Goal: Information Seeking & Learning: Learn about a topic

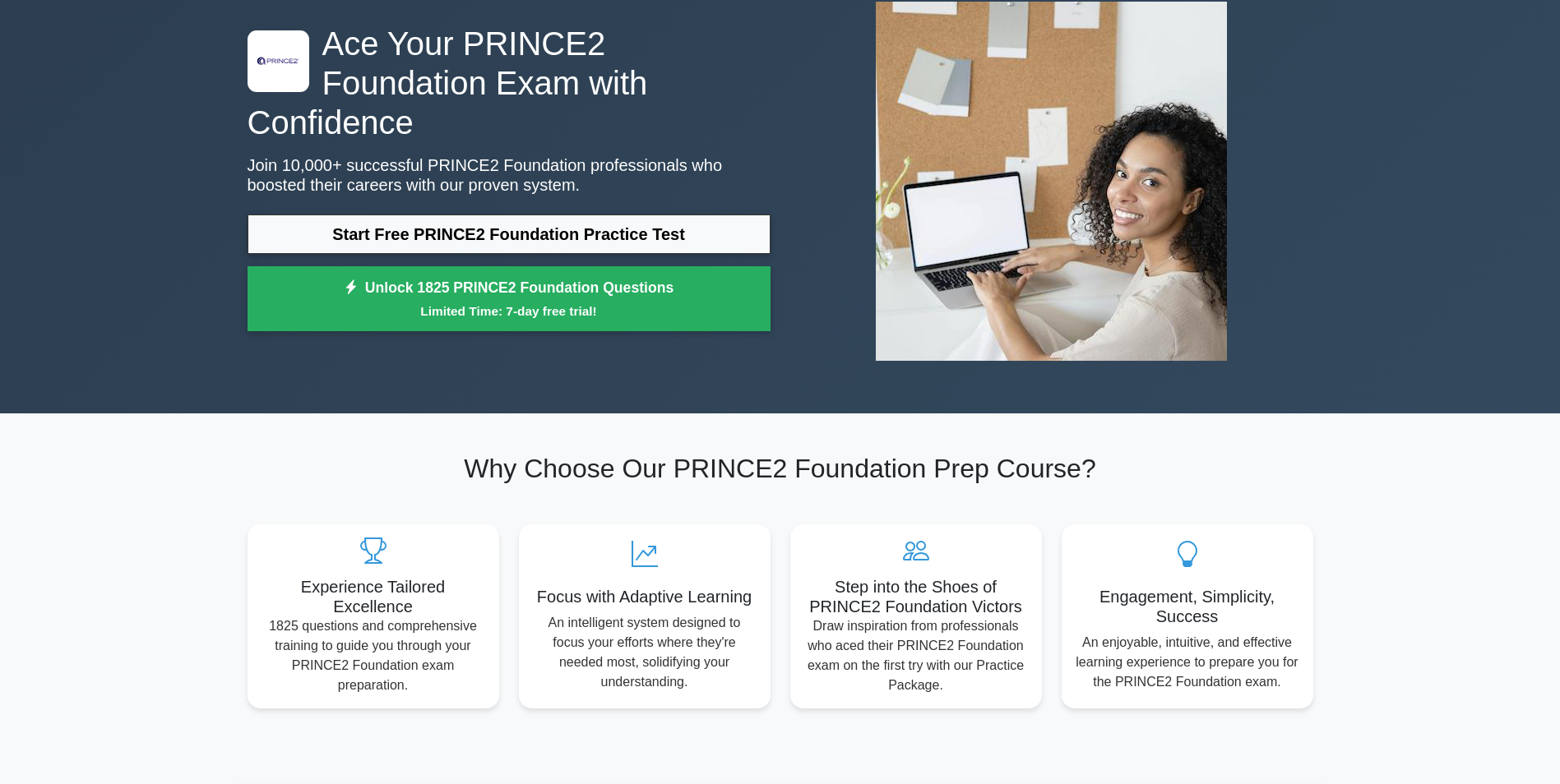
scroll to position [337, 0]
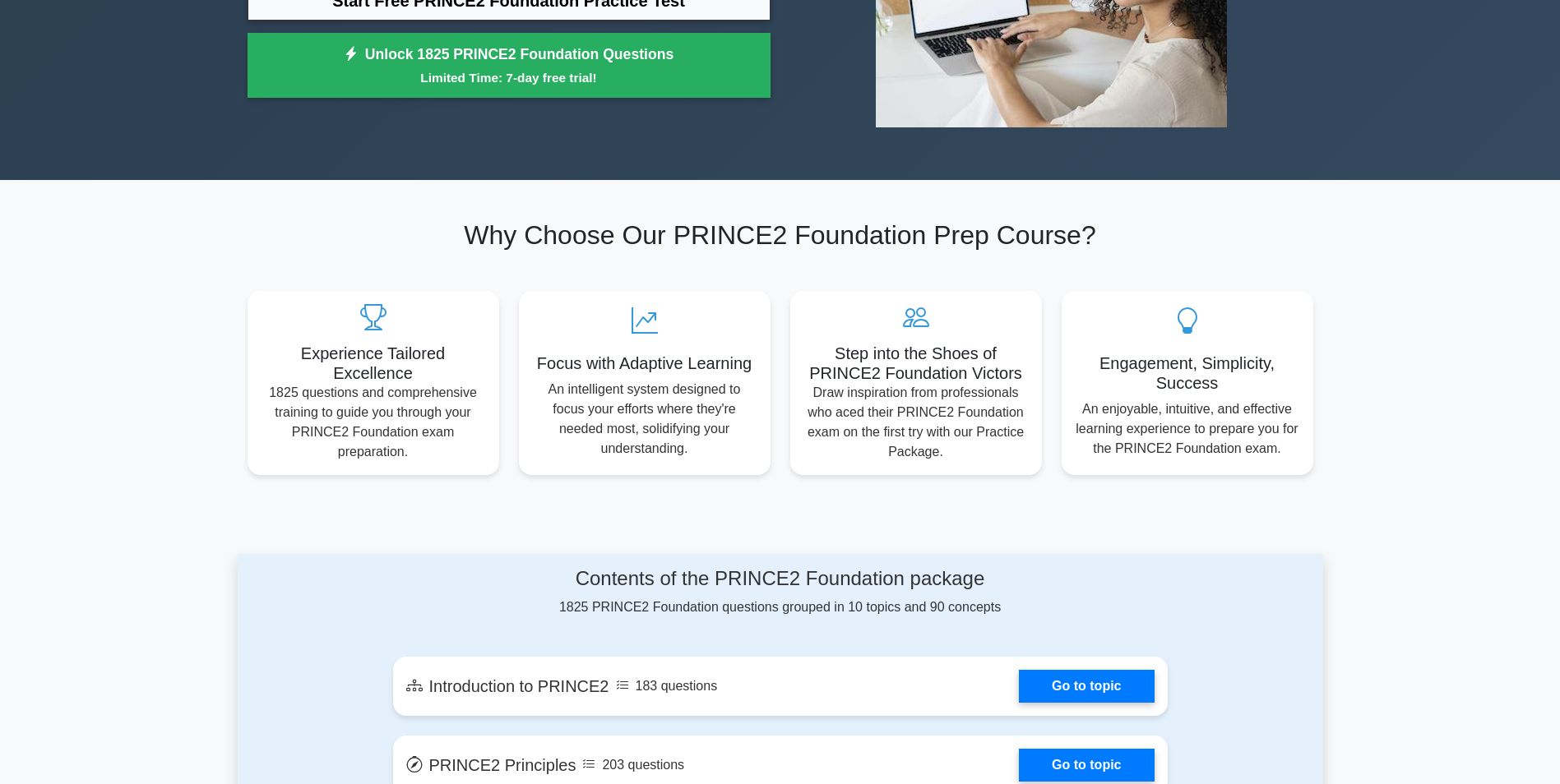
drag, startPoint x: 188, startPoint y: 250, endPoint x: 194, endPoint y: 327, distance: 77.2
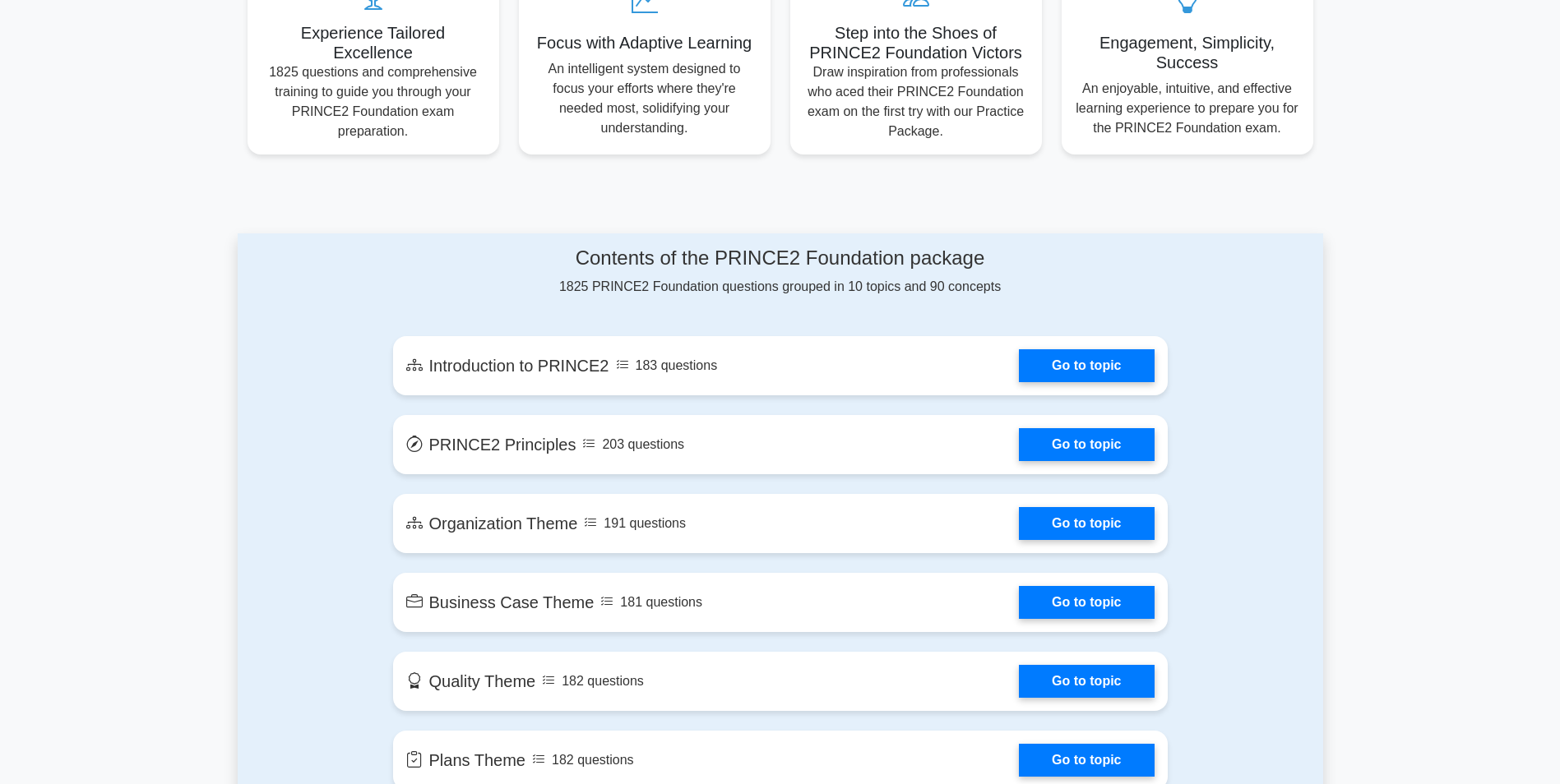
drag, startPoint x: 271, startPoint y: 257, endPoint x: 275, endPoint y: 377, distance: 120.1
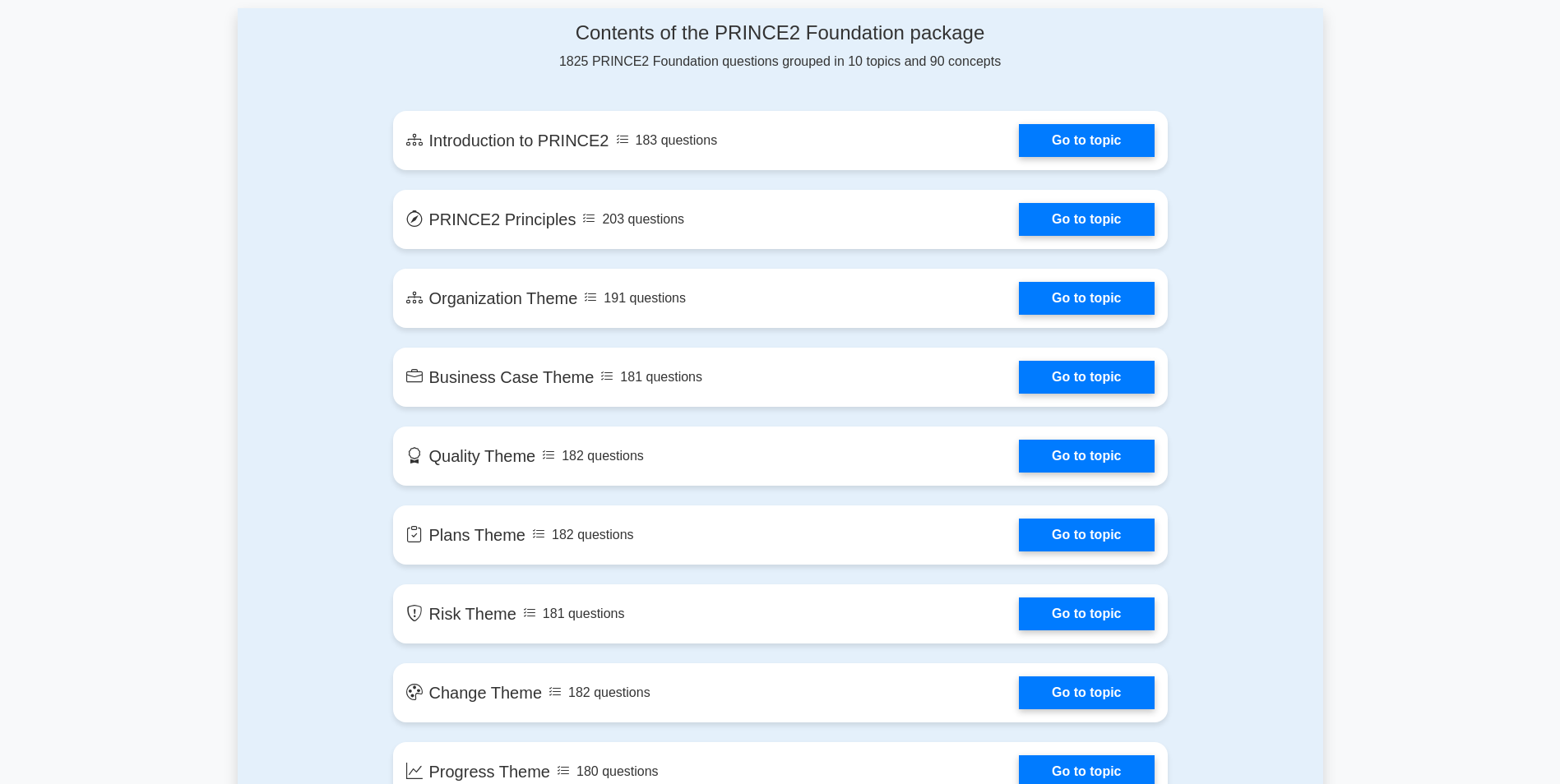
drag, startPoint x: 283, startPoint y: 213, endPoint x: 294, endPoint y: 331, distance: 118.5
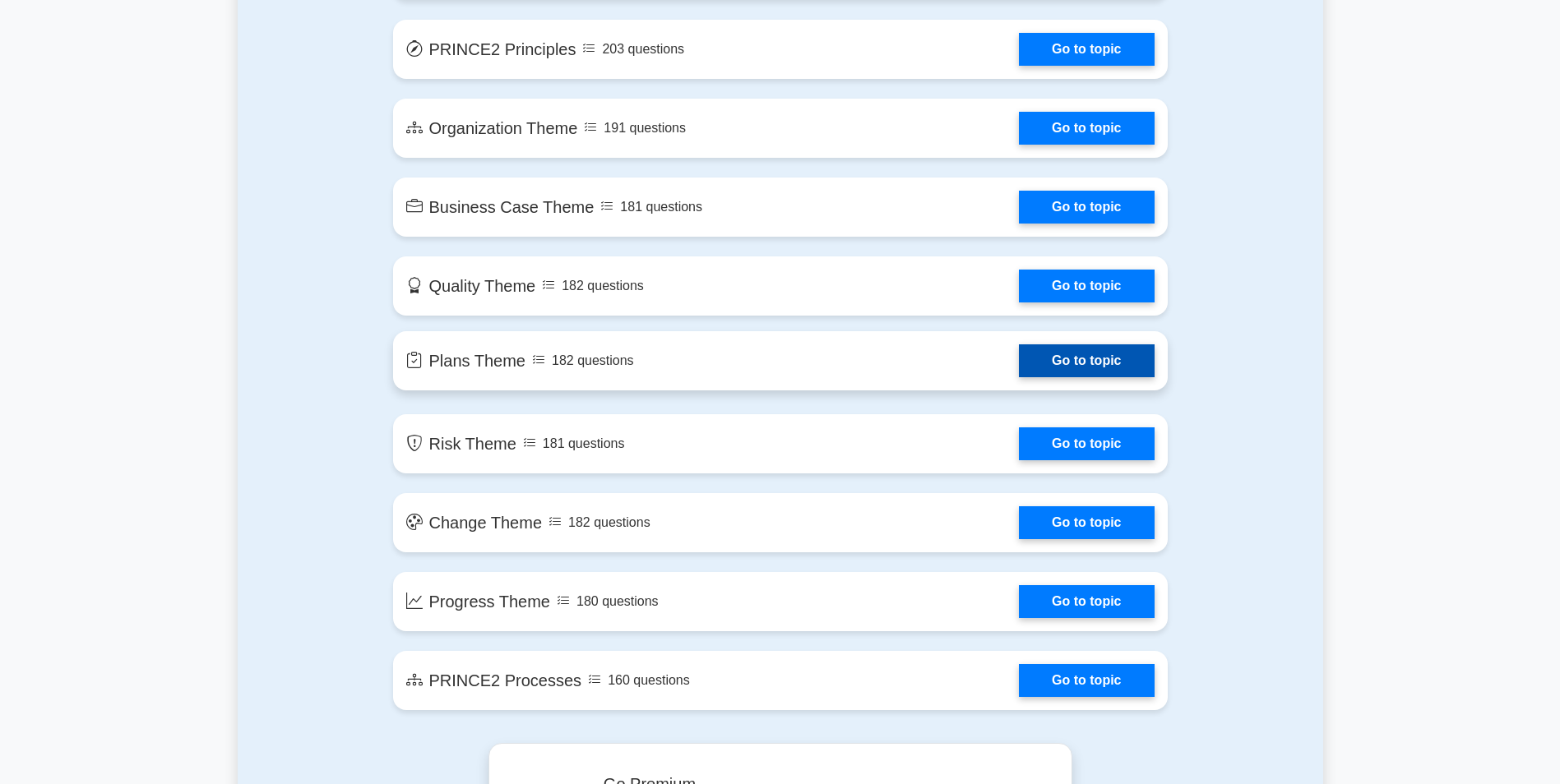
click at [1069, 365] on link "Go to topic" at bounding box center [1086, 361] width 135 height 33
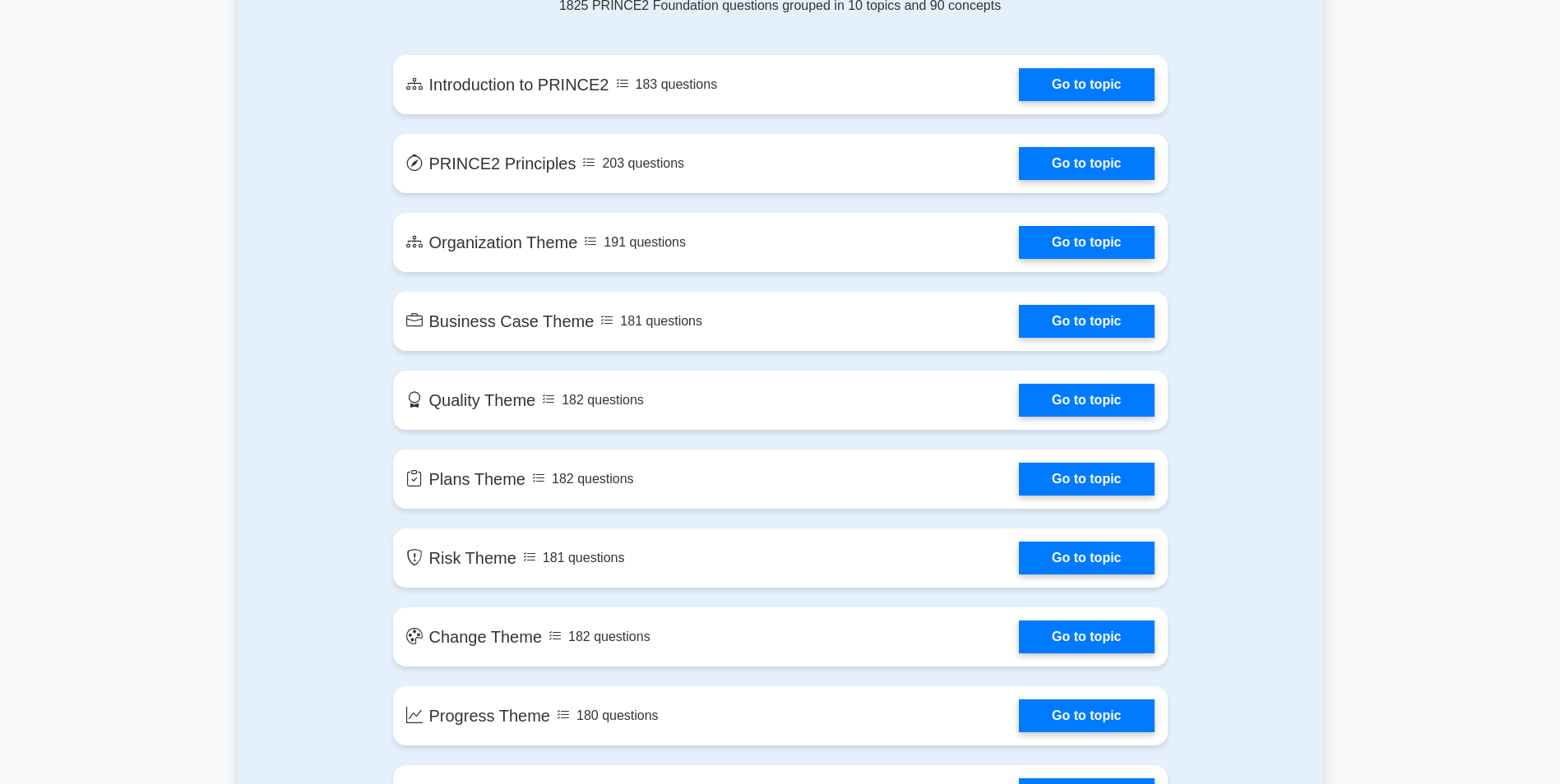
scroll to position [0, 0]
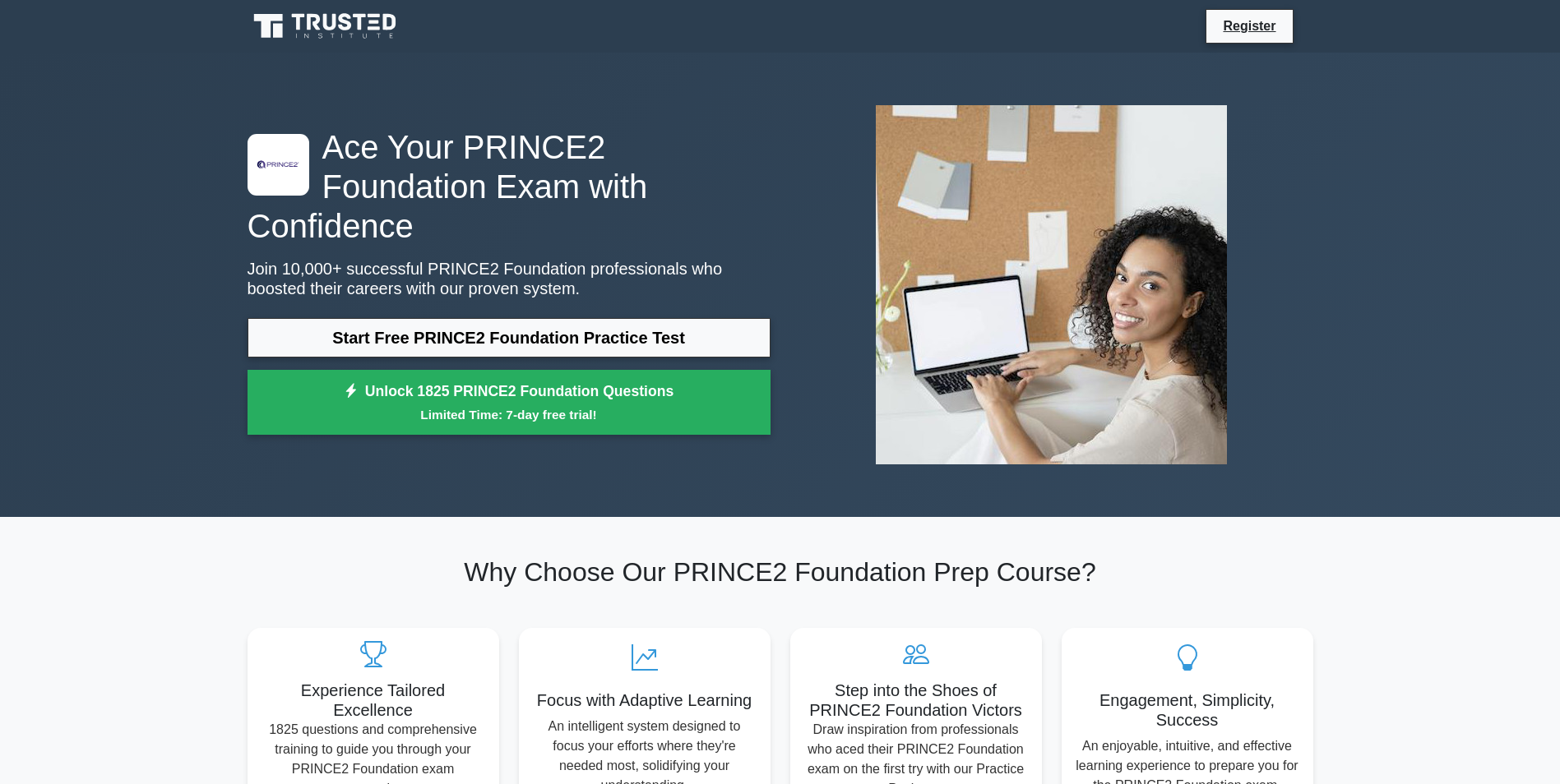
drag, startPoint x: 235, startPoint y: 351, endPoint x: 343, endPoint y: 85, distance: 287.1
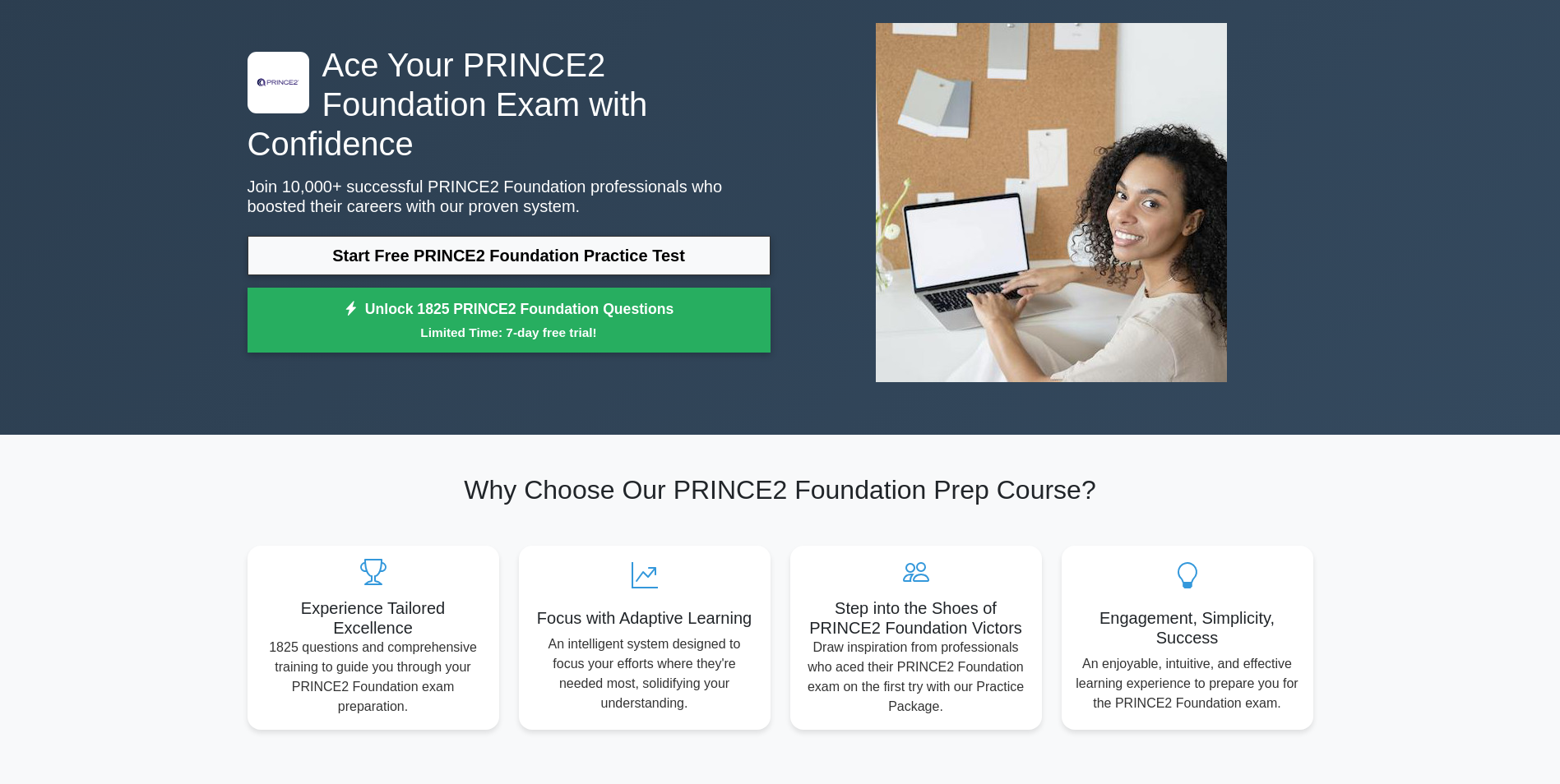
scroll to position [40, 0]
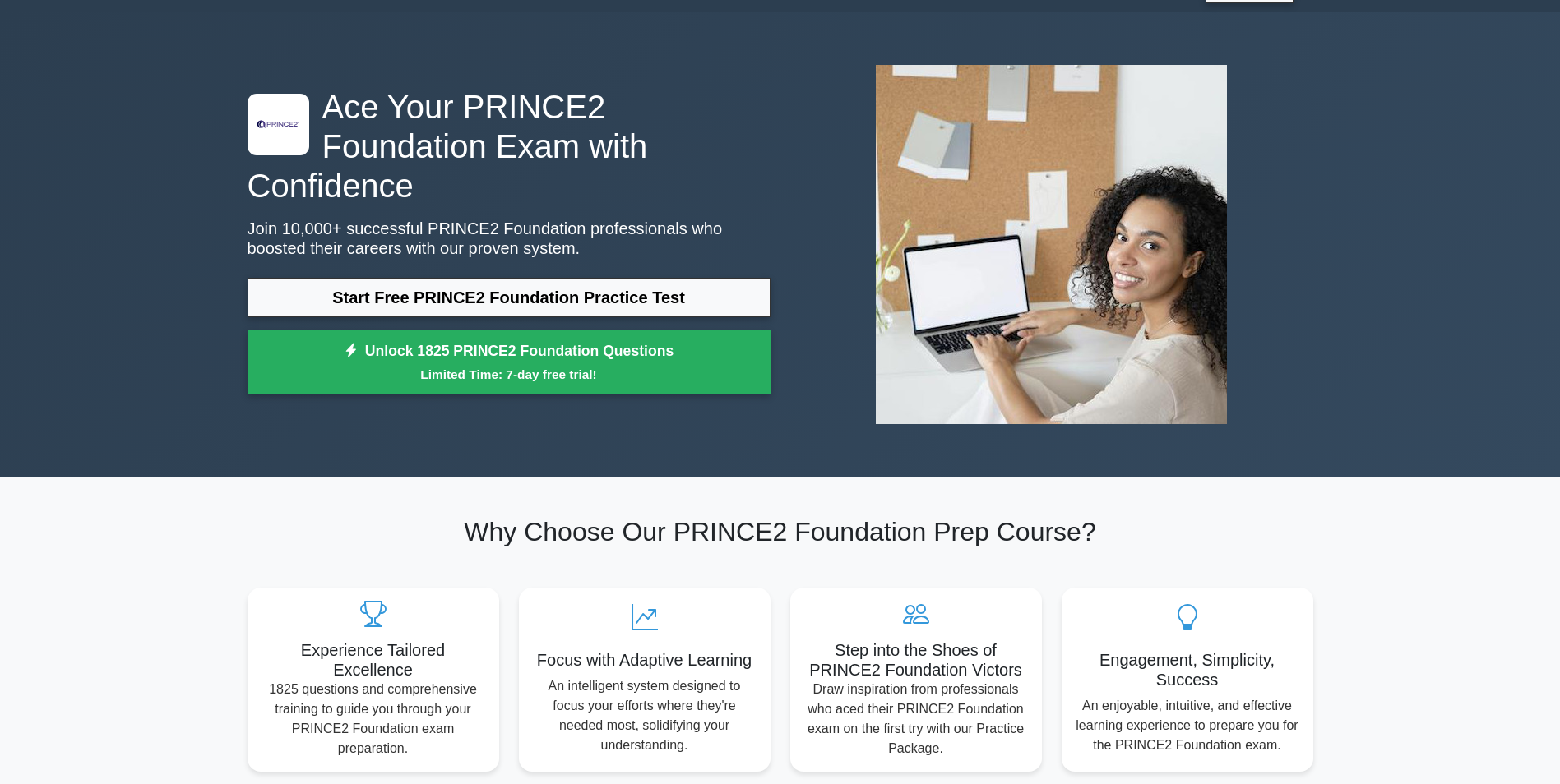
drag, startPoint x: 705, startPoint y: 111, endPoint x: 768, endPoint y: -3, distance: 130.2
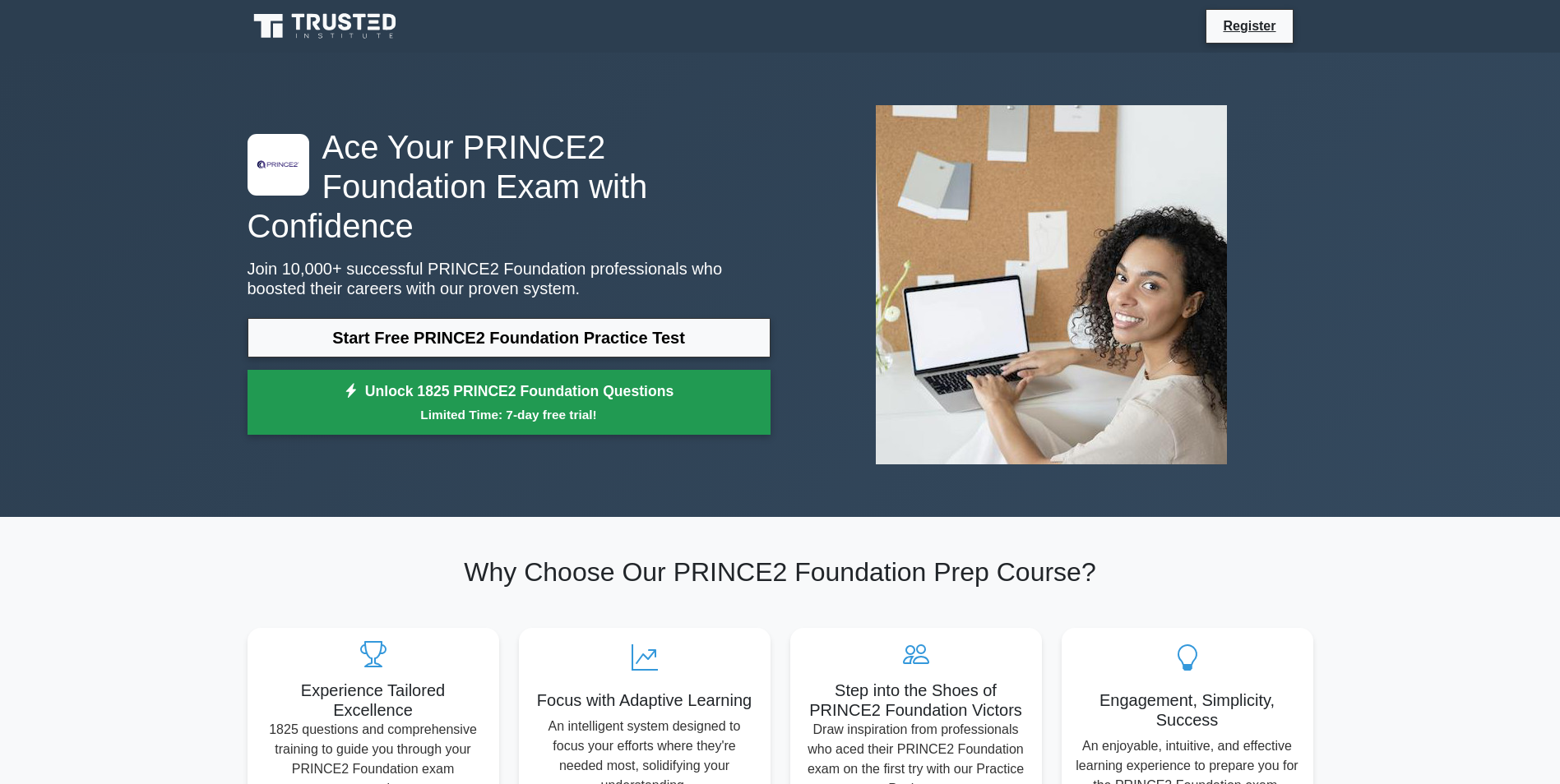
click at [513, 370] on link "Unlock 1825 PRINCE2 Foundation Questions Limited Time: 7-day free trial!" at bounding box center [509, 402] width 523 height 65
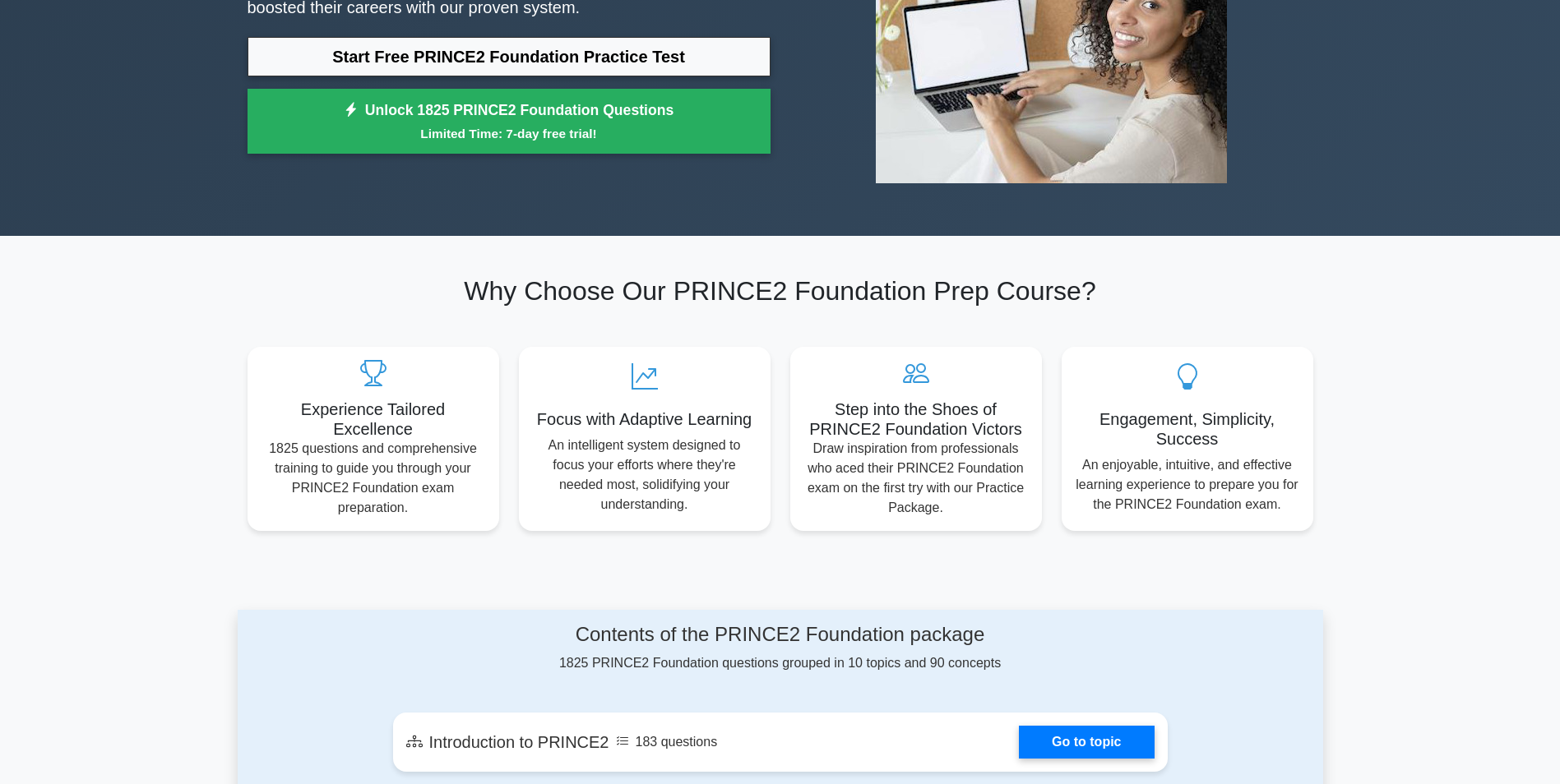
drag, startPoint x: 166, startPoint y: 509, endPoint x: 151, endPoint y: 578, distance: 70.6
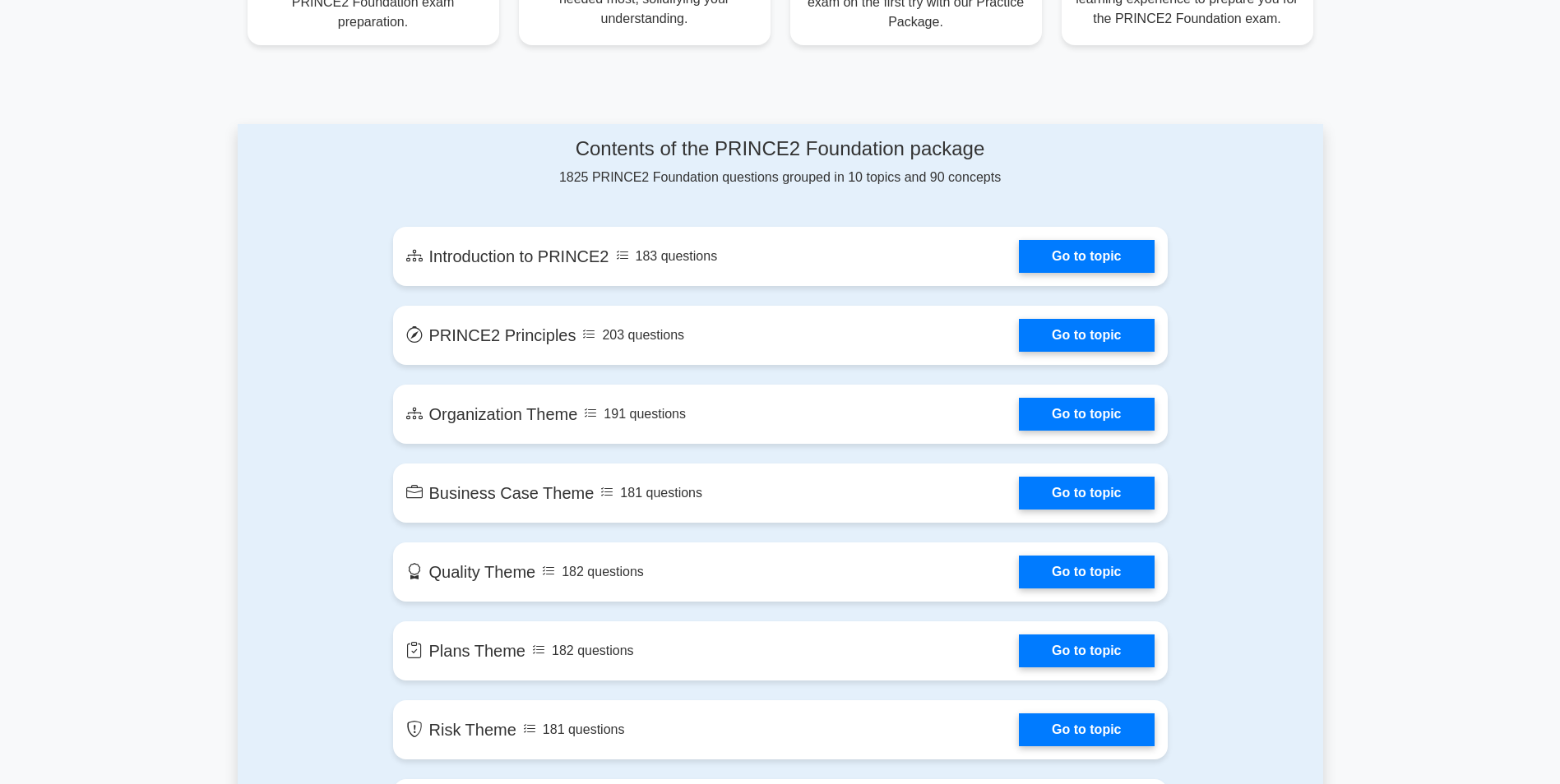
drag, startPoint x: 347, startPoint y: 380, endPoint x: 349, endPoint y: 298, distance: 82.0
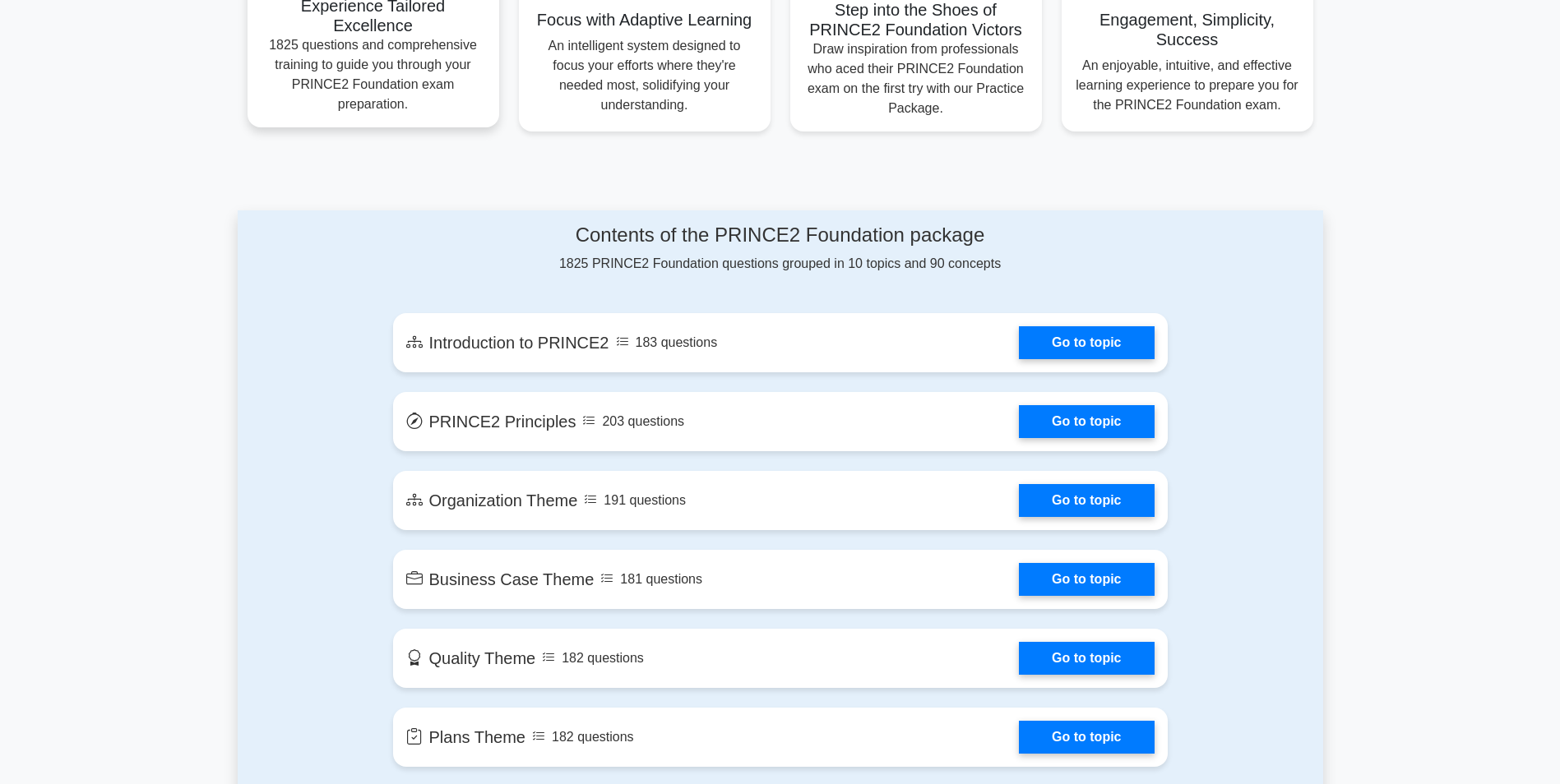
scroll to position [0, 0]
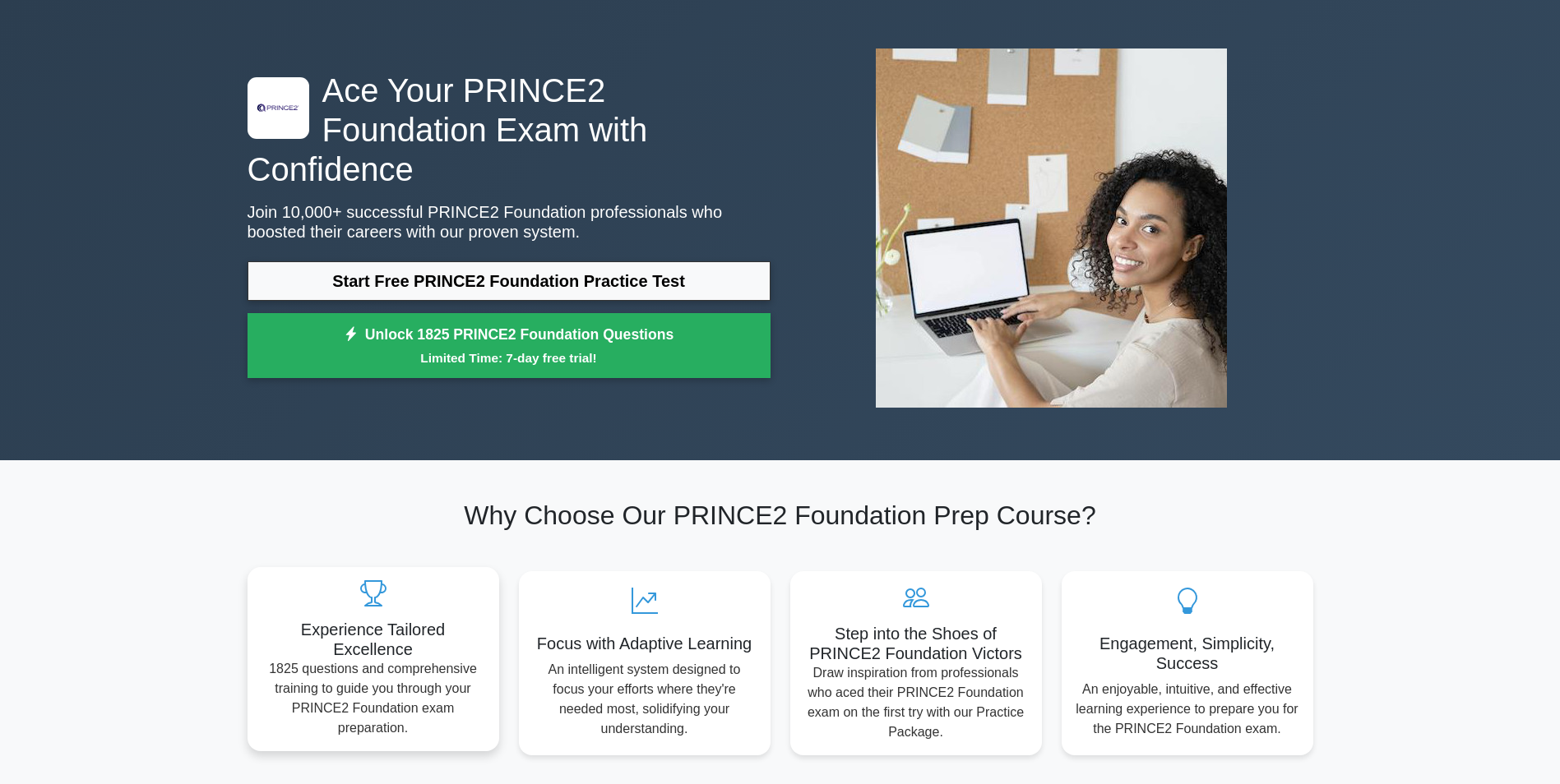
drag, startPoint x: 337, startPoint y: 372, endPoint x: 343, endPoint y: 153, distance: 219.1
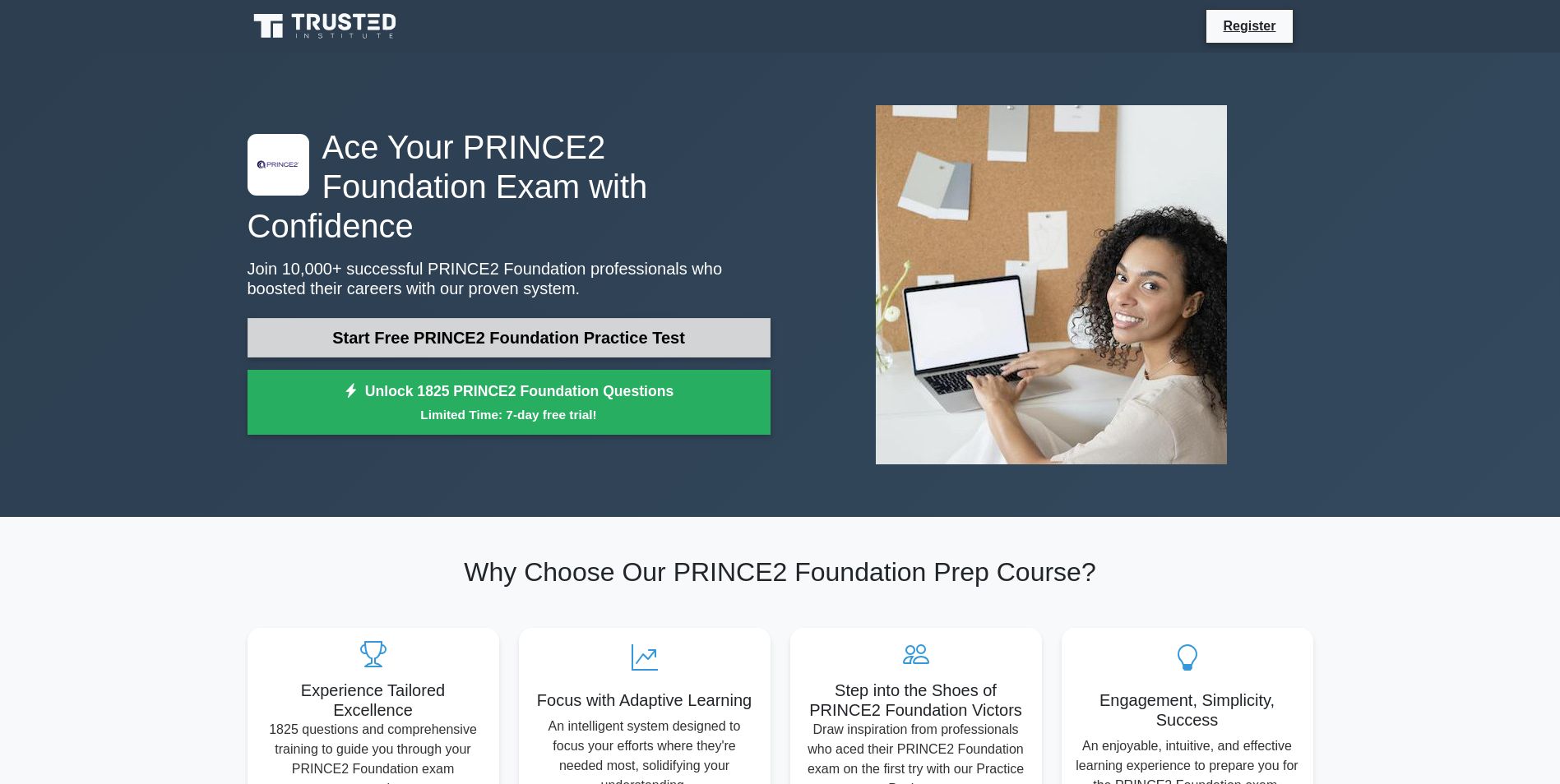
click at [426, 318] on link "Start Free PRINCE2 Foundation Practice Test" at bounding box center [509, 337] width 523 height 39
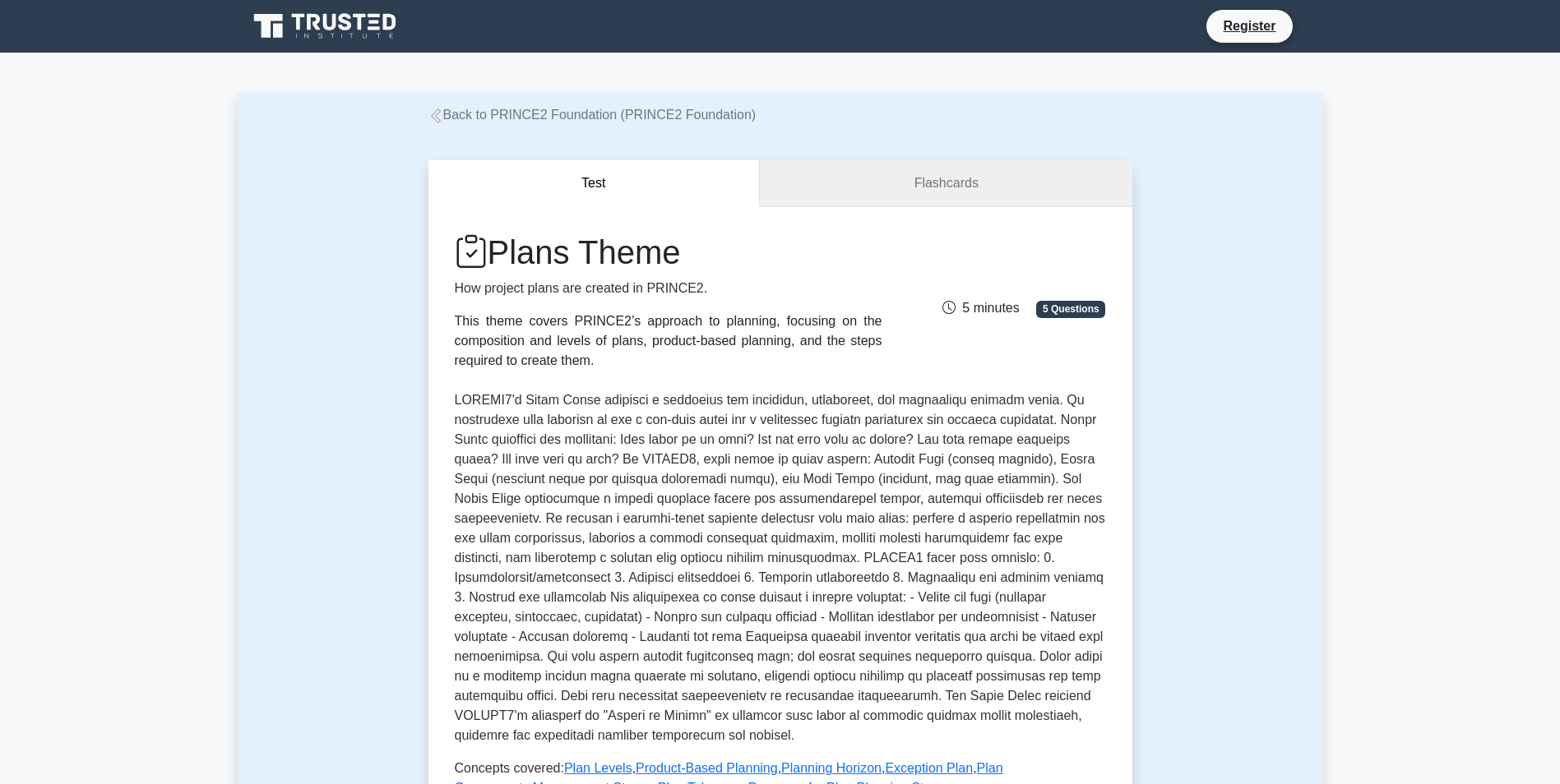
click at [900, 178] on link "Flashcards" at bounding box center [946, 184] width 372 height 47
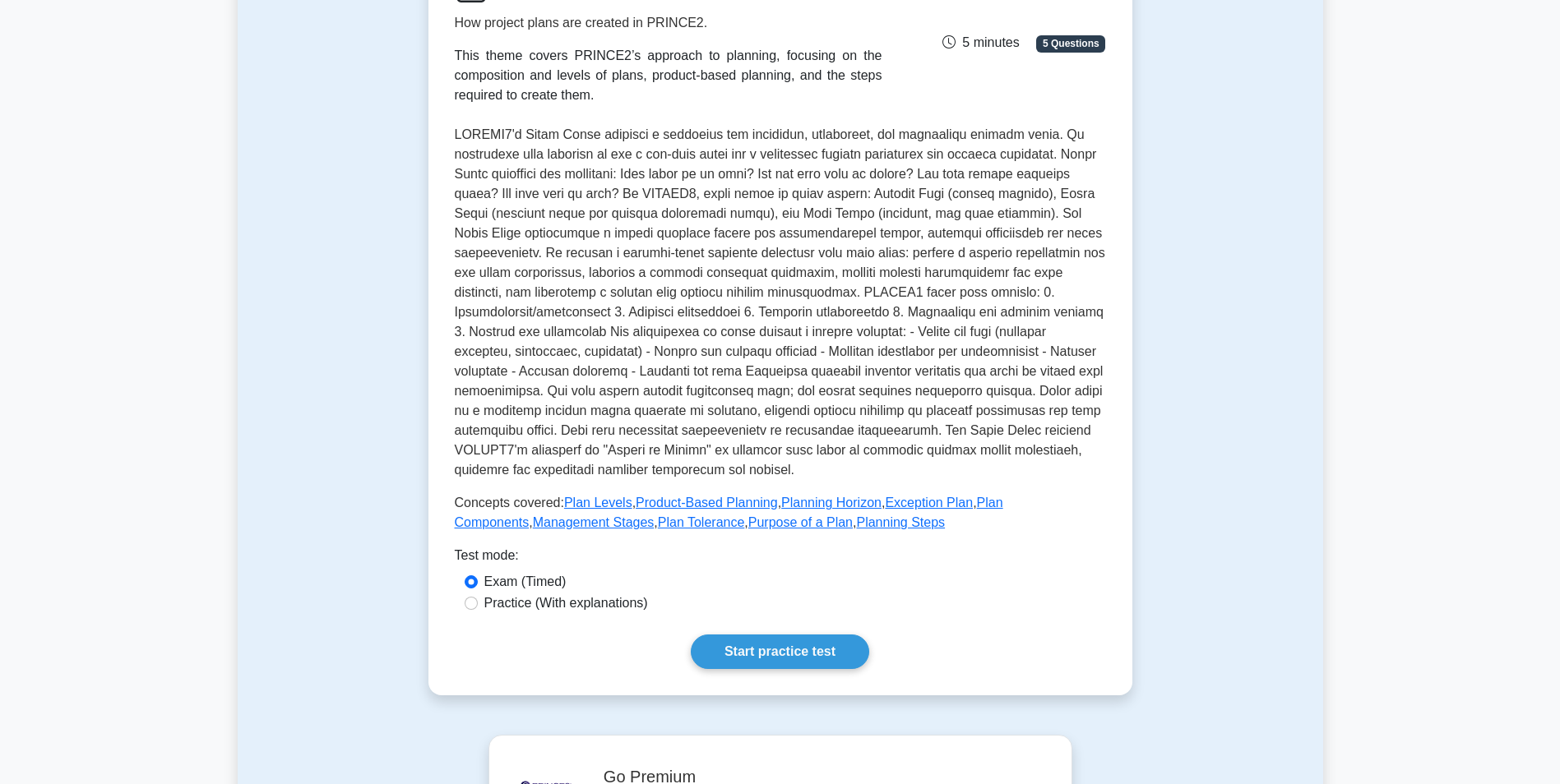
scroll to position [999, 0]
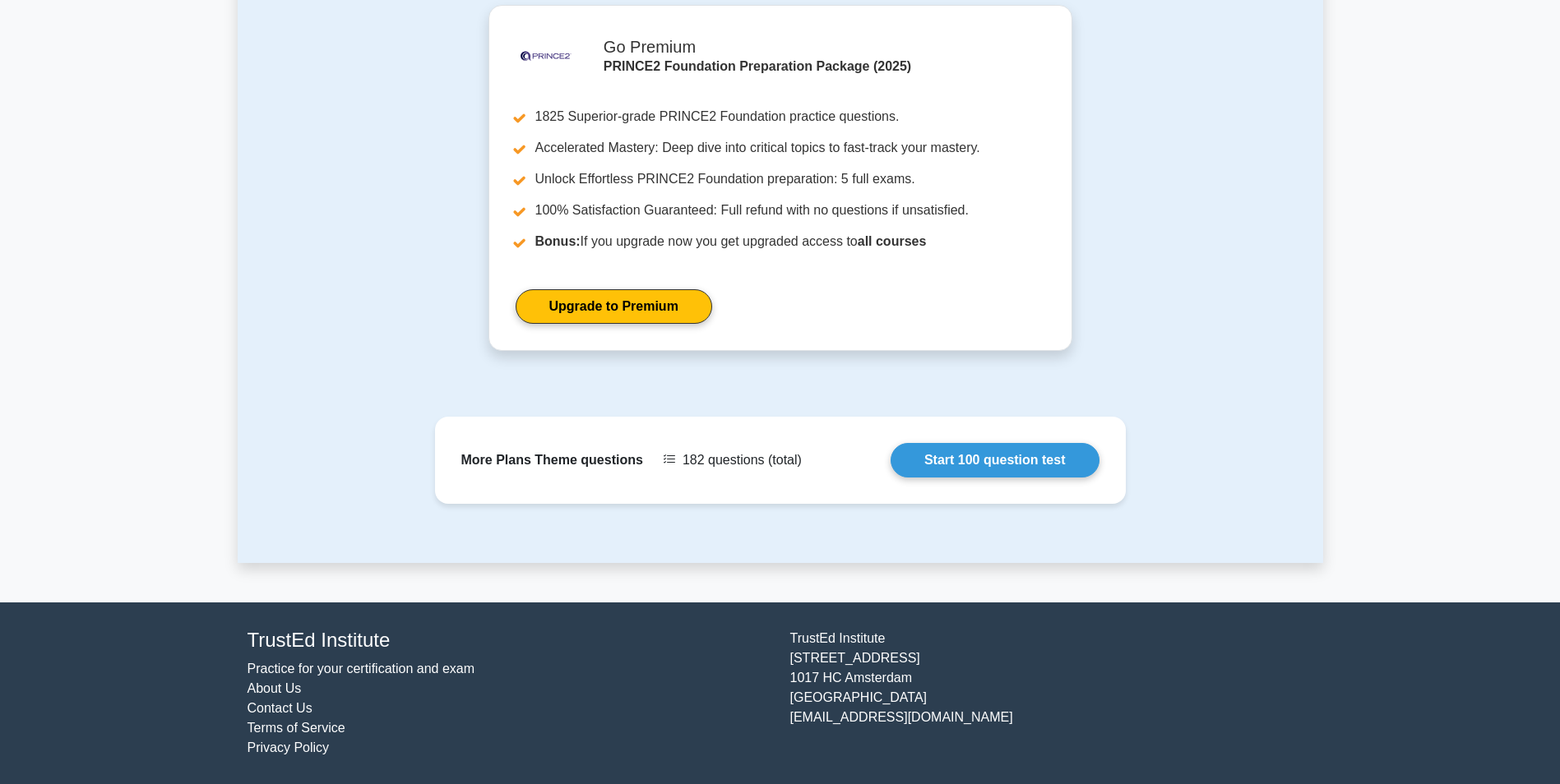
drag, startPoint x: 216, startPoint y: 122, endPoint x: 259, endPoint y: 525, distance: 405.3
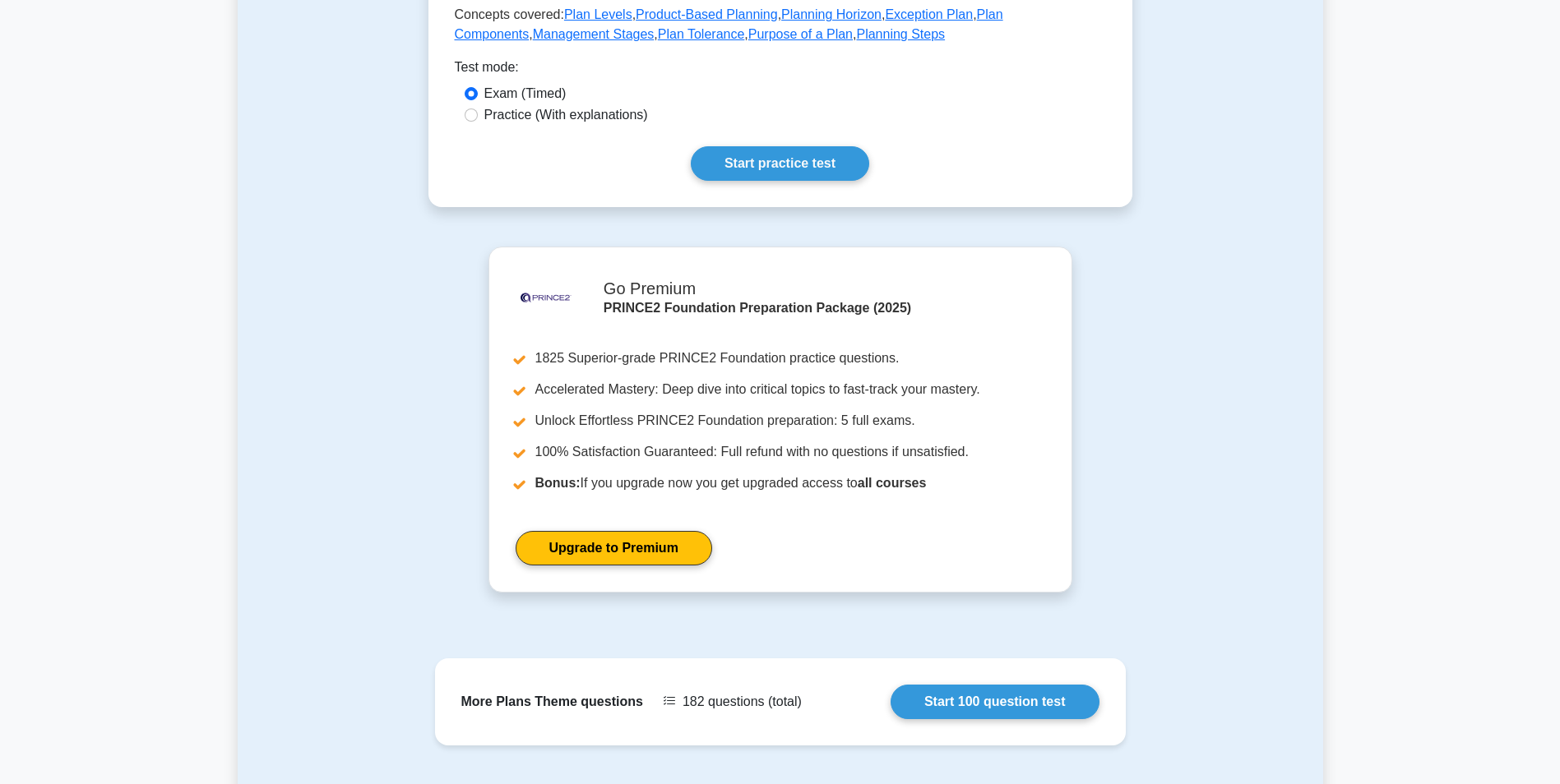
scroll to position [0, 0]
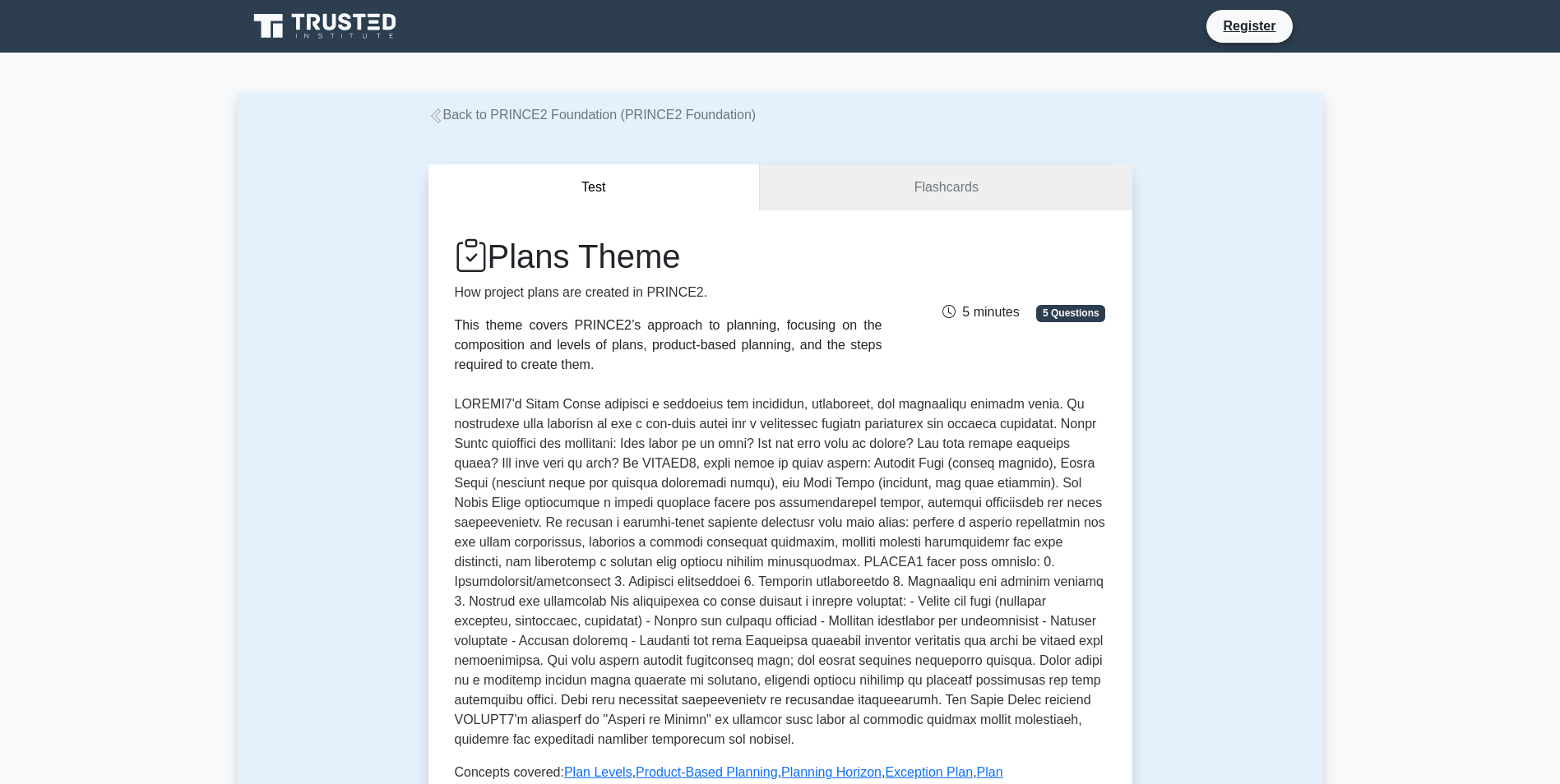
drag, startPoint x: 285, startPoint y: 511, endPoint x: 251, endPoint y: 145, distance: 367.6
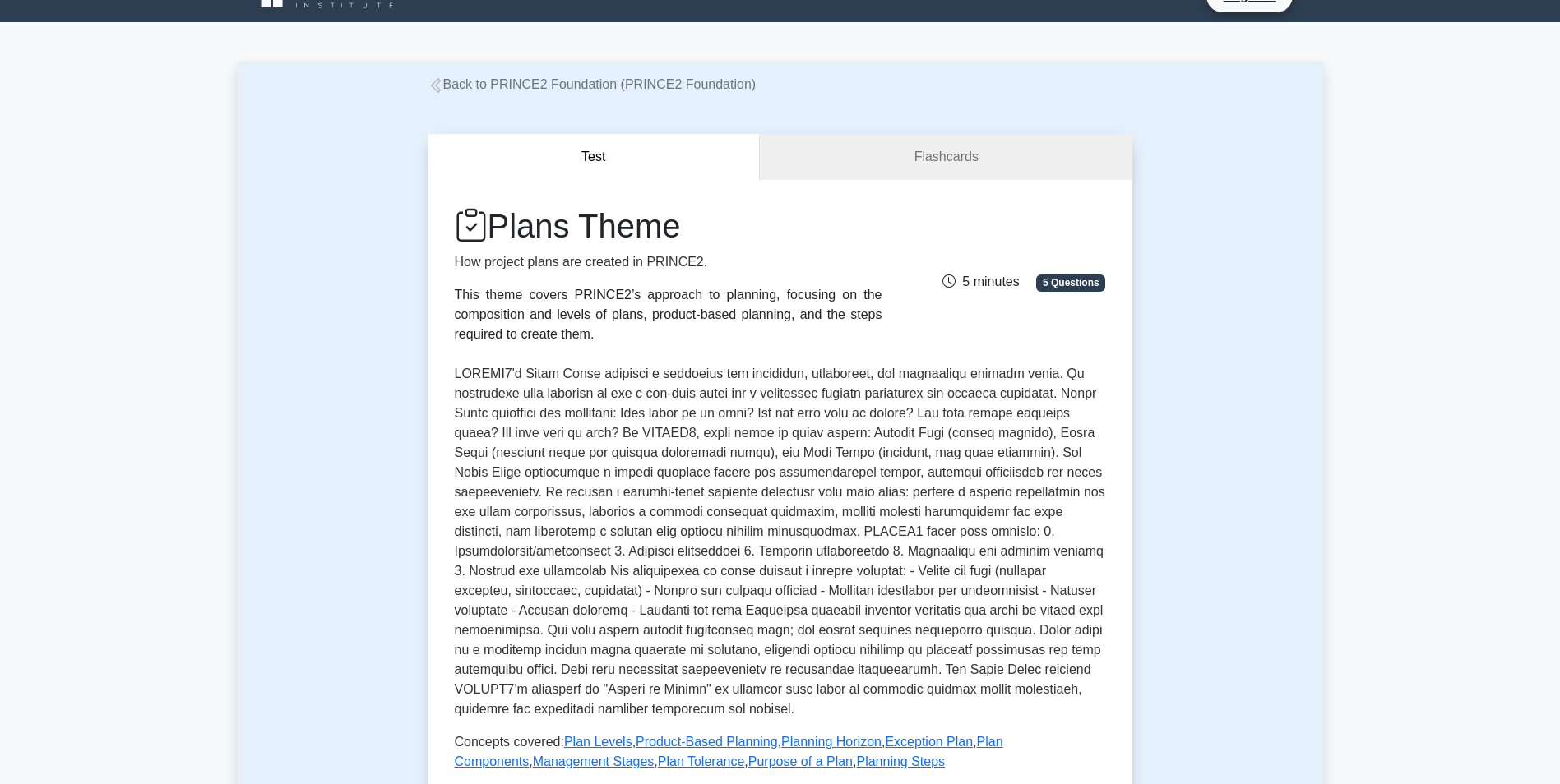
scroll to position [82, 0]
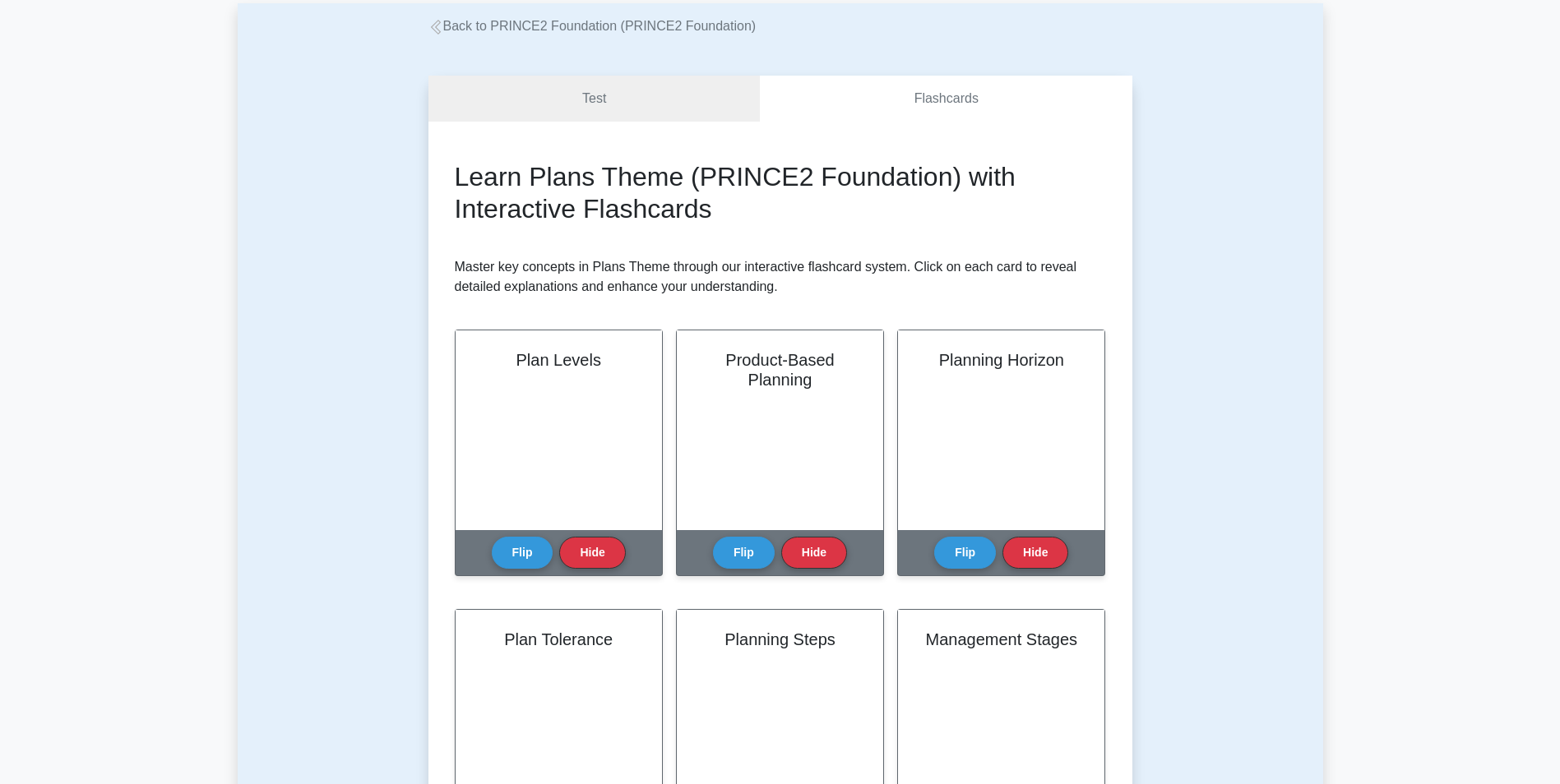
scroll to position [1125, 0]
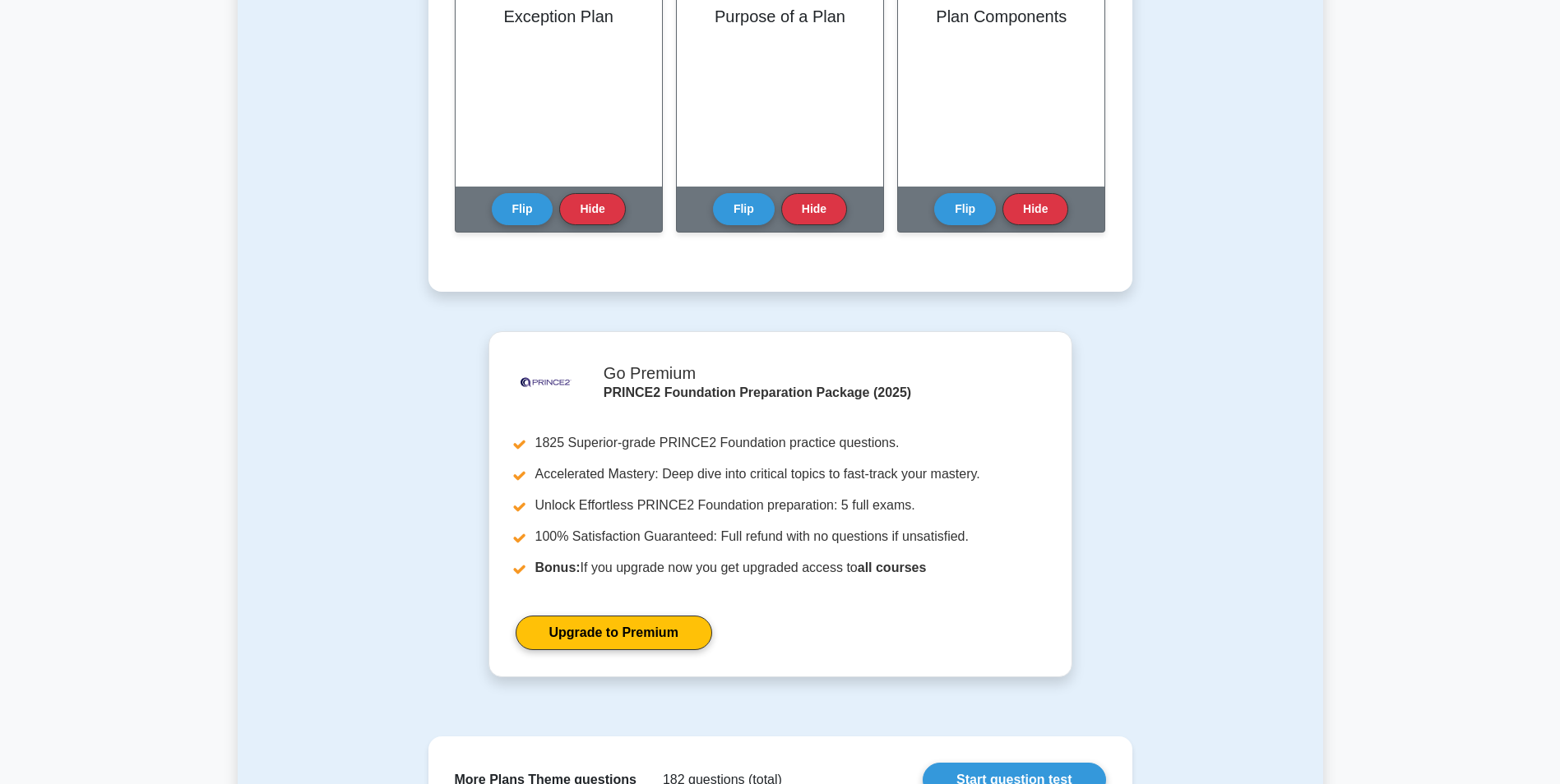
drag, startPoint x: 289, startPoint y: 205, endPoint x: 314, endPoint y: 387, distance: 183.7
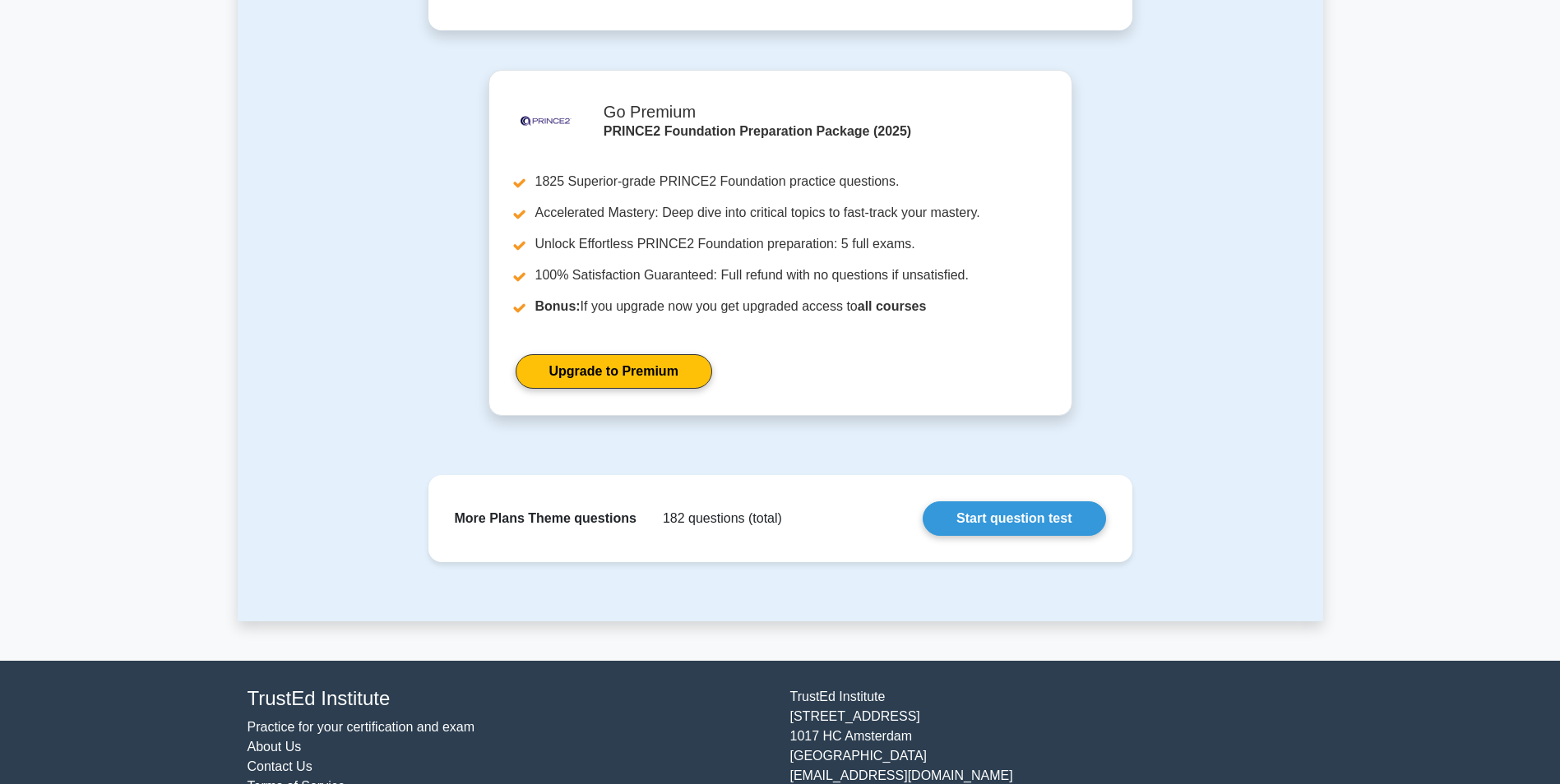
scroll to position [1311, 0]
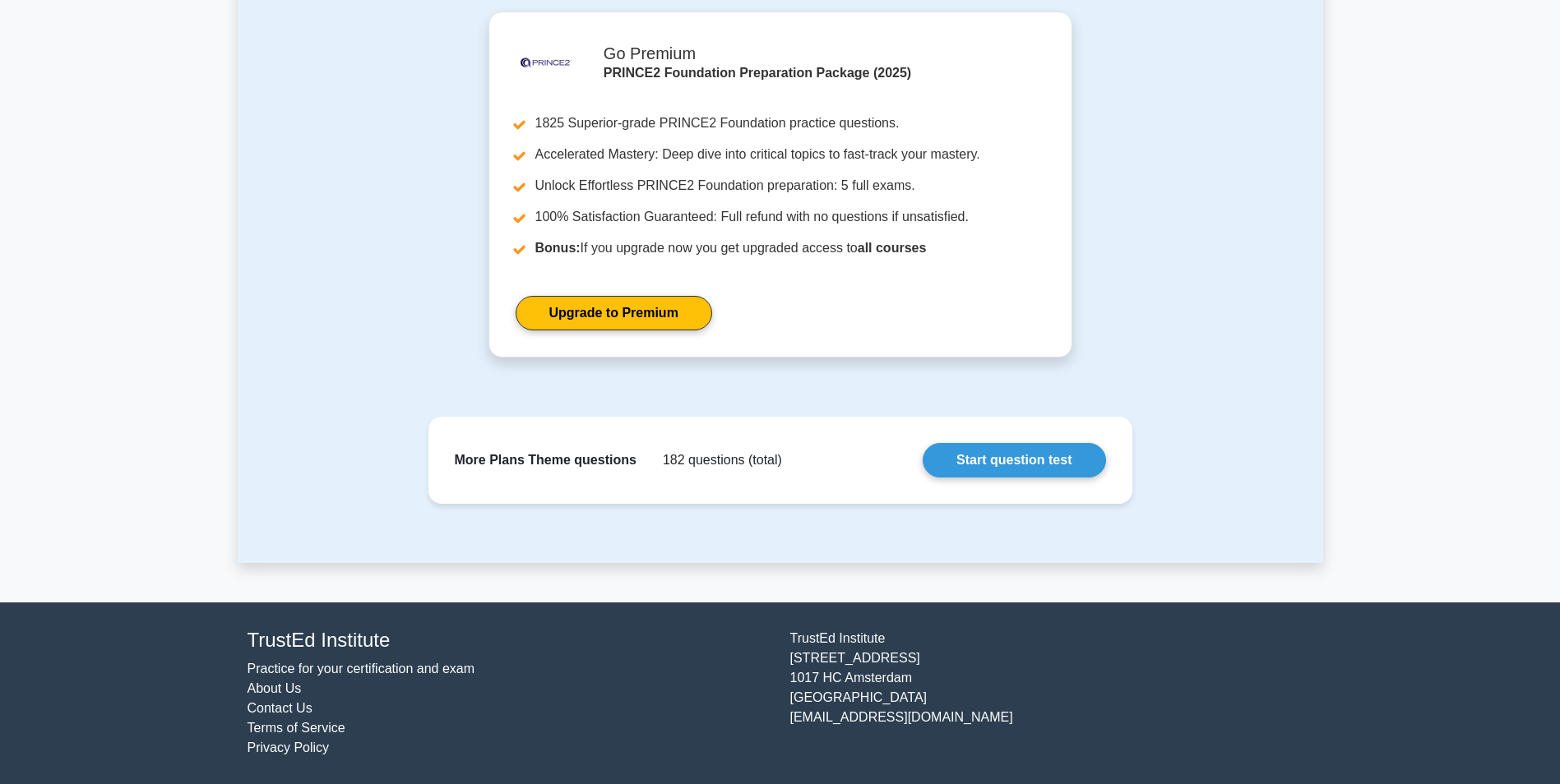
drag, startPoint x: 443, startPoint y: 299, endPoint x: 453, endPoint y: 404, distance: 105.5
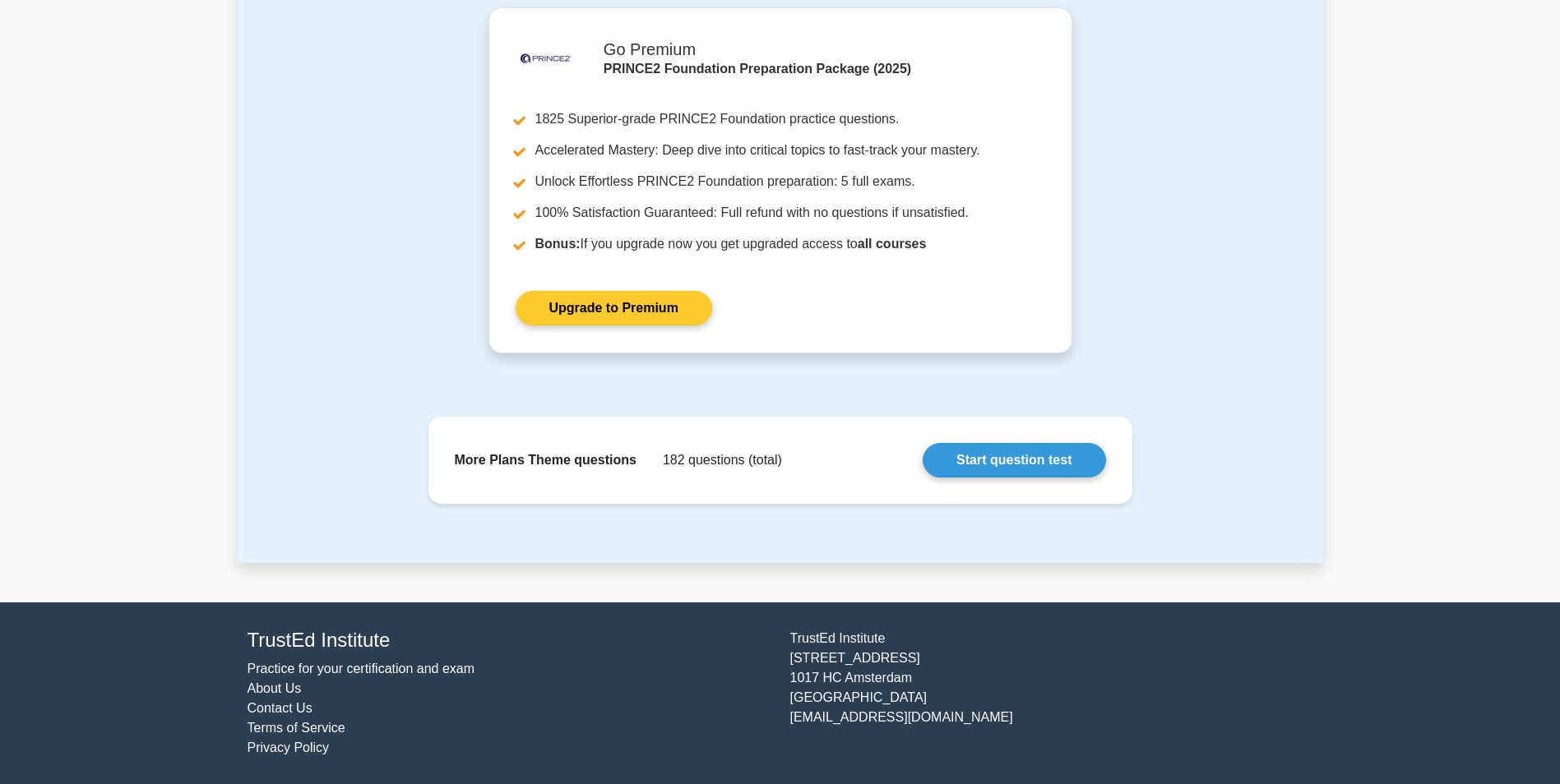
drag, startPoint x: 474, startPoint y: 226, endPoint x: 493, endPoint y: 118, distance: 109.7
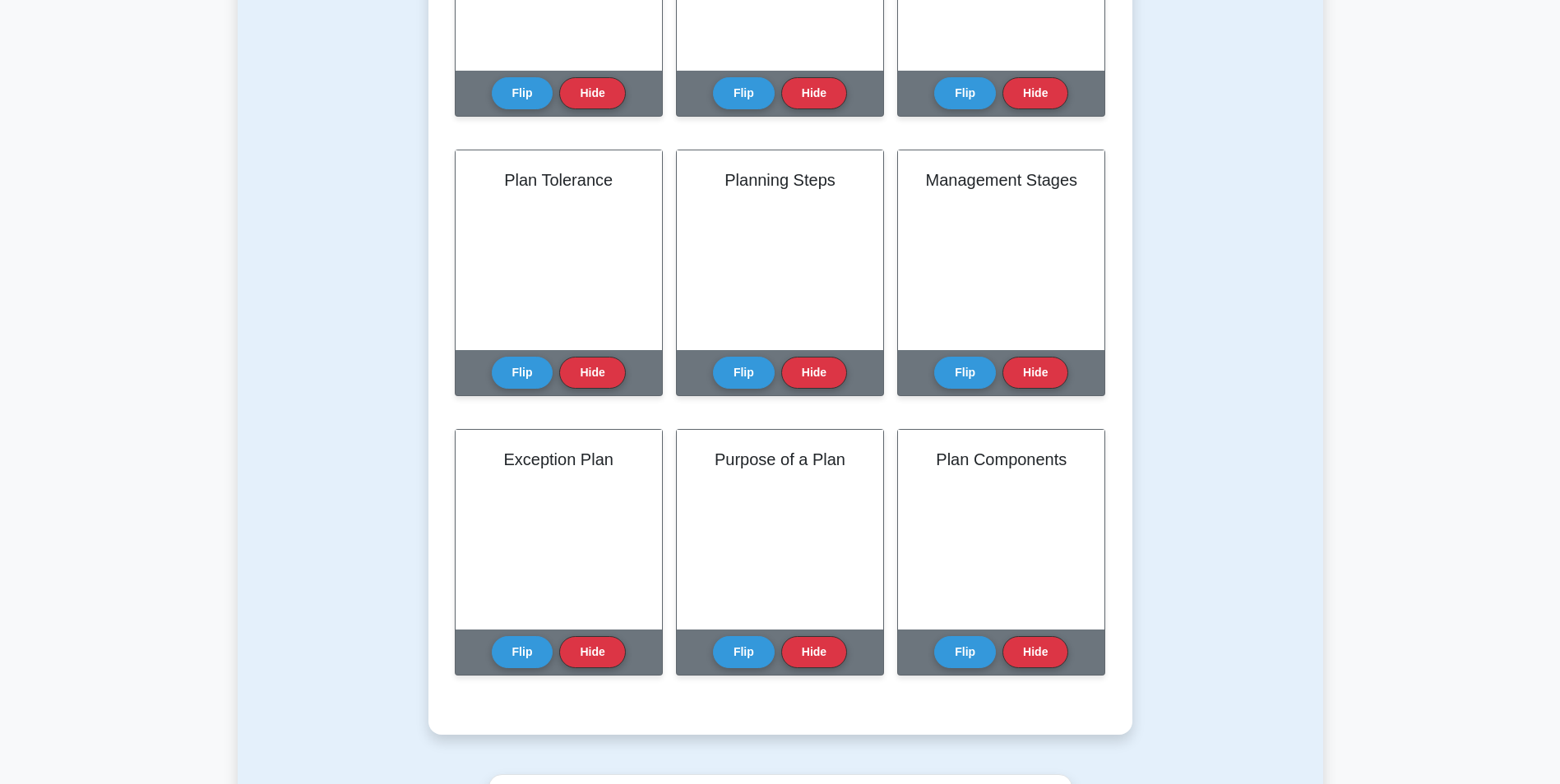
scroll to position [0, 0]
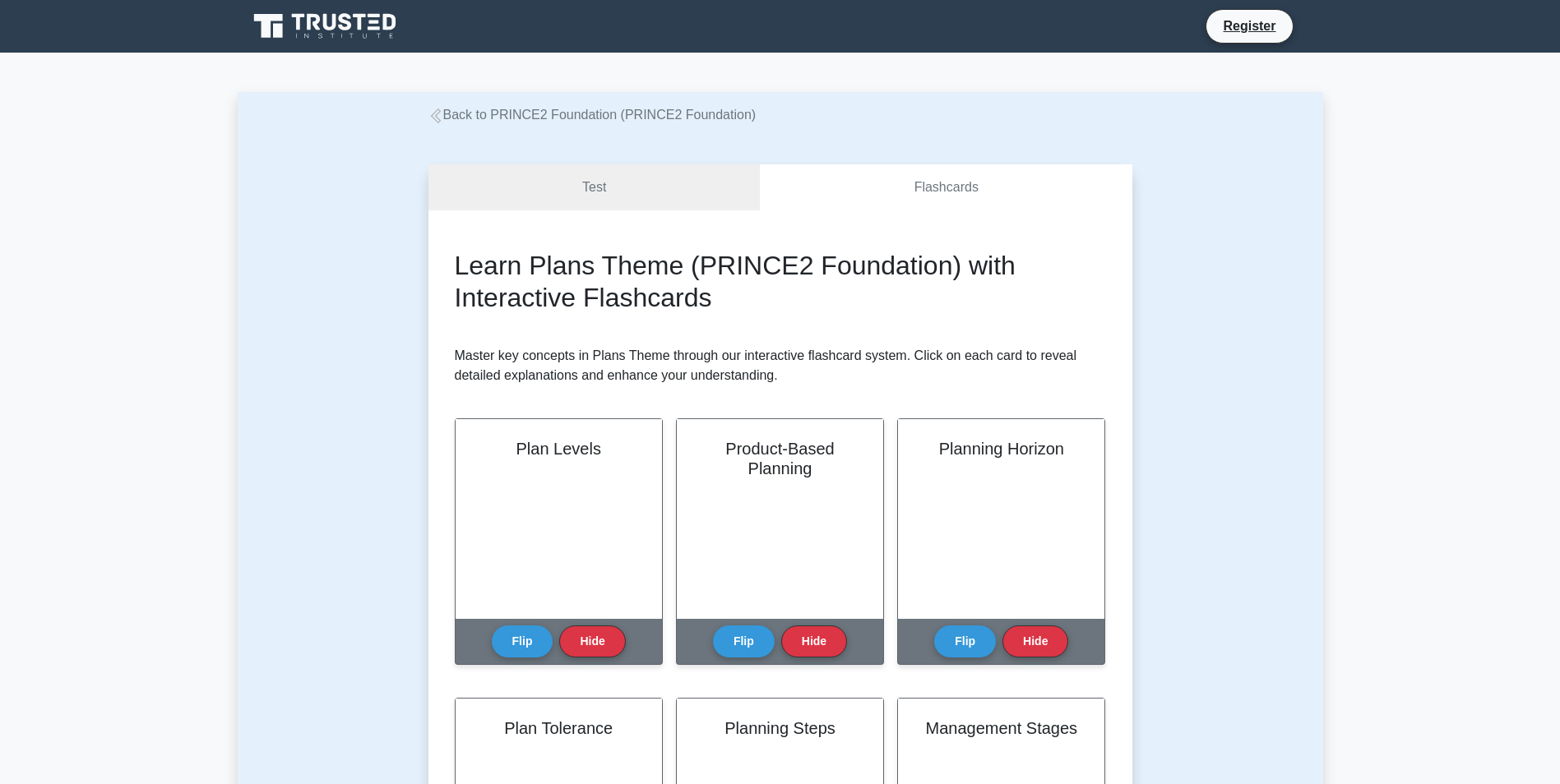
drag, startPoint x: 317, startPoint y: 179, endPoint x: 363, endPoint y: -59, distance: 242.4
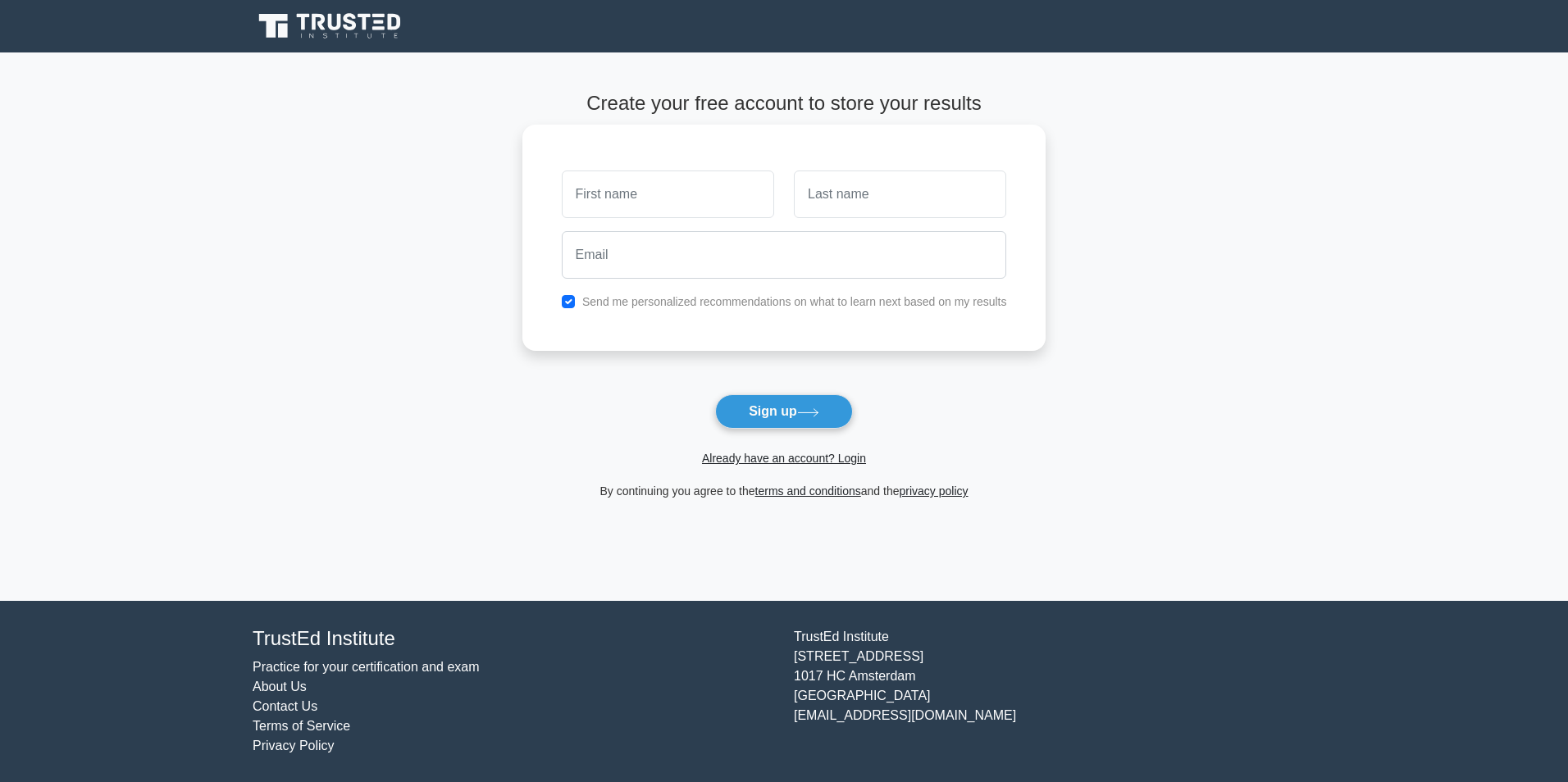
click at [623, 201] on input "text" at bounding box center [668, 194] width 212 height 48
type input "tara"
click at [819, 209] on input "text" at bounding box center [900, 194] width 212 height 48
type input "banks"
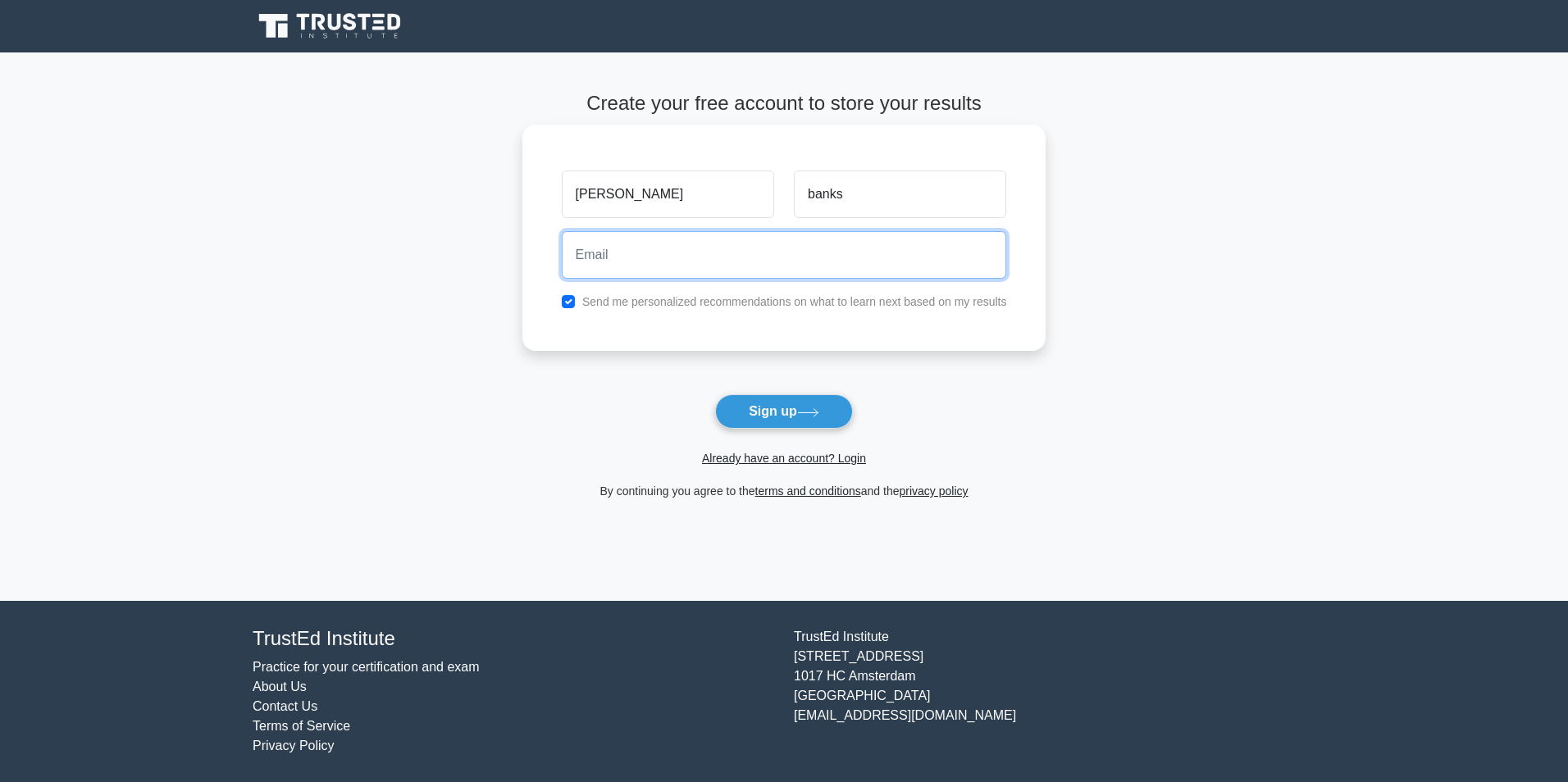
click at [637, 253] on input "email" at bounding box center [784, 255] width 445 height 48
type input "tarabanks2827@gmail.com"
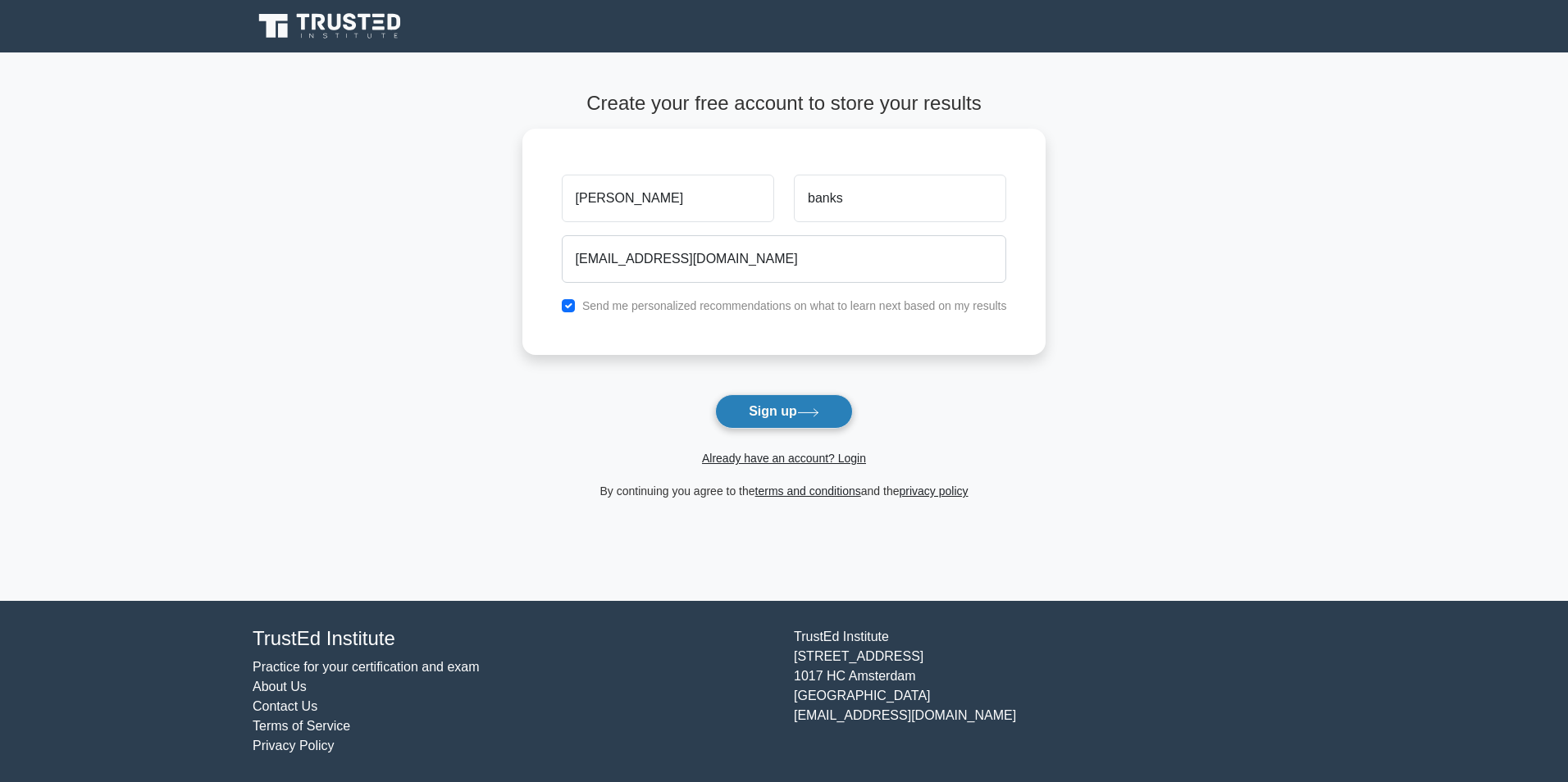
click at [805, 416] on icon at bounding box center [807, 413] width 22 height 9
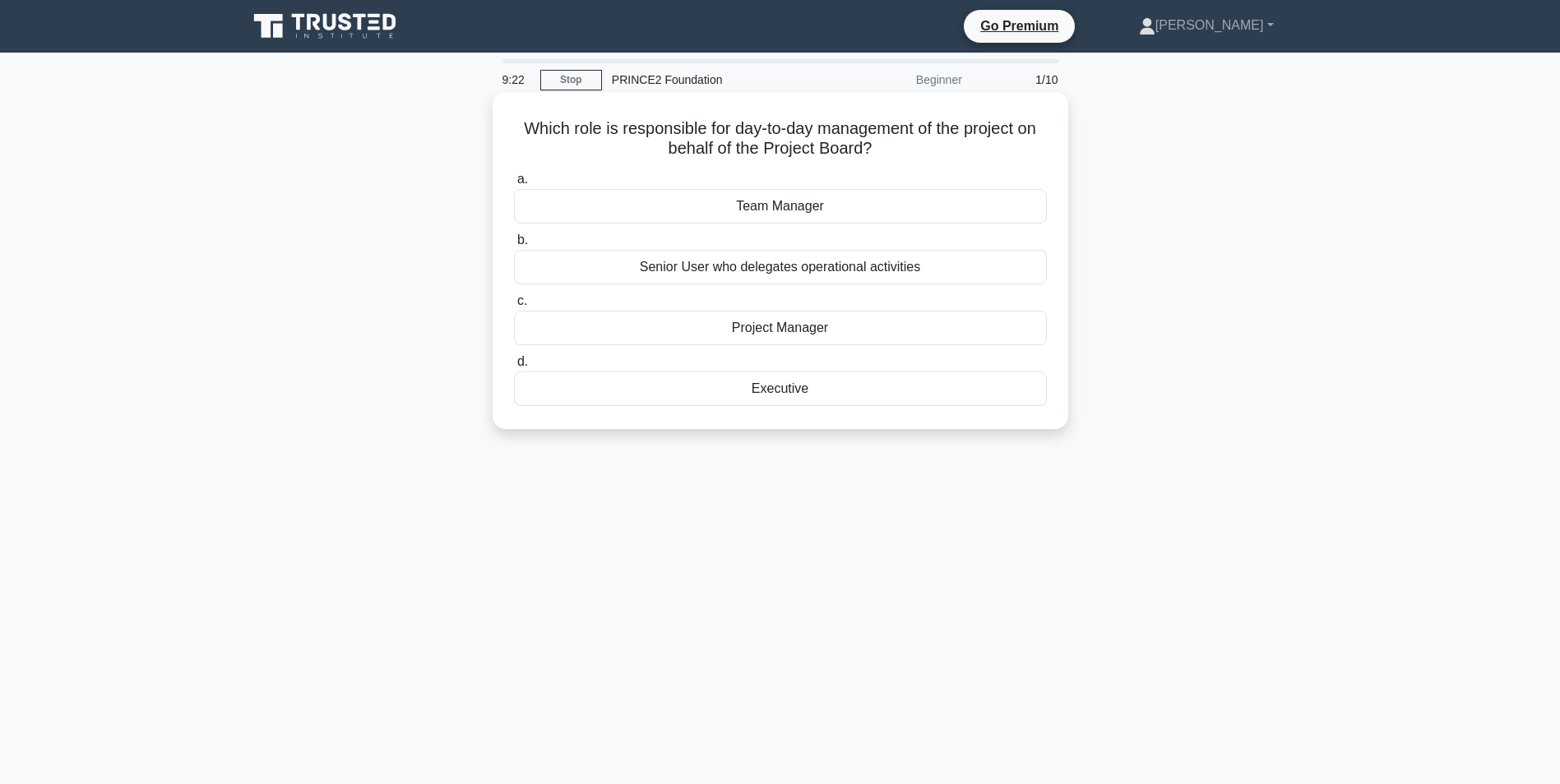
click at [770, 327] on div "Project Manager" at bounding box center [780, 328] width 532 height 35
click at [514, 307] on input "c. Project Manager" at bounding box center [514, 301] width 0 height 10
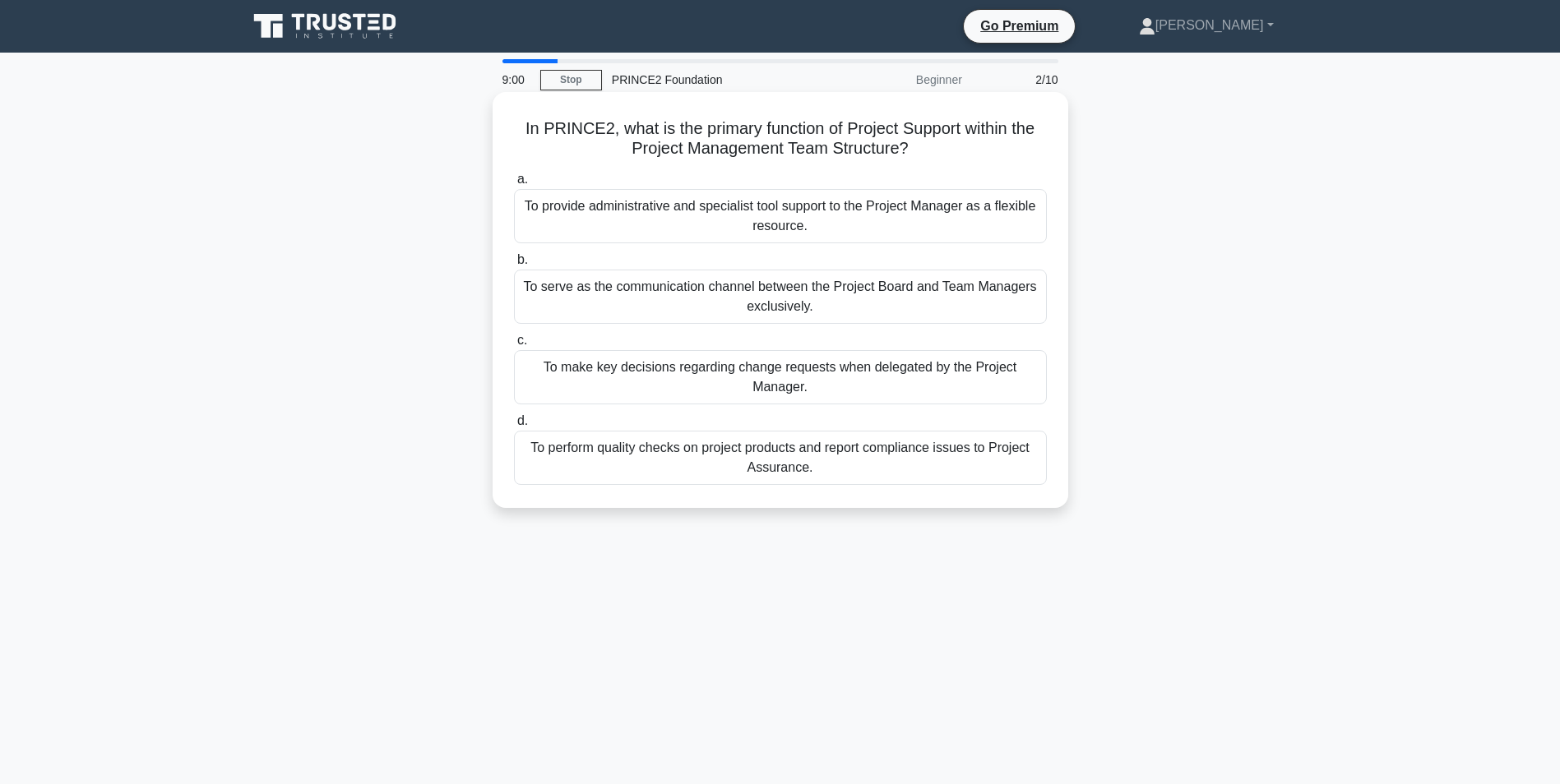
click at [822, 213] on div "To provide administrative and specialist tool support to the Project Manager as…" at bounding box center [780, 216] width 532 height 54
click at [514, 185] on input "a. To provide administrative and specialist tool support to the Project Manager…" at bounding box center [514, 179] width 0 height 10
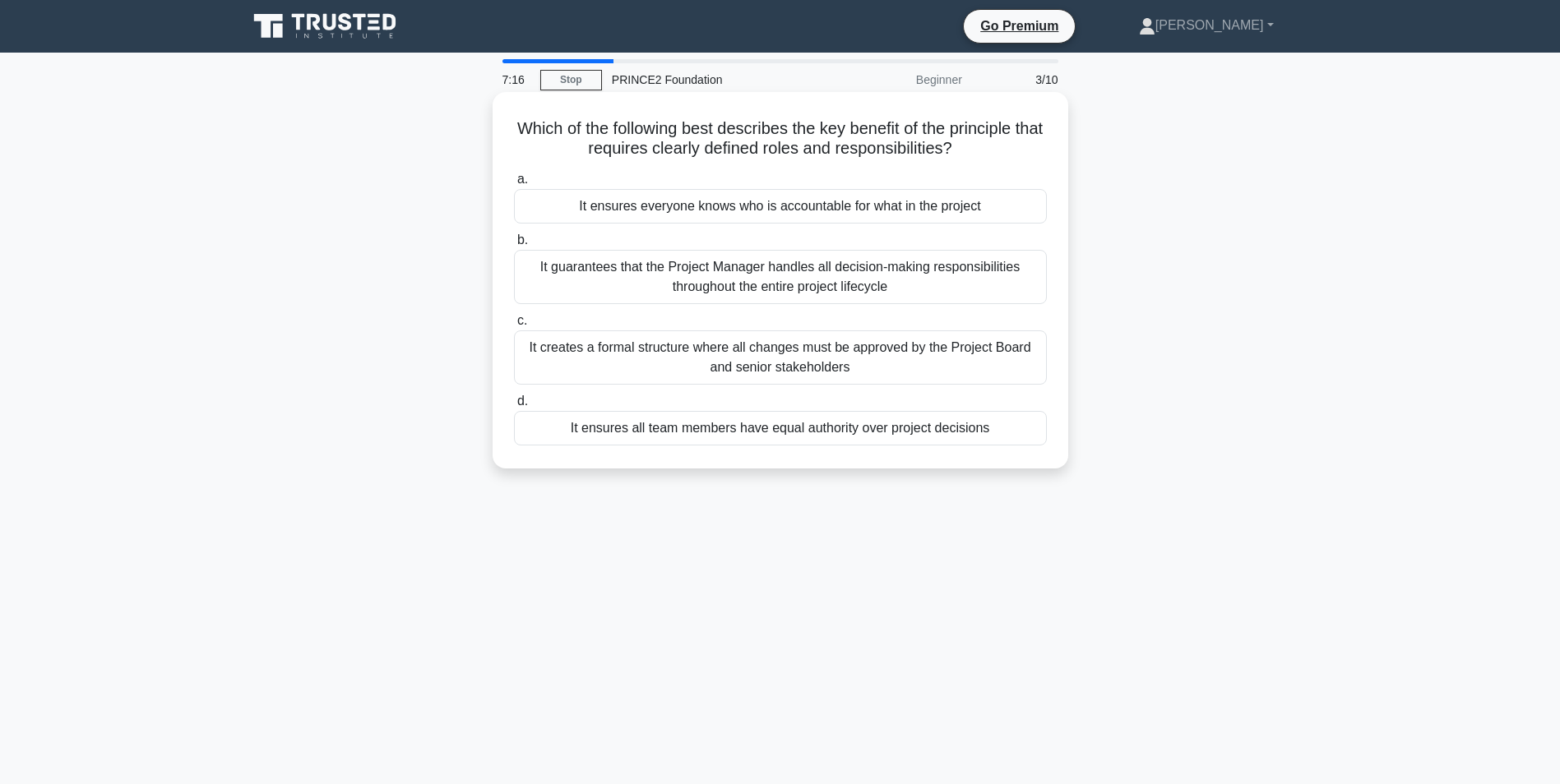
drag, startPoint x: 641, startPoint y: 210, endPoint x: 846, endPoint y: 216, distance: 205.1
click at [846, 216] on div "It ensures everyone knows who is accountable for what in the project" at bounding box center [780, 206] width 532 height 35
drag, startPoint x: 846, startPoint y: 216, endPoint x: 595, endPoint y: 214, distance: 251.0
click at [595, 214] on div "It ensures everyone knows who is accountable for what in the project" at bounding box center [780, 206] width 532 height 35
drag, startPoint x: 595, startPoint y: 214, endPoint x: 984, endPoint y: 209, distance: 389.0
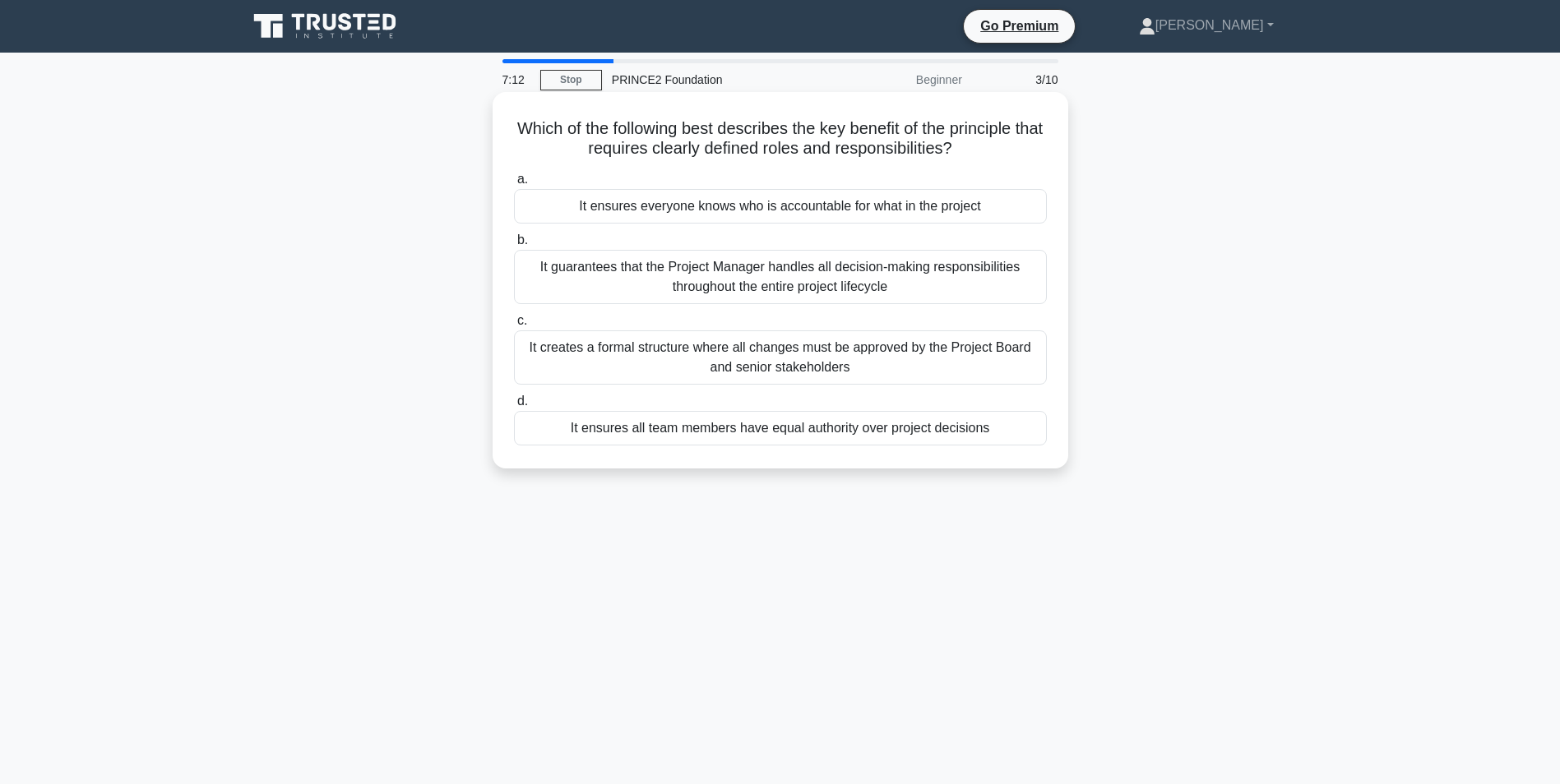
click at [984, 209] on div "It ensures everyone knows who is accountable for what in the project" at bounding box center [780, 206] width 532 height 35
drag, startPoint x: 984, startPoint y: 209, endPoint x: 920, endPoint y: 209, distance: 64.0
copy div "It ensures everyone knows who is accountable for what in the project"
click at [721, 208] on div "It ensures everyone knows who is accountable for what in the project" at bounding box center [780, 206] width 532 height 35
click at [514, 185] on input "a. It ensures everyone knows who is accountable for what in the project" at bounding box center [514, 179] width 0 height 10
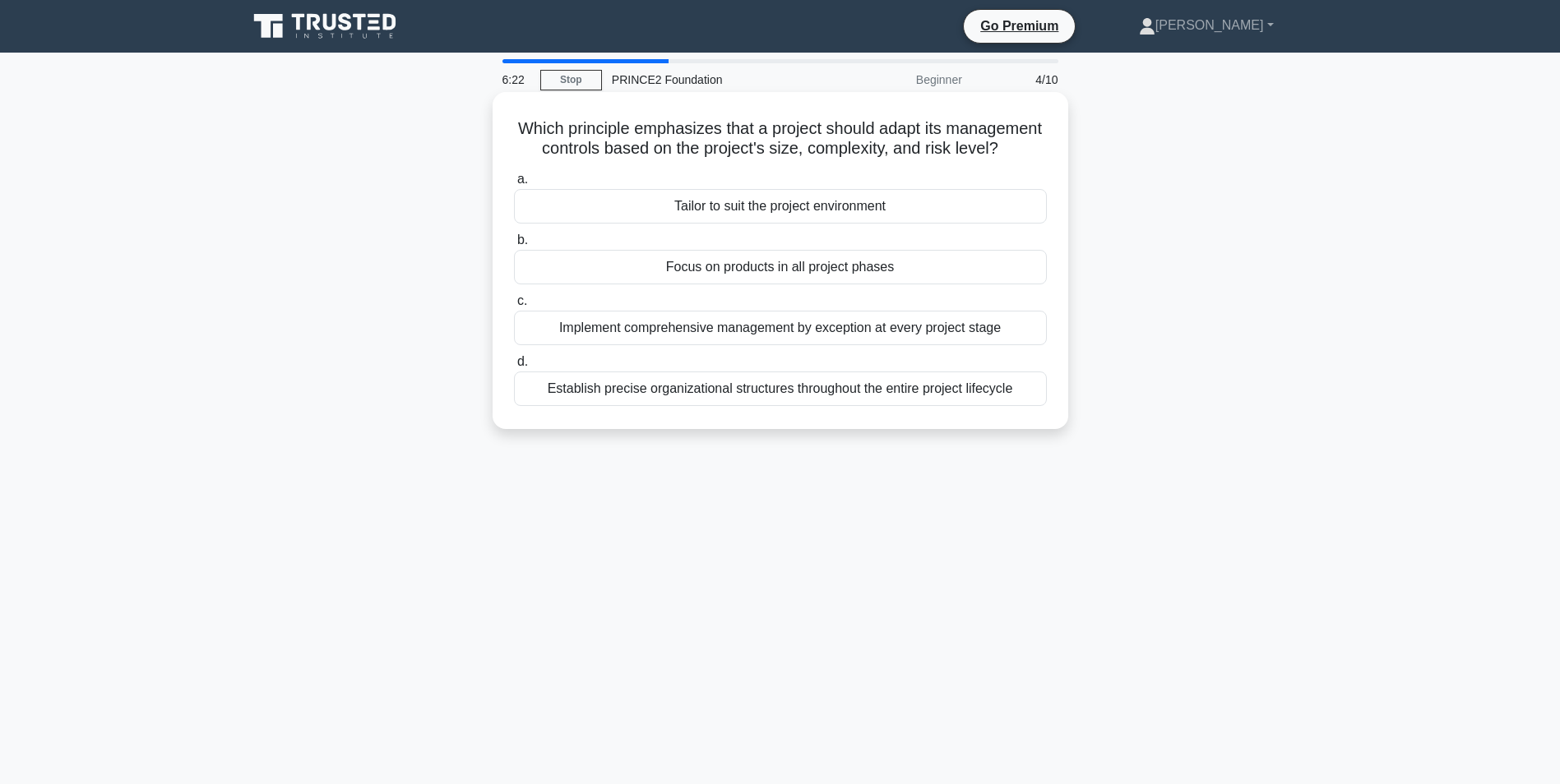
click at [799, 224] on div "Tailor to suit the project environment" at bounding box center [780, 206] width 532 height 35
click at [514, 185] on input "a. Tailor to suit the project environment" at bounding box center [514, 179] width 0 height 10
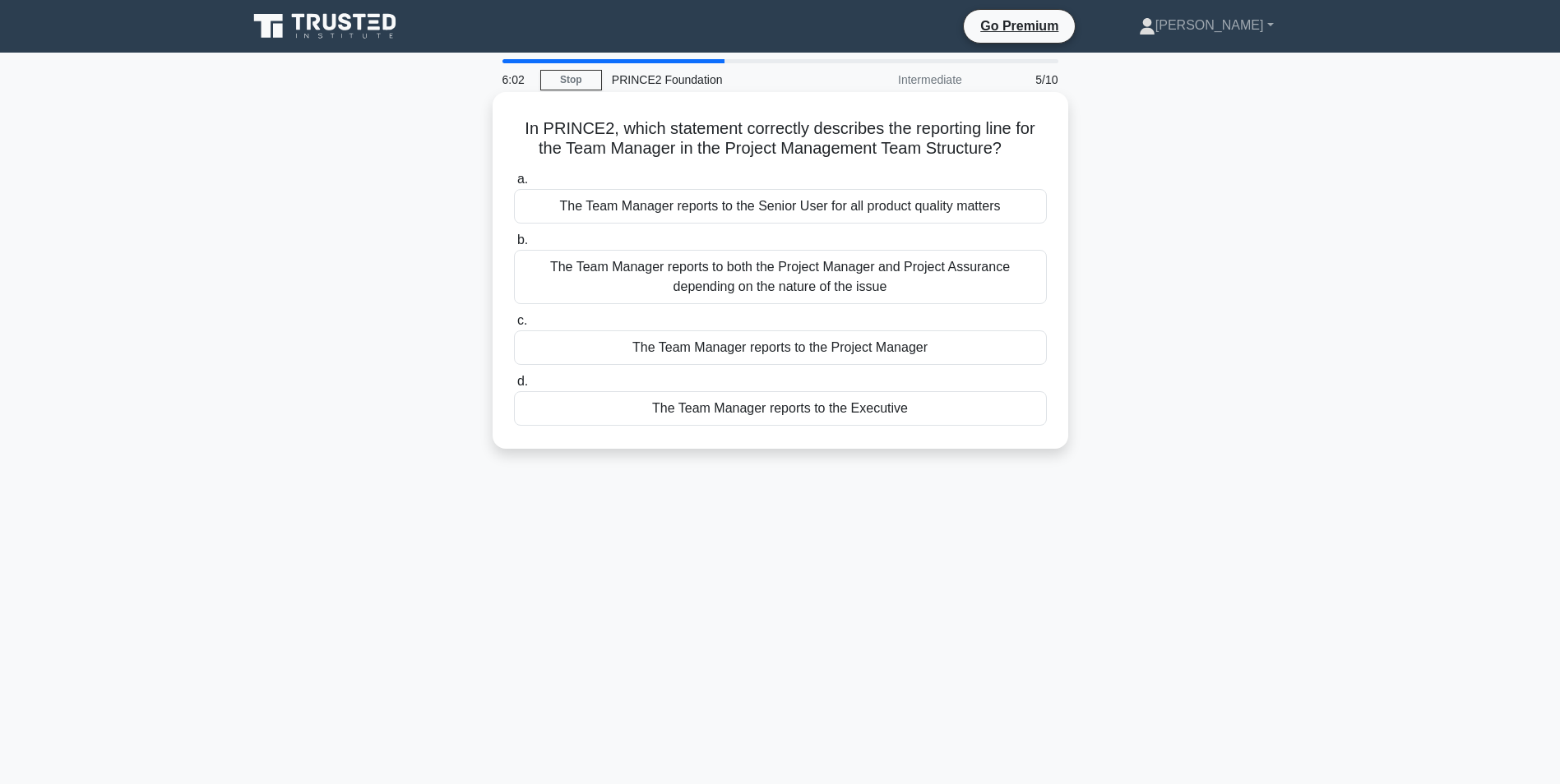
click at [811, 346] on div "The Team Manager reports to the Project Manager" at bounding box center [780, 348] width 532 height 35
click at [514, 327] on input "c. The Team Manager reports to the Project Manager" at bounding box center [514, 321] width 0 height 10
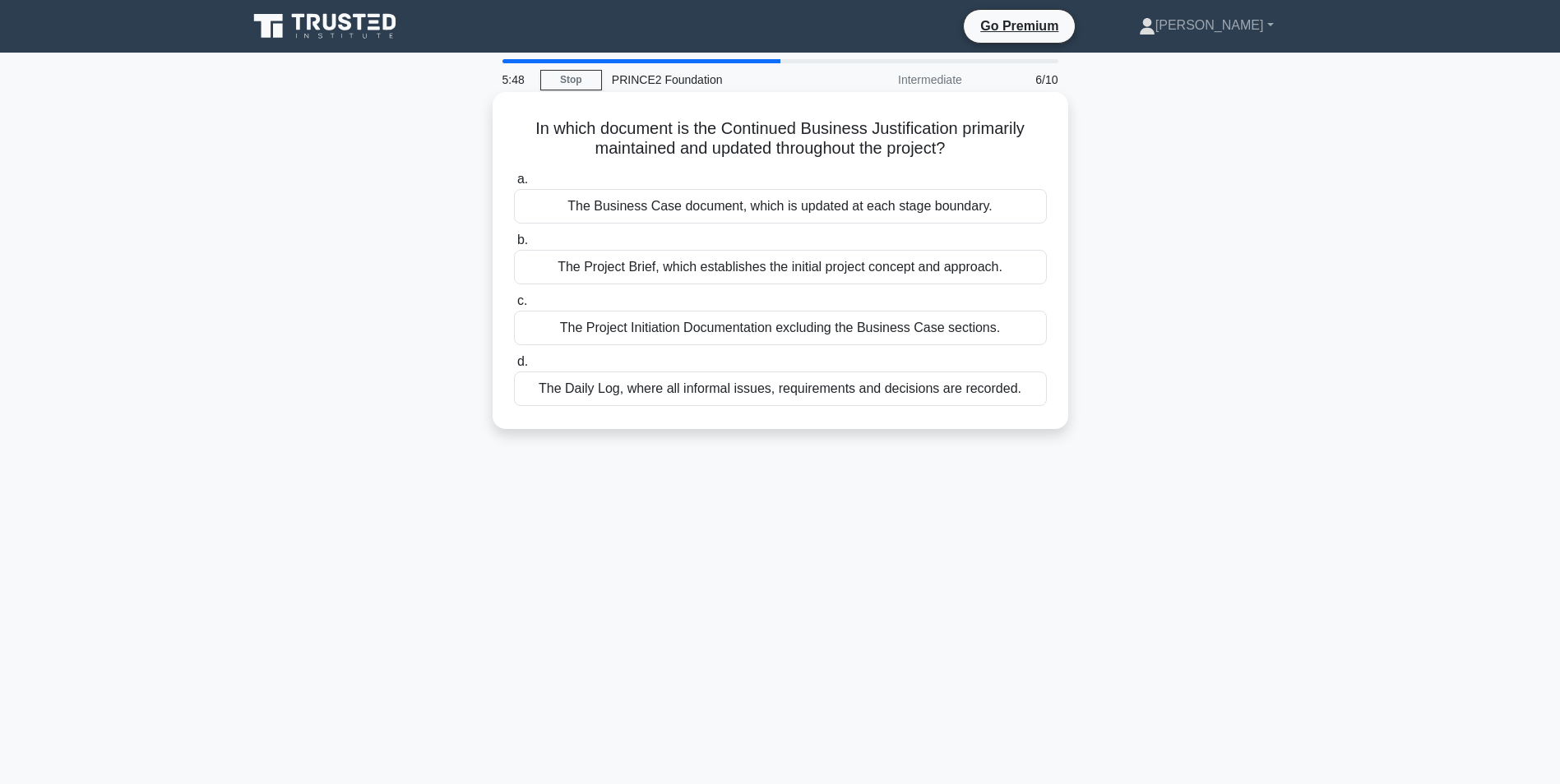
click at [778, 206] on div "The Business Case document, which is updated at each stage boundary." at bounding box center [780, 206] width 532 height 35
click at [514, 185] on input "a. The Business Case document, which is updated at each stage boundary." at bounding box center [514, 179] width 0 height 10
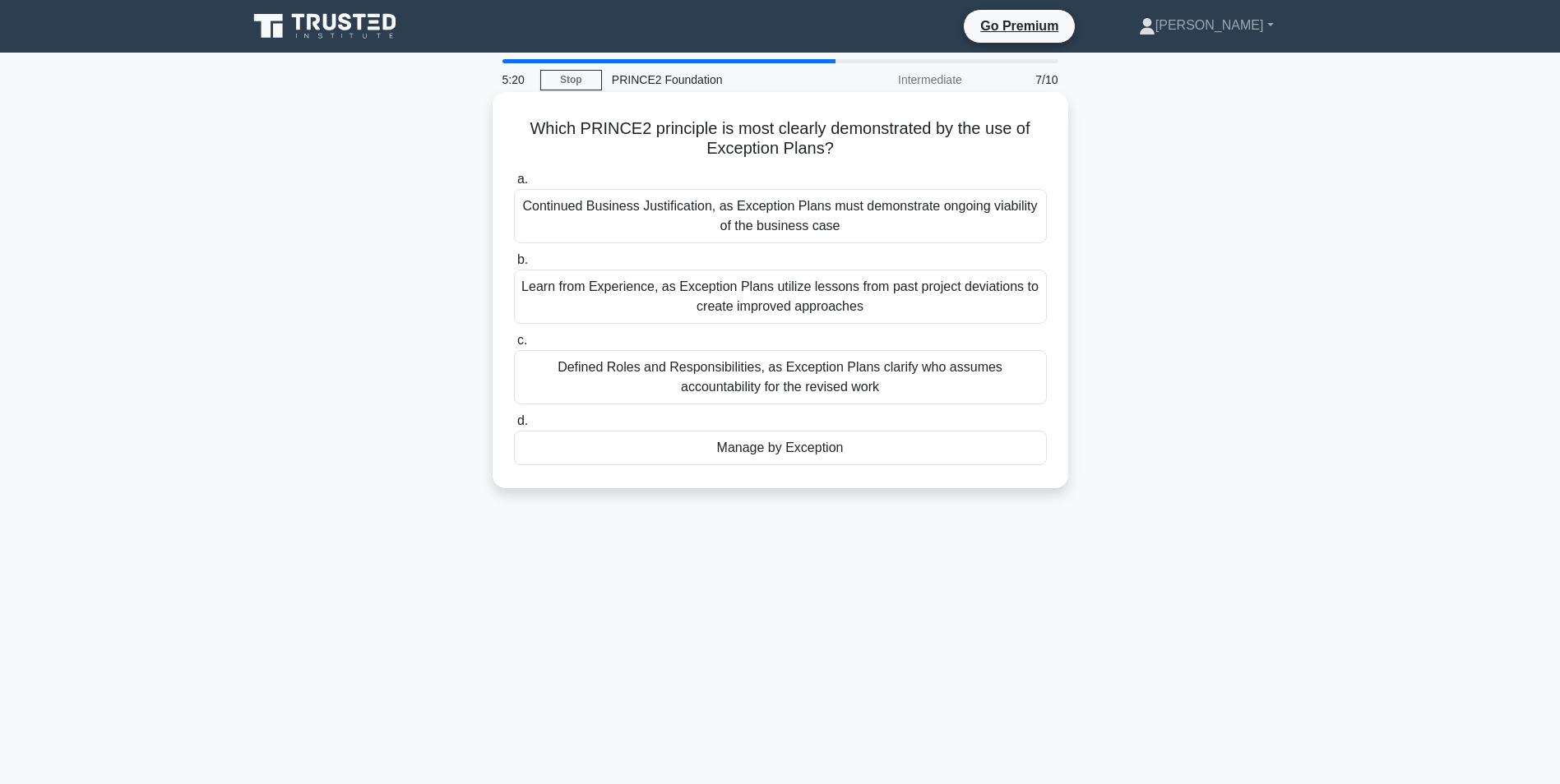
click at [802, 449] on div "Manage by Exception" at bounding box center [780, 448] width 532 height 35
click at [514, 427] on input "d. Manage by Exception" at bounding box center [514, 421] width 0 height 10
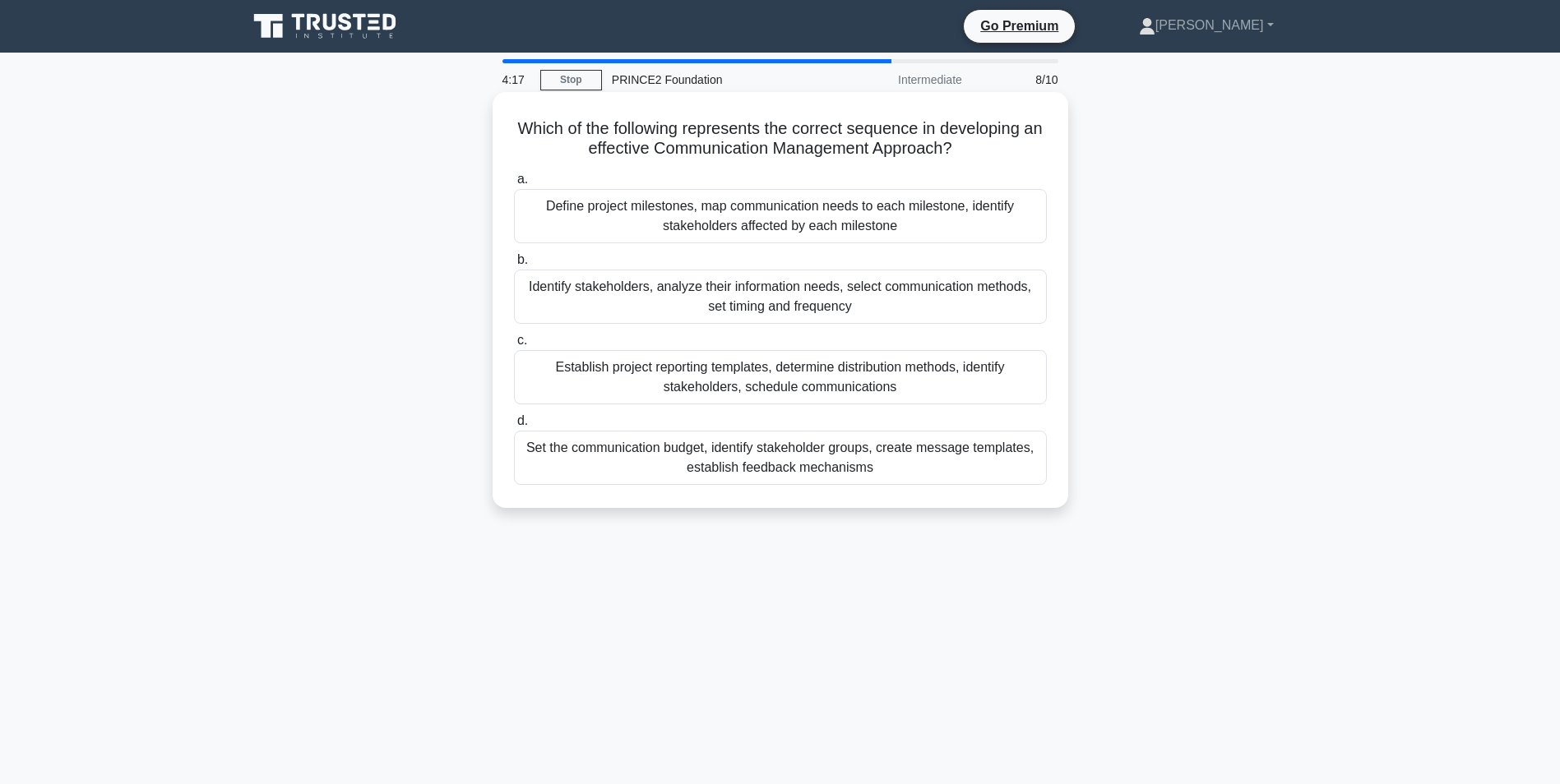
click at [883, 212] on div "Define project milestones, map communication needs to each milestone, identify …" at bounding box center [780, 216] width 532 height 54
click at [514, 185] on input "a. Define project milestones, map communication needs to each milestone, identi…" at bounding box center [514, 179] width 0 height 10
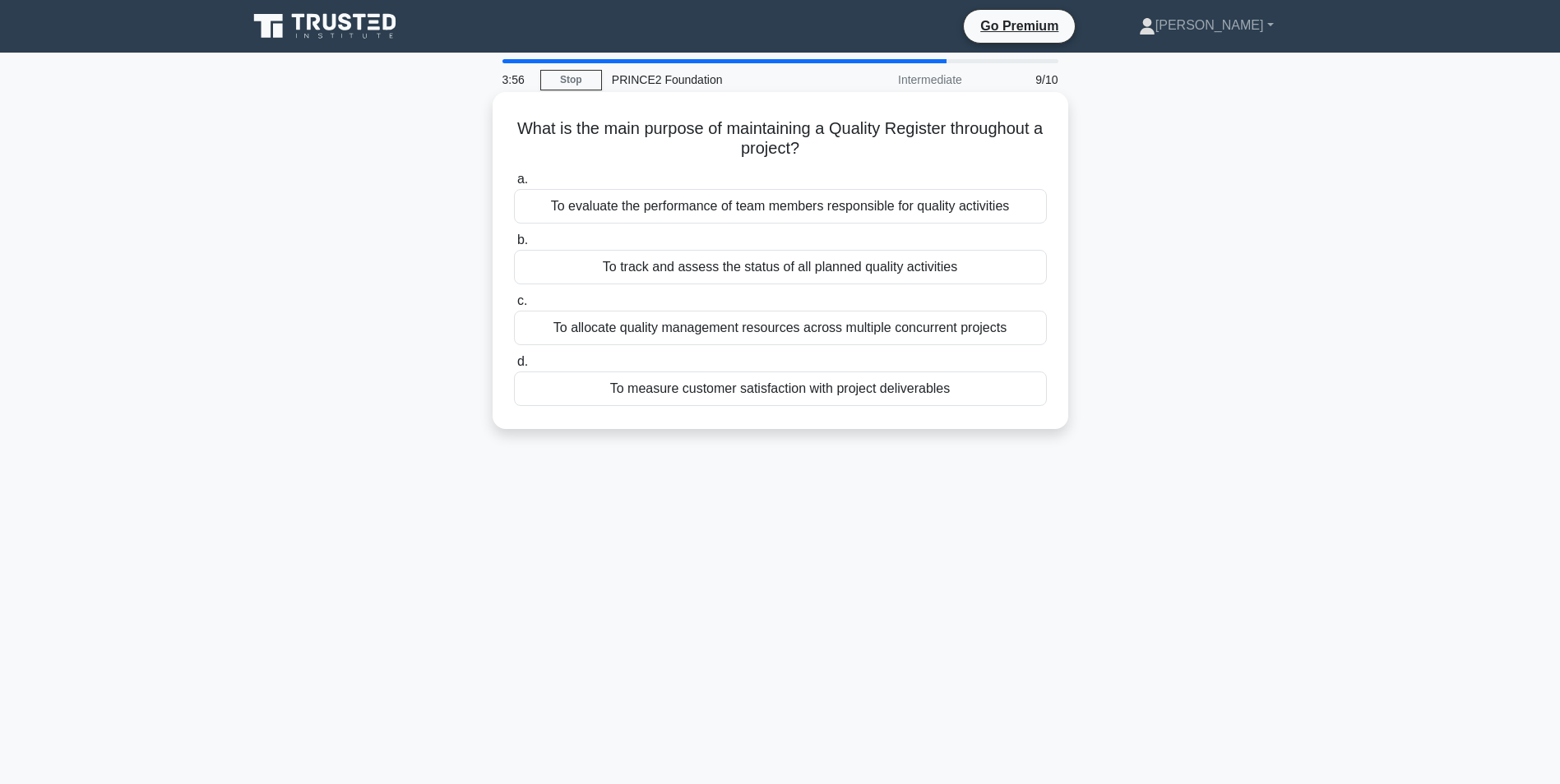
click at [741, 263] on div "To track and assess the status of all planned quality activities" at bounding box center [780, 267] width 532 height 35
click at [514, 246] on input "b. To track and assess the status of all planned quality activities" at bounding box center [514, 240] width 0 height 10
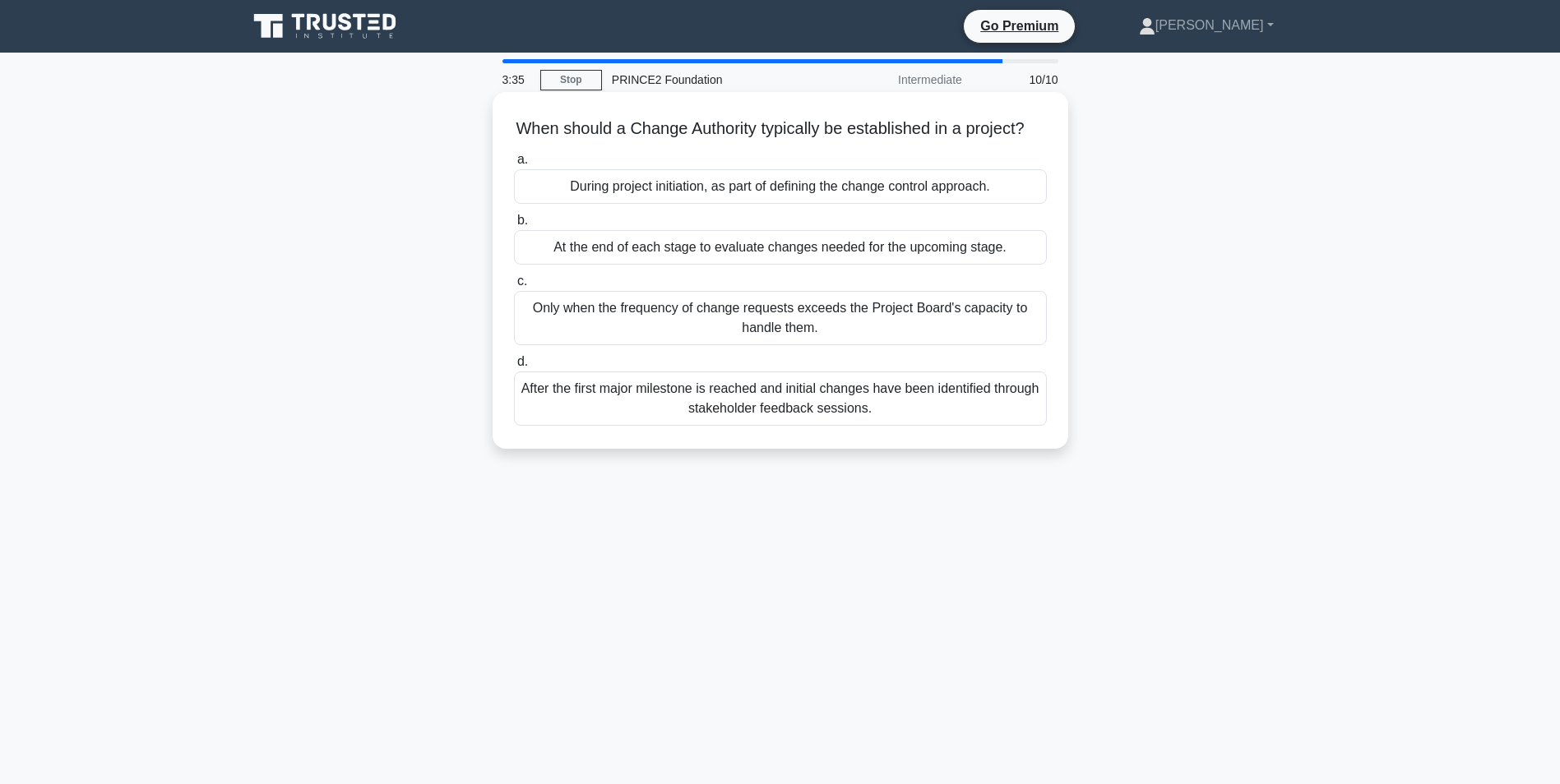
click at [656, 203] on div "During project initiation, as part of defining the change control approach." at bounding box center [780, 186] width 532 height 35
click at [514, 166] on input "a. During project initiation, as part of defining the change control approach." at bounding box center [514, 159] width 0 height 10
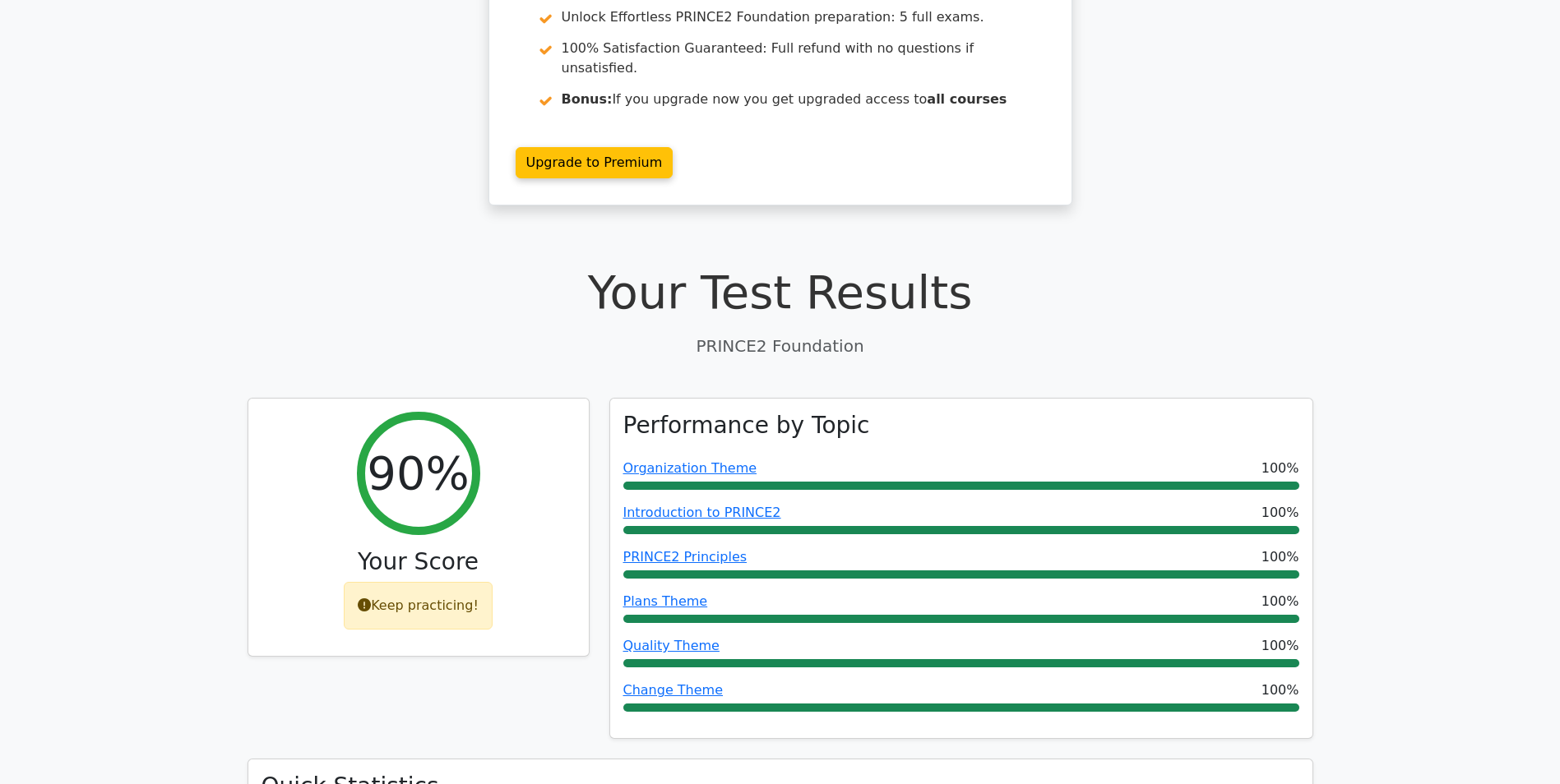
drag, startPoint x: 1252, startPoint y: 267, endPoint x: 1260, endPoint y: 340, distance: 73.4
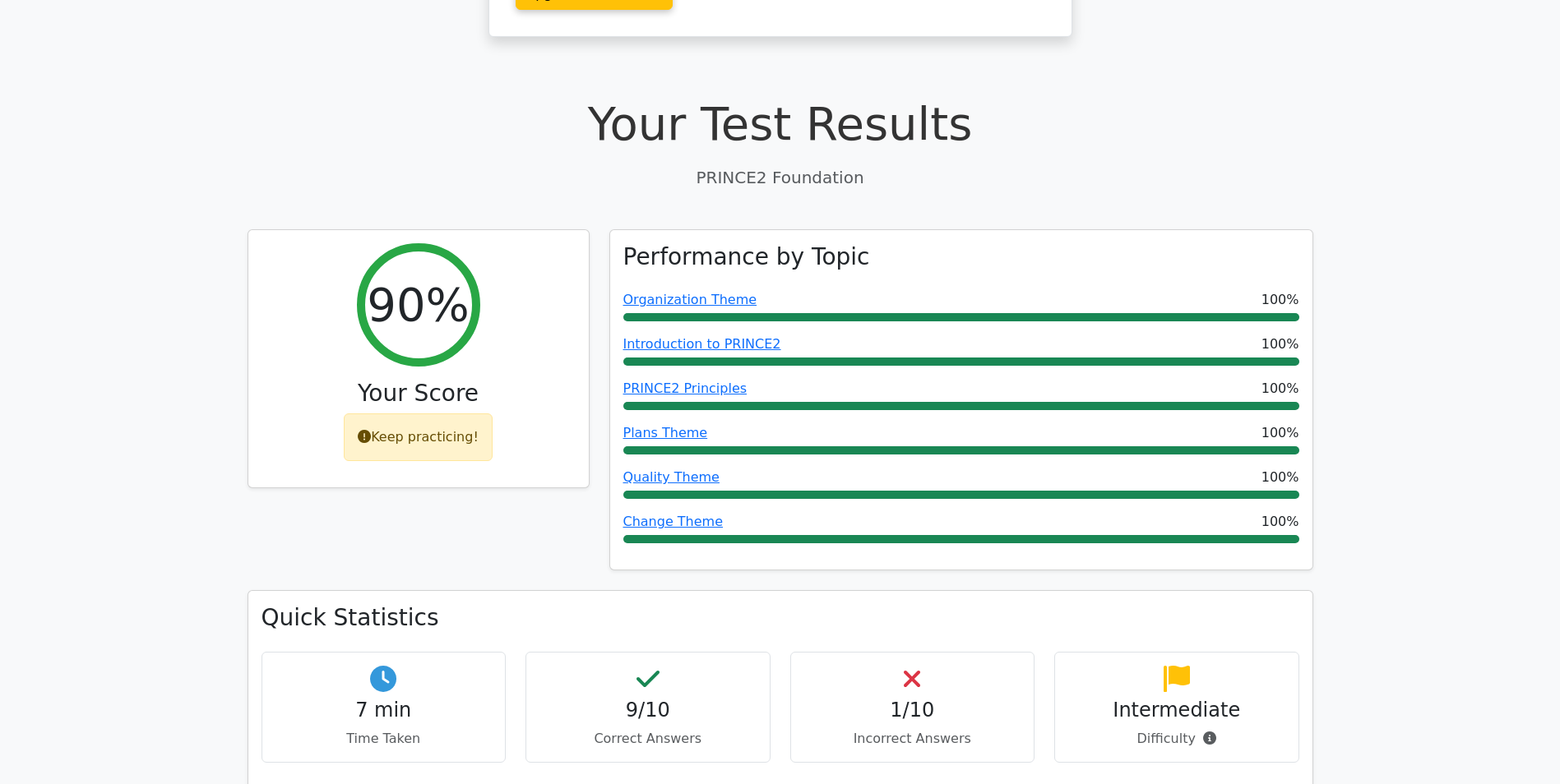
drag, startPoint x: 1380, startPoint y: 166, endPoint x: 1380, endPoint y: 224, distance: 58.0
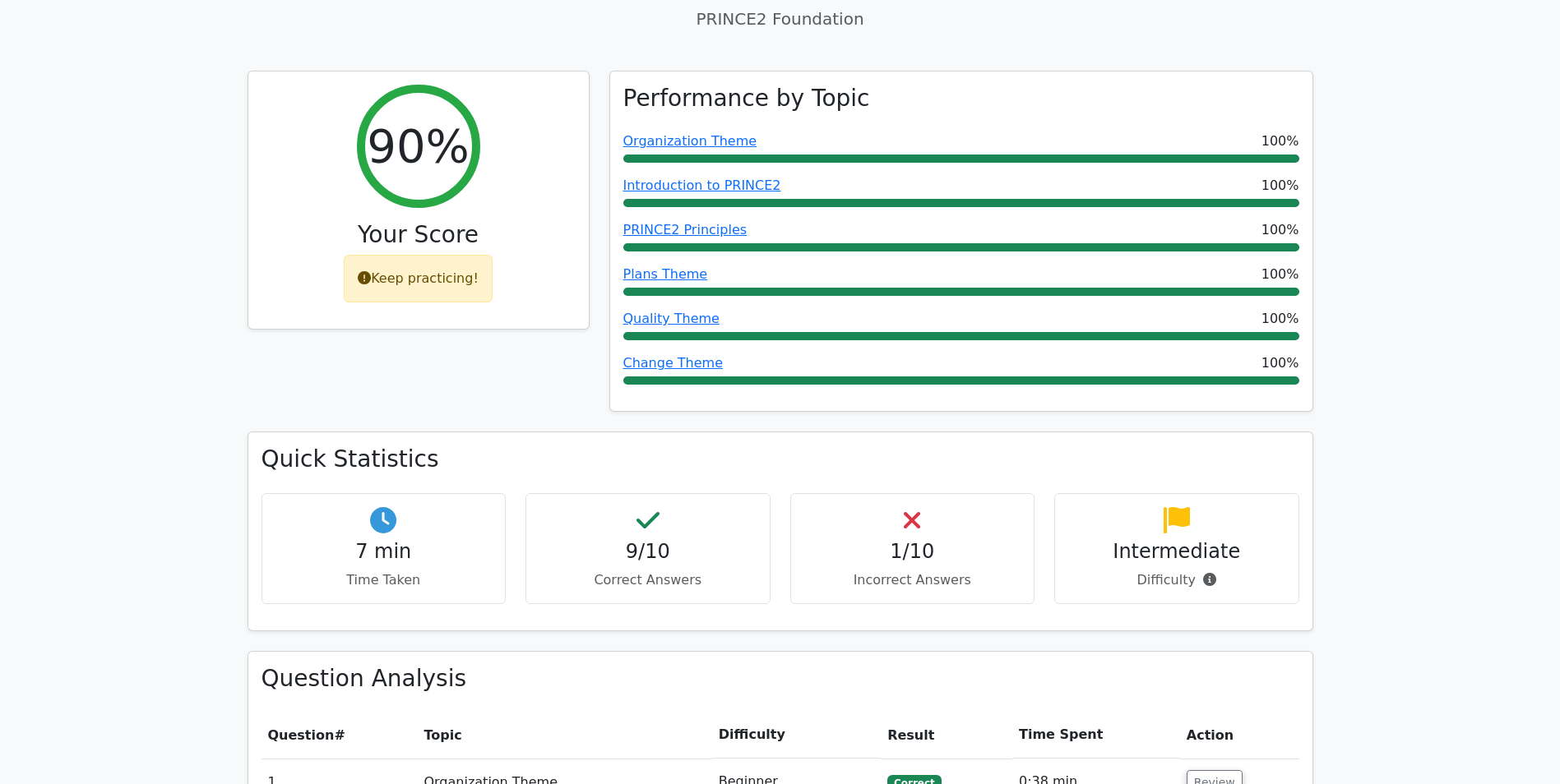
drag, startPoint x: 1374, startPoint y: 129, endPoint x: 1372, endPoint y: 226, distance: 97.0
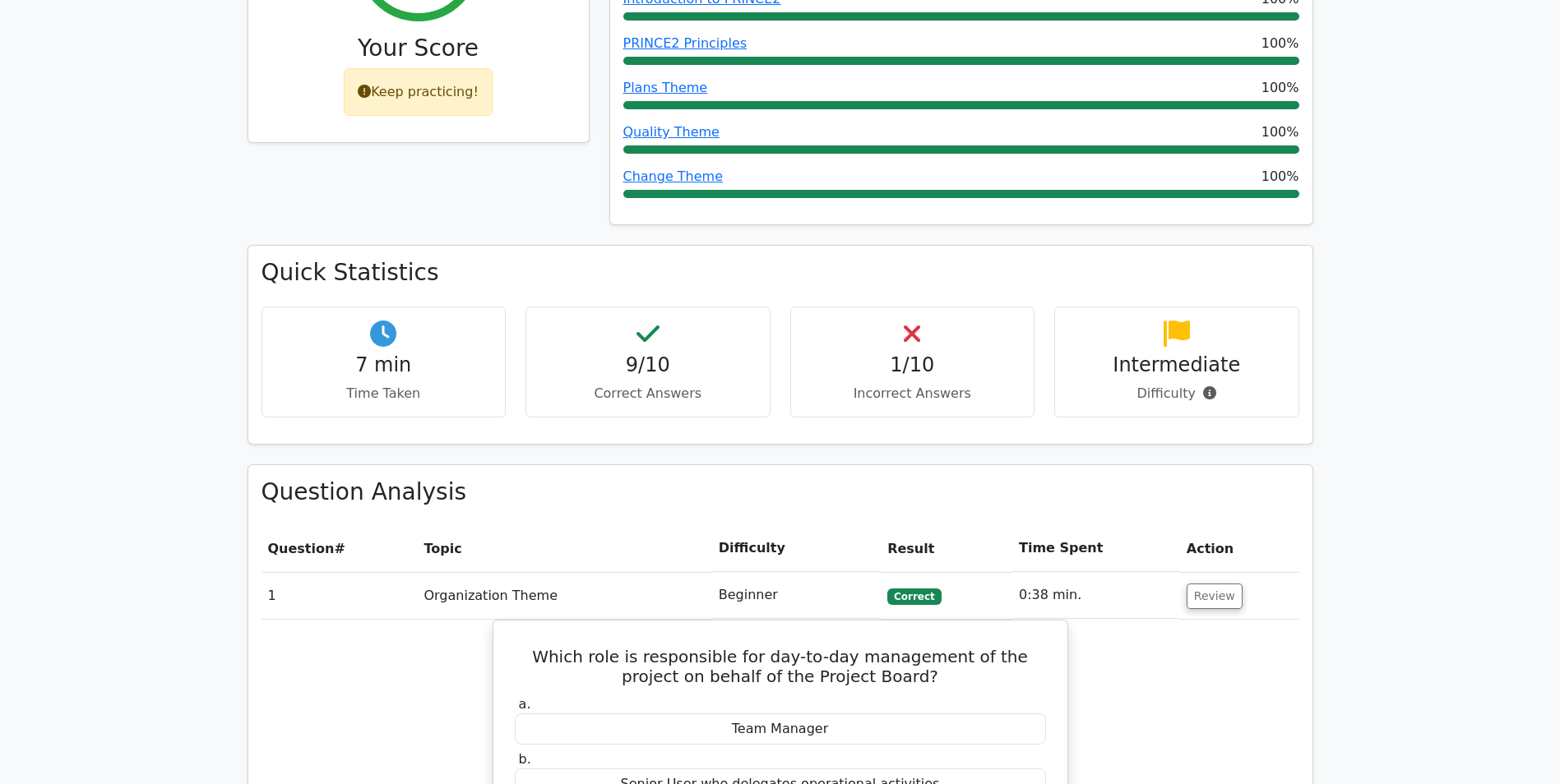
drag, startPoint x: 1364, startPoint y: 163, endPoint x: 1361, endPoint y: 264, distance: 101.0
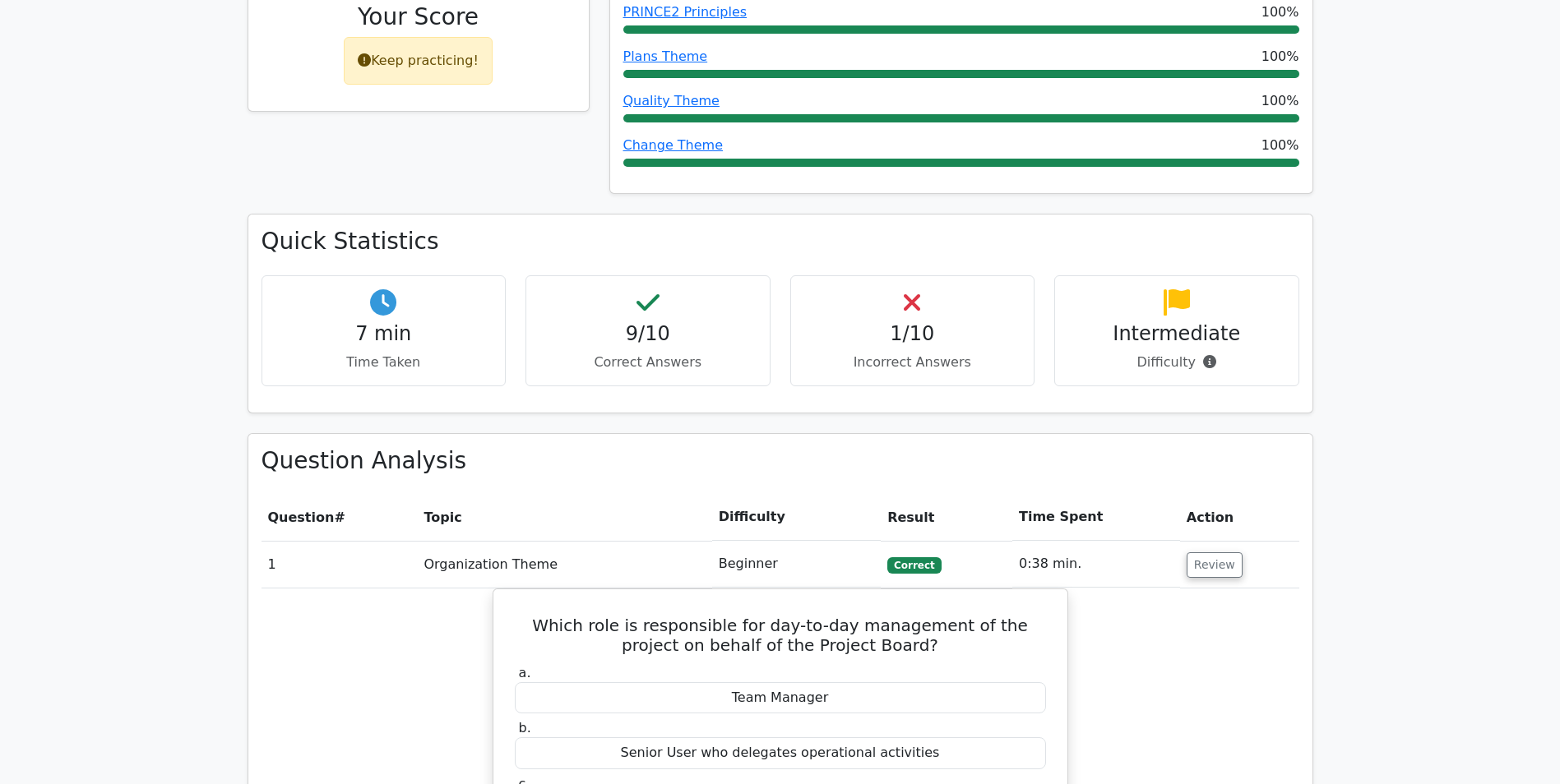
drag, startPoint x: 1320, startPoint y: 193, endPoint x: 1320, endPoint y: 226, distance: 33.0
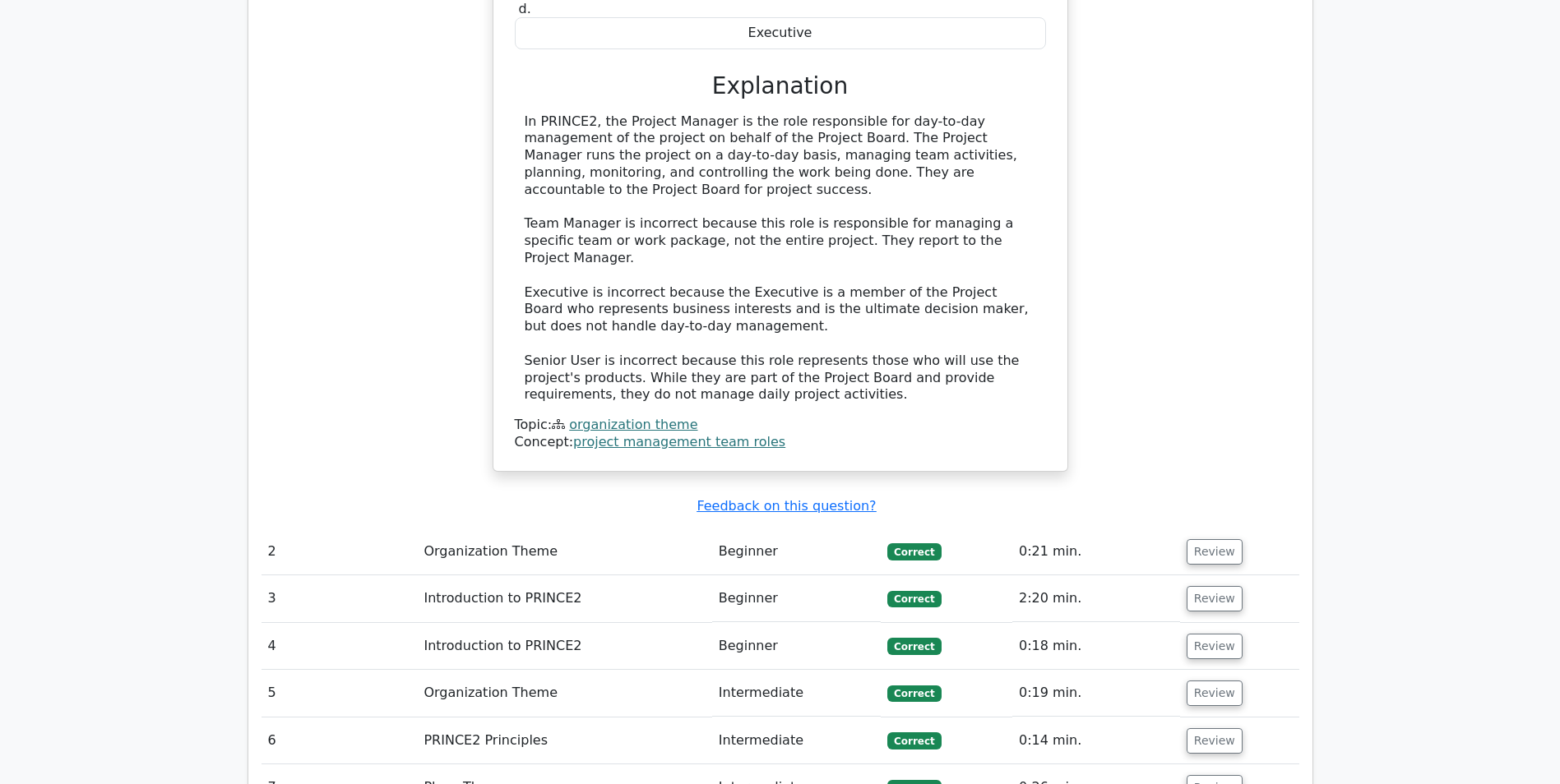
drag, startPoint x: 1332, startPoint y: 211, endPoint x: 1336, endPoint y: 265, distance: 54.1
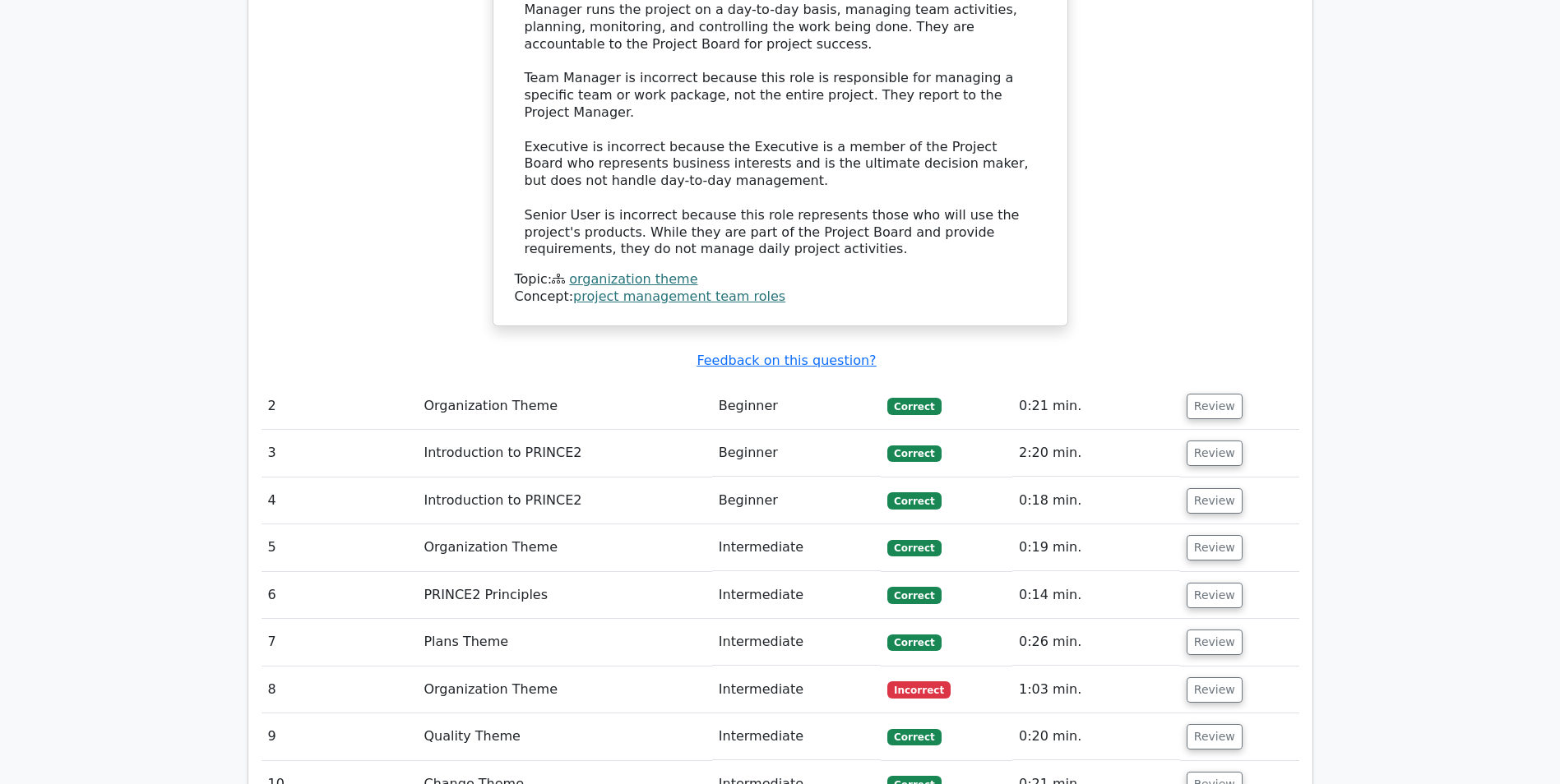
scroll to position [1789, 0]
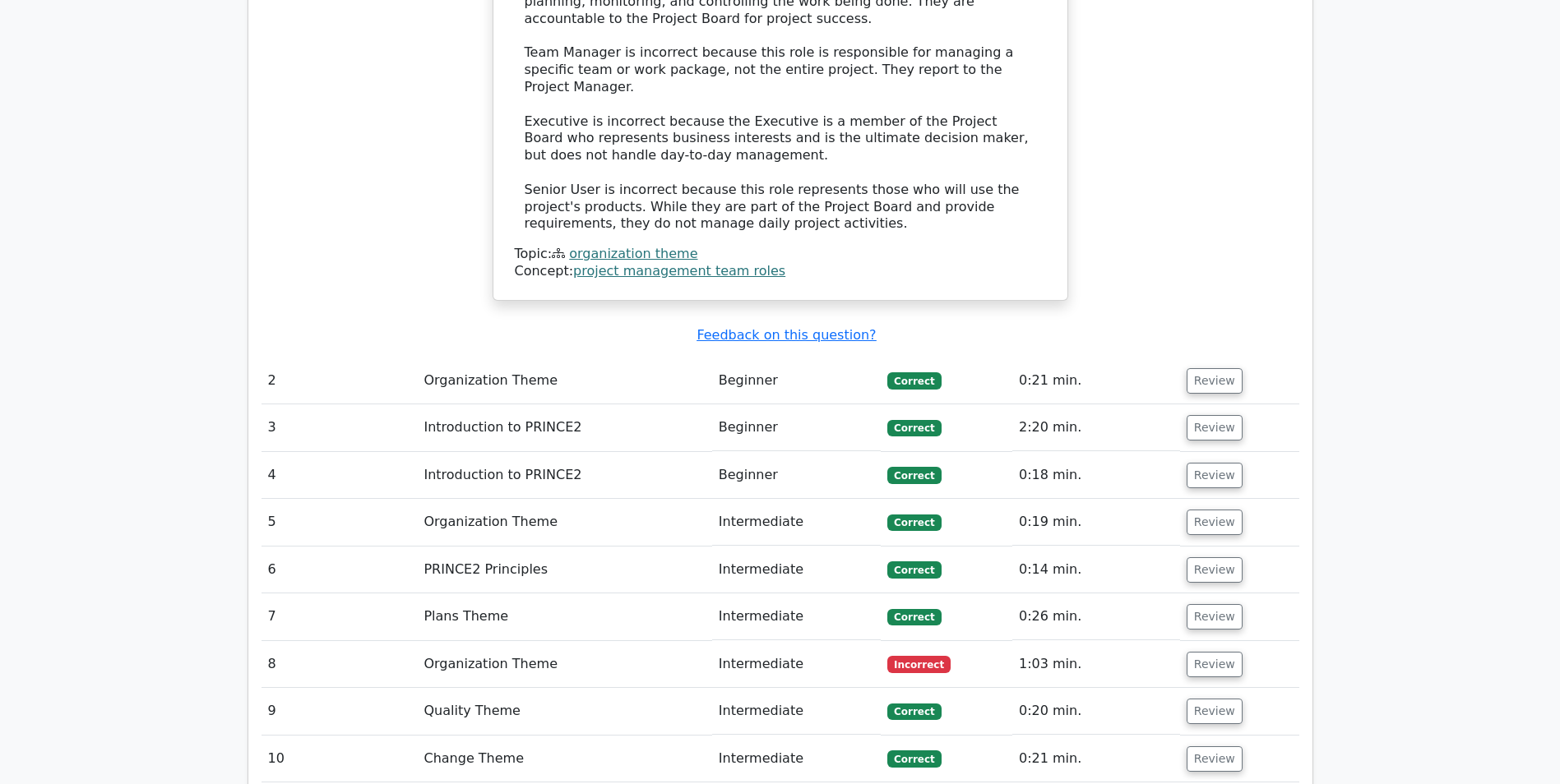
drag, startPoint x: 1333, startPoint y: 174, endPoint x: 1336, endPoint y: 247, distance: 73.1
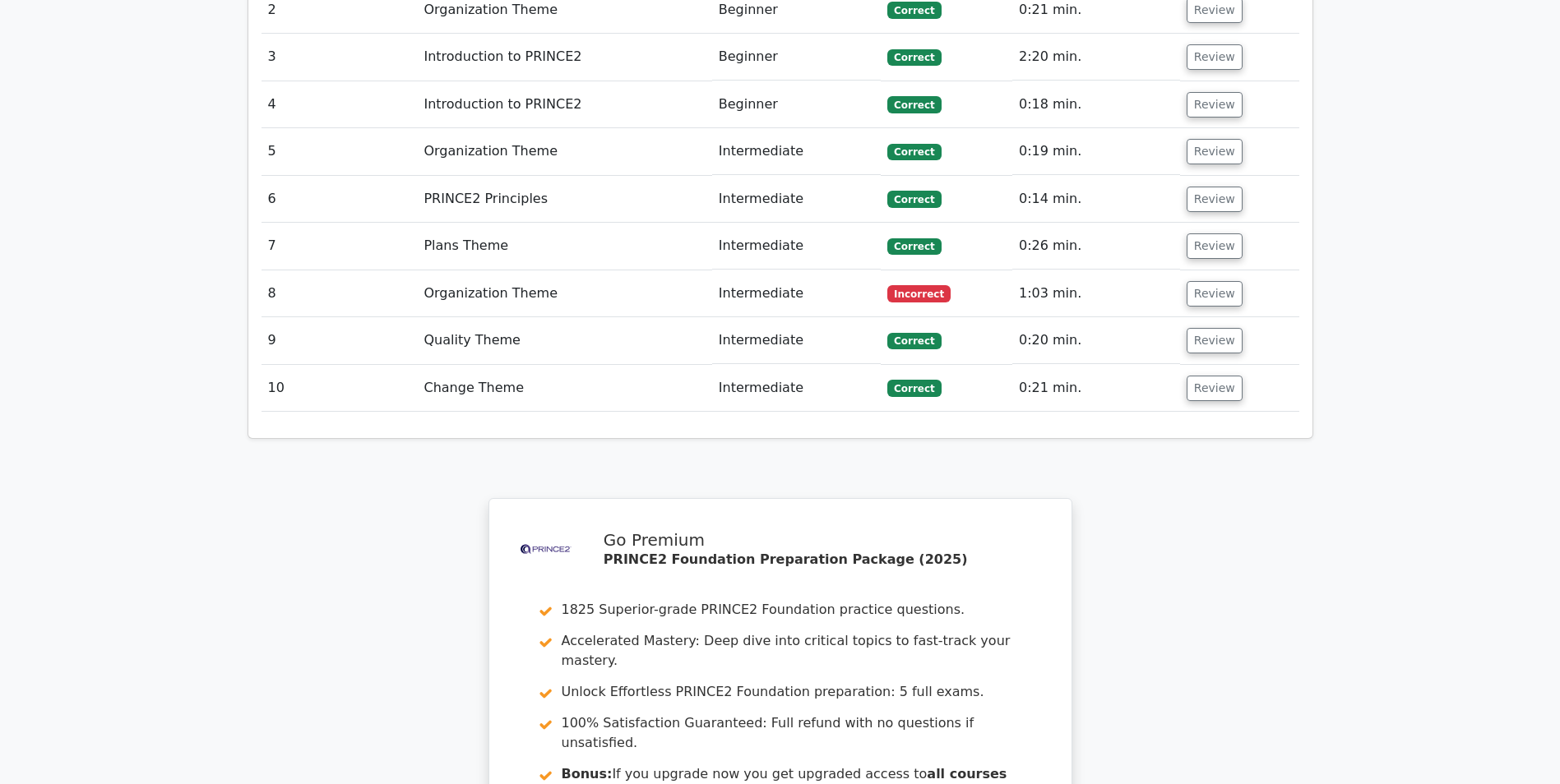
drag, startPoint x: 1339, startPoint y: 218, endPoint x: 1360, endPoint y: 327, distance: 111.0
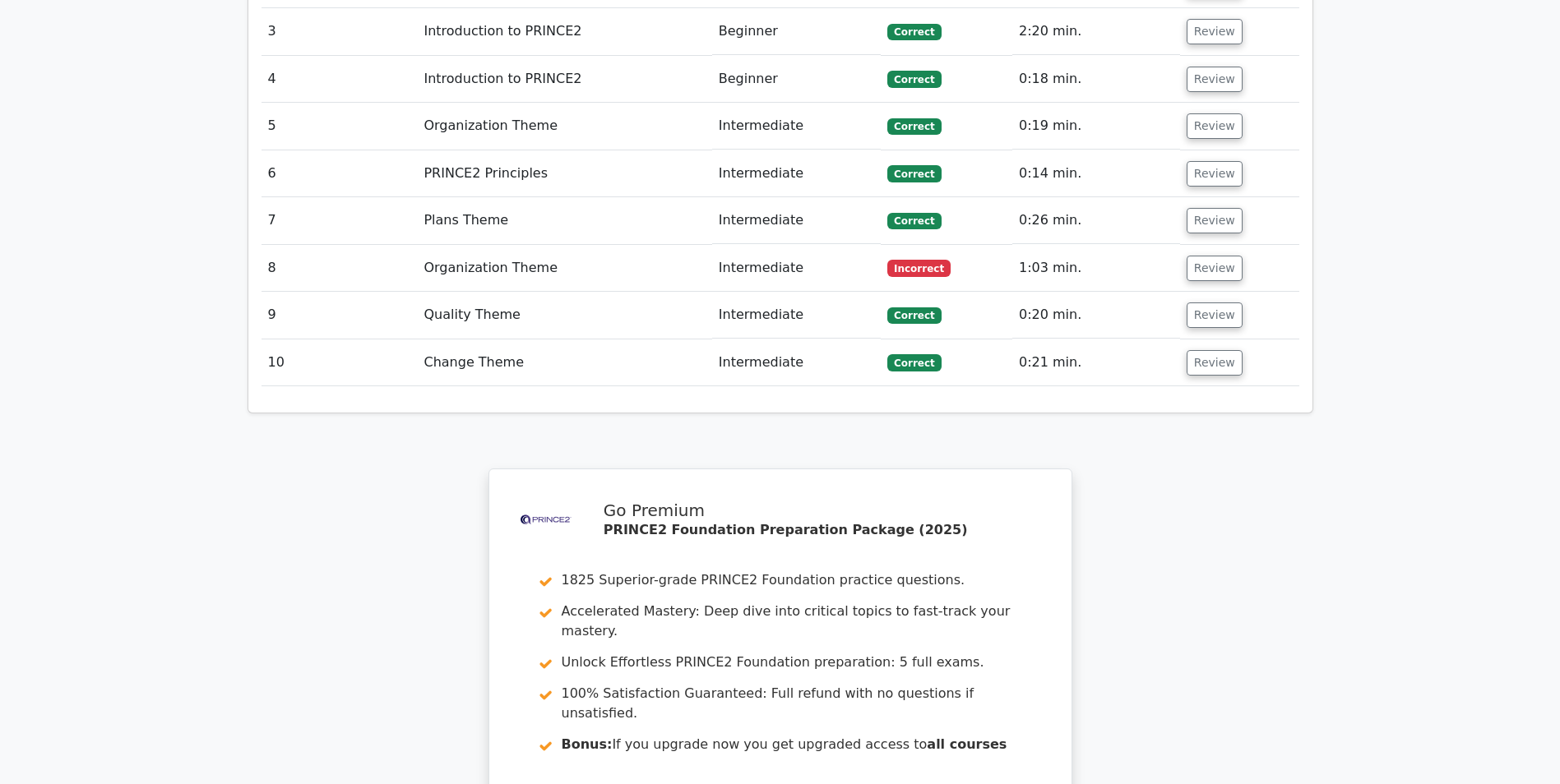
drag, startPoint x: 967, startPoint y: 437, endPoint x: 981, endPoint y: 514, distance: 78.3
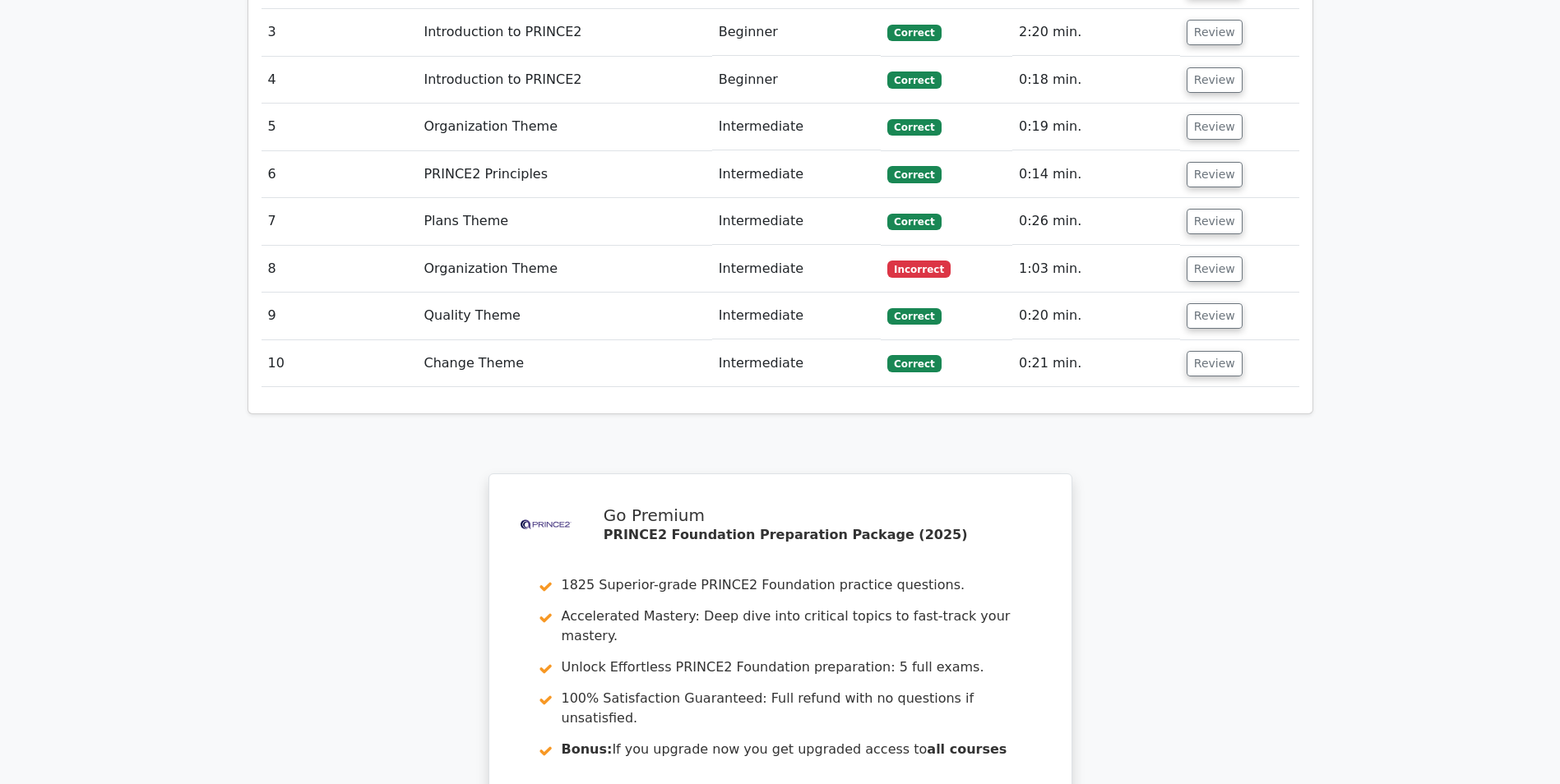
drag, startPoint x: 1397, startPoint y: 500, endPoint x: 1394, endPoint y: 555, distance: 55.1
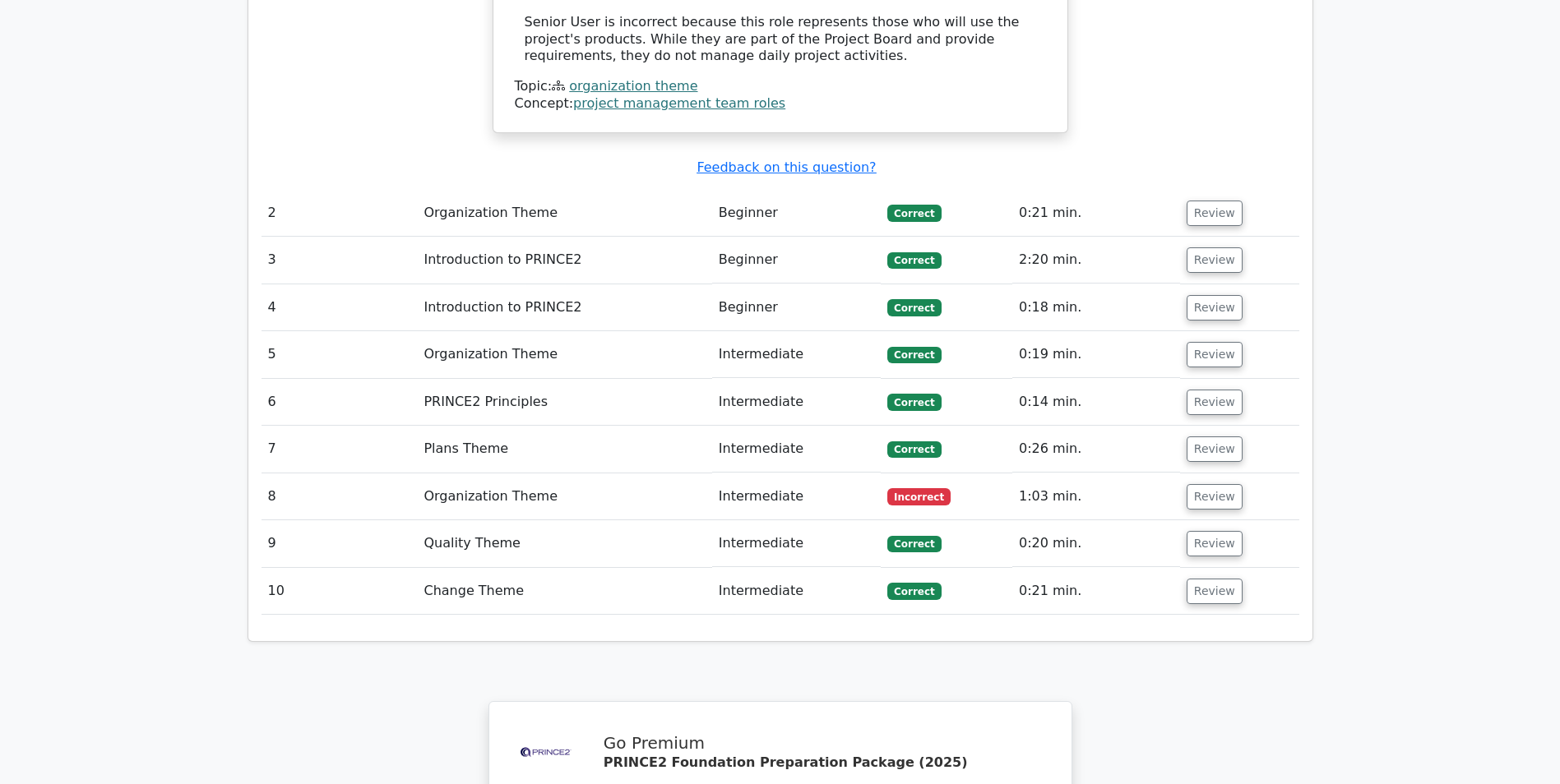
drag, startPoint x: 1396, startPoint y: 463, endPoint x: 1433, endPoint y: 338, distance: 130.4
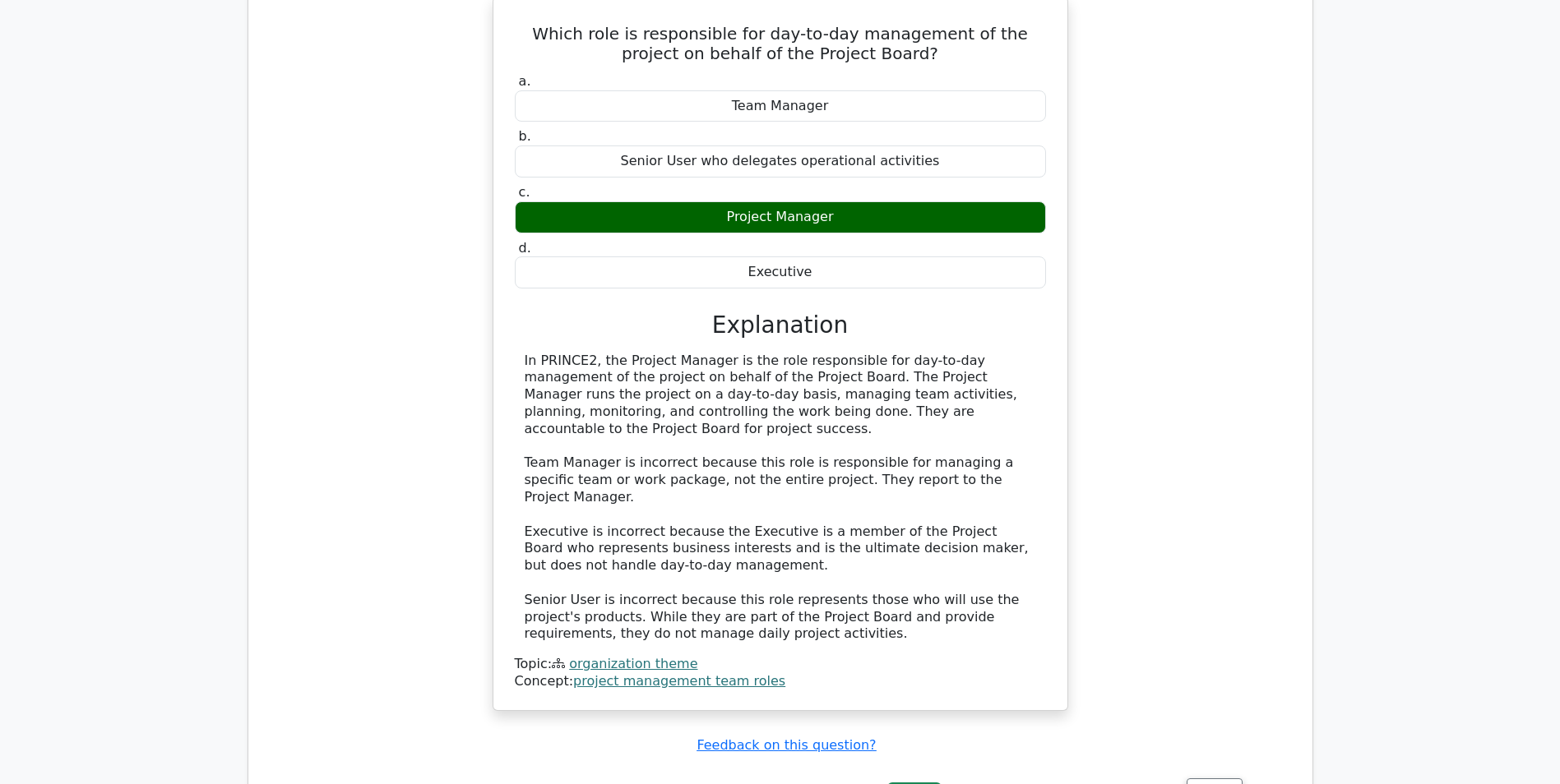
drag, startPoint x: 1401, startPoint y: 397, endPoint x: 1408, endPoint y: 313, distance: 84.3
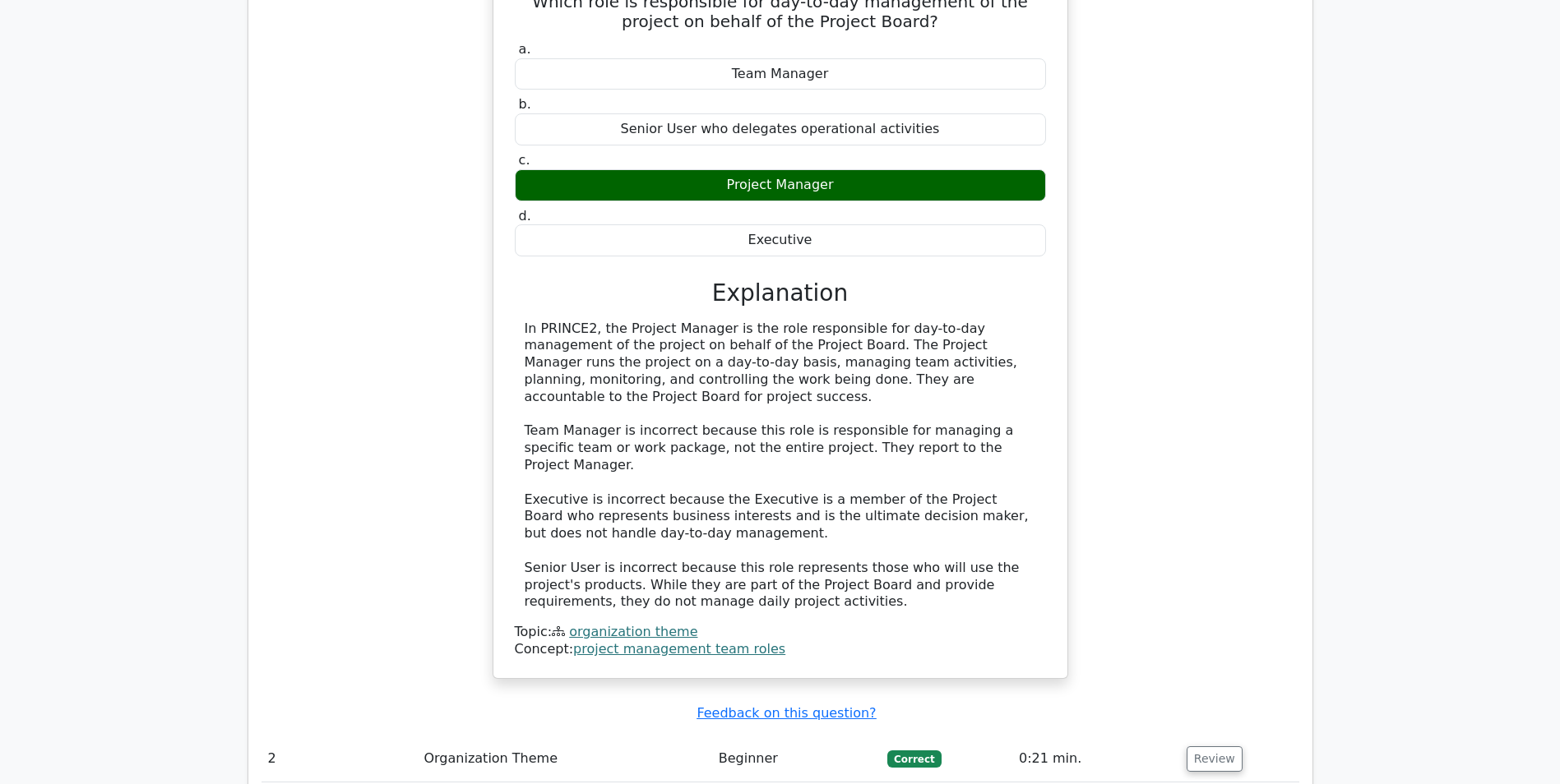
scroll to position [1031, 0]
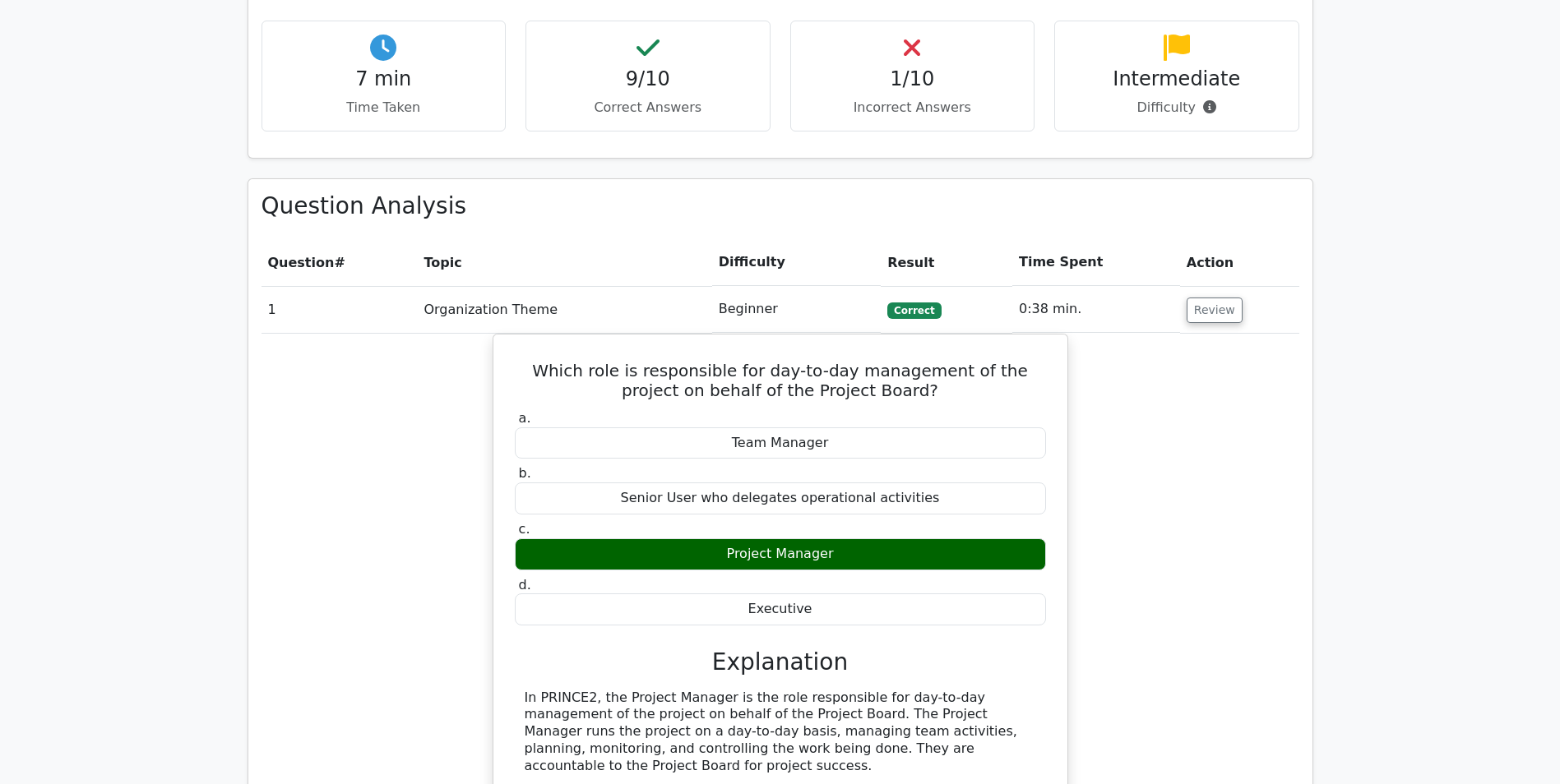
drag, startPoint x: 1387, startPoint y: 362, endPoint x: 1407, endPoint y: 287, distance: 77.6
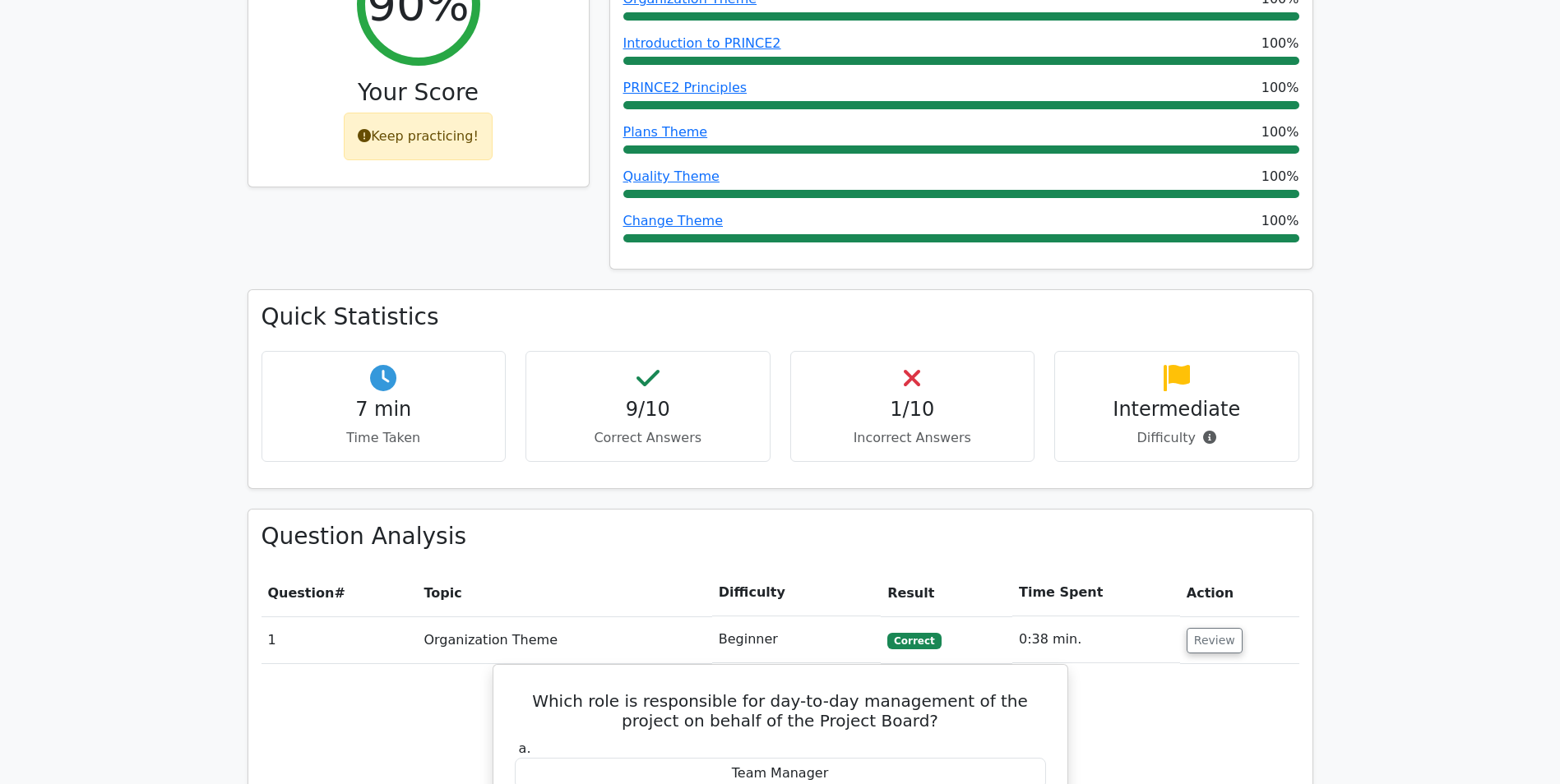
drag, startPoint x: 1414, startPoint y: 312, endPoint x: 1421, endPoint y: 240, distance: 72.3
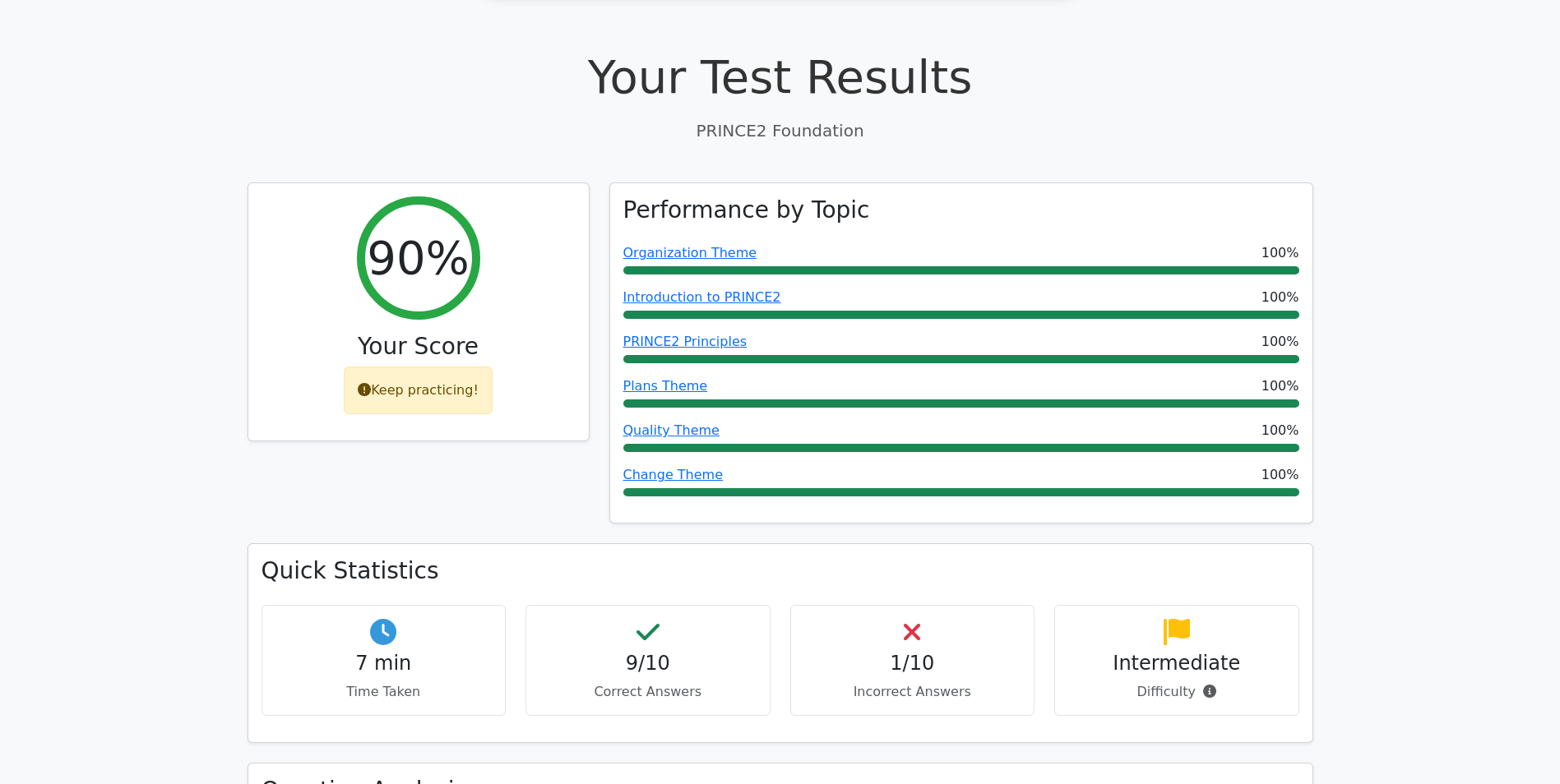
drag, startPoint x: 1413, startPoint y: 341, endPoint x: 1403, endPoint y: 272, distance: 69.7
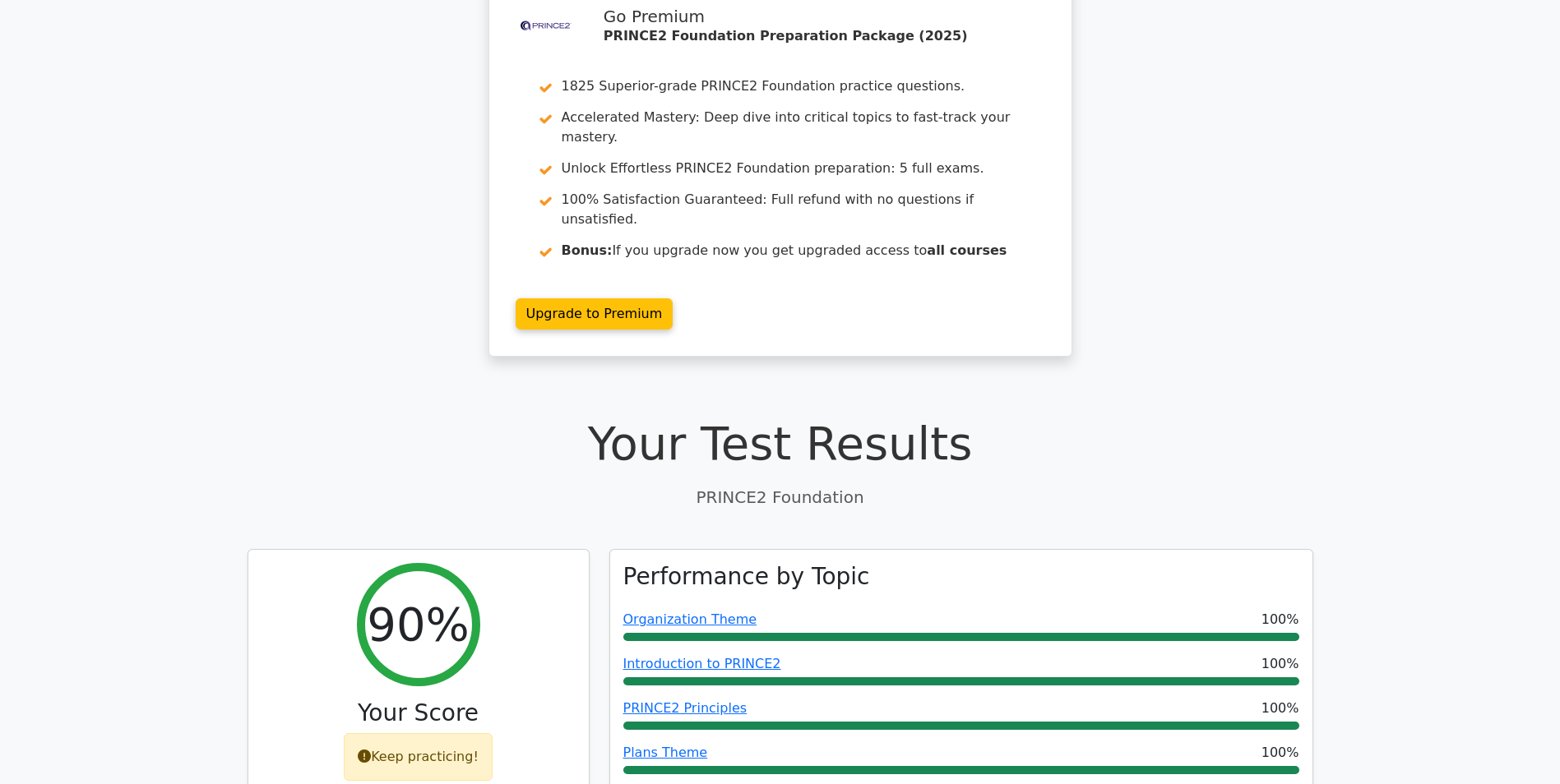
scroll to position [0, 0]
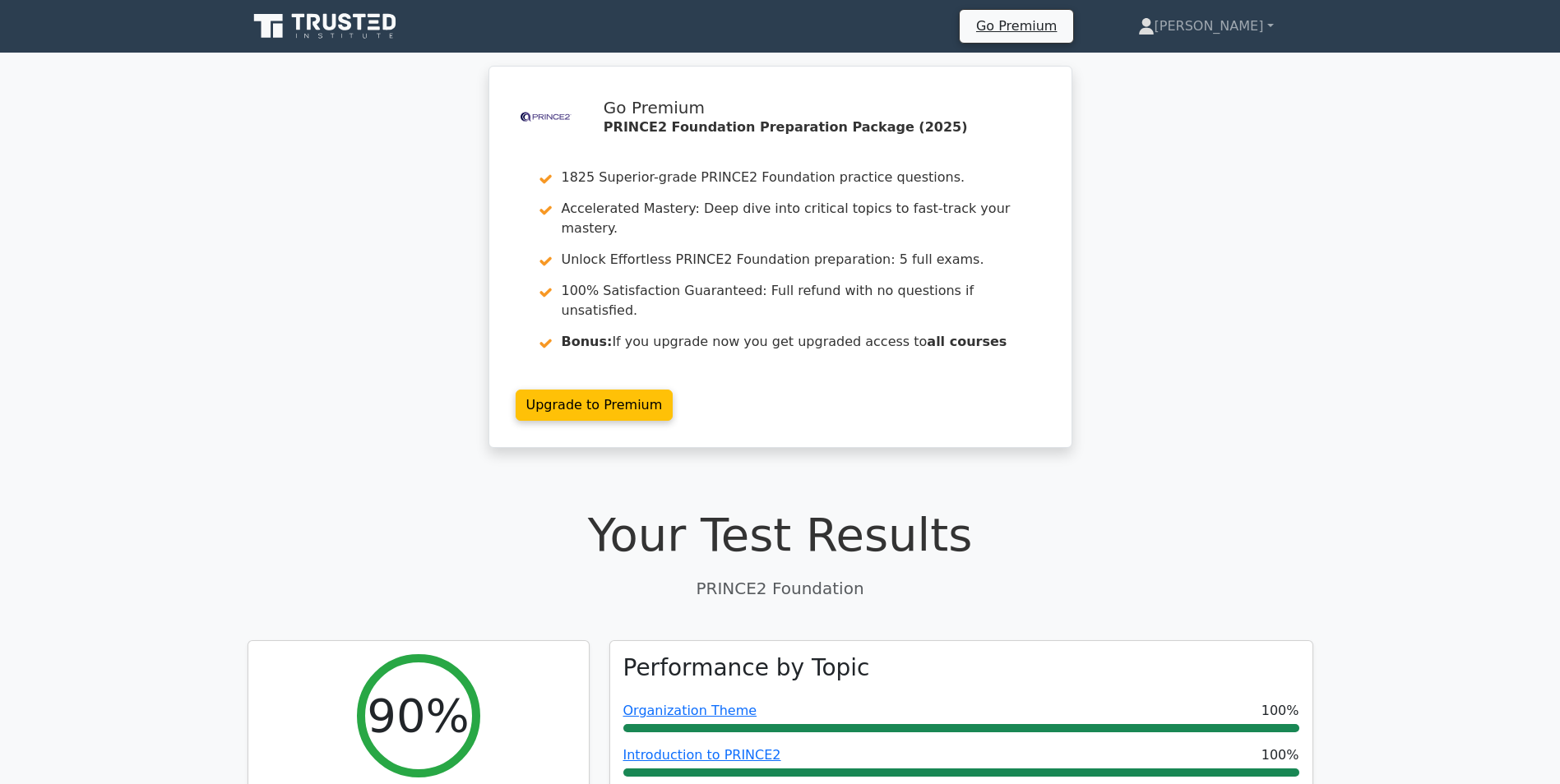
drag, startPoint x: 1386, startPoint y: 490, endPoint x: 1380, endPoint y: 317, distance: 173.1
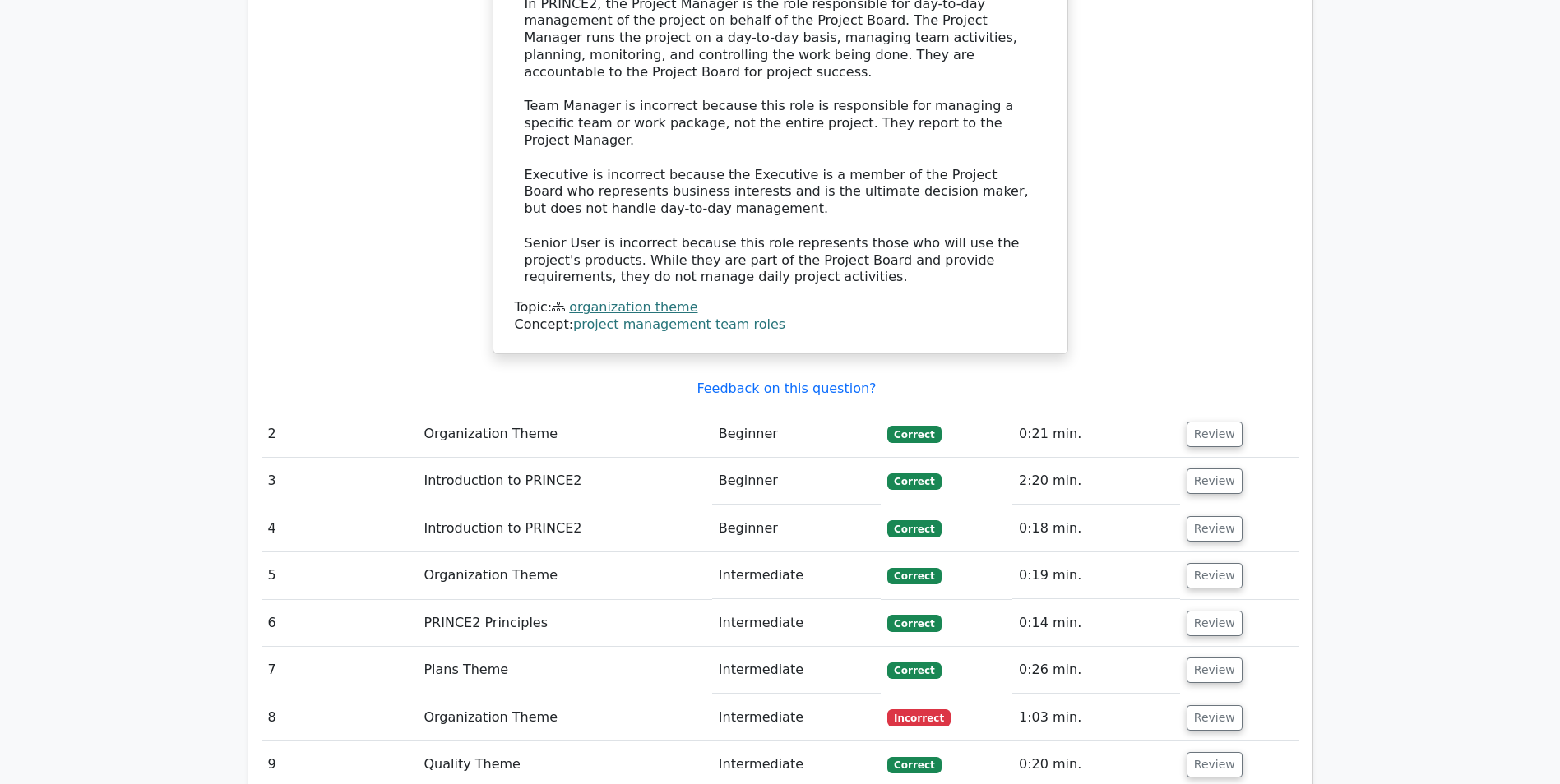
drag, startPoint x: 1348, startPoint y: 154, endPoint x: 1378, endPoint y: 388, distance: 235.9
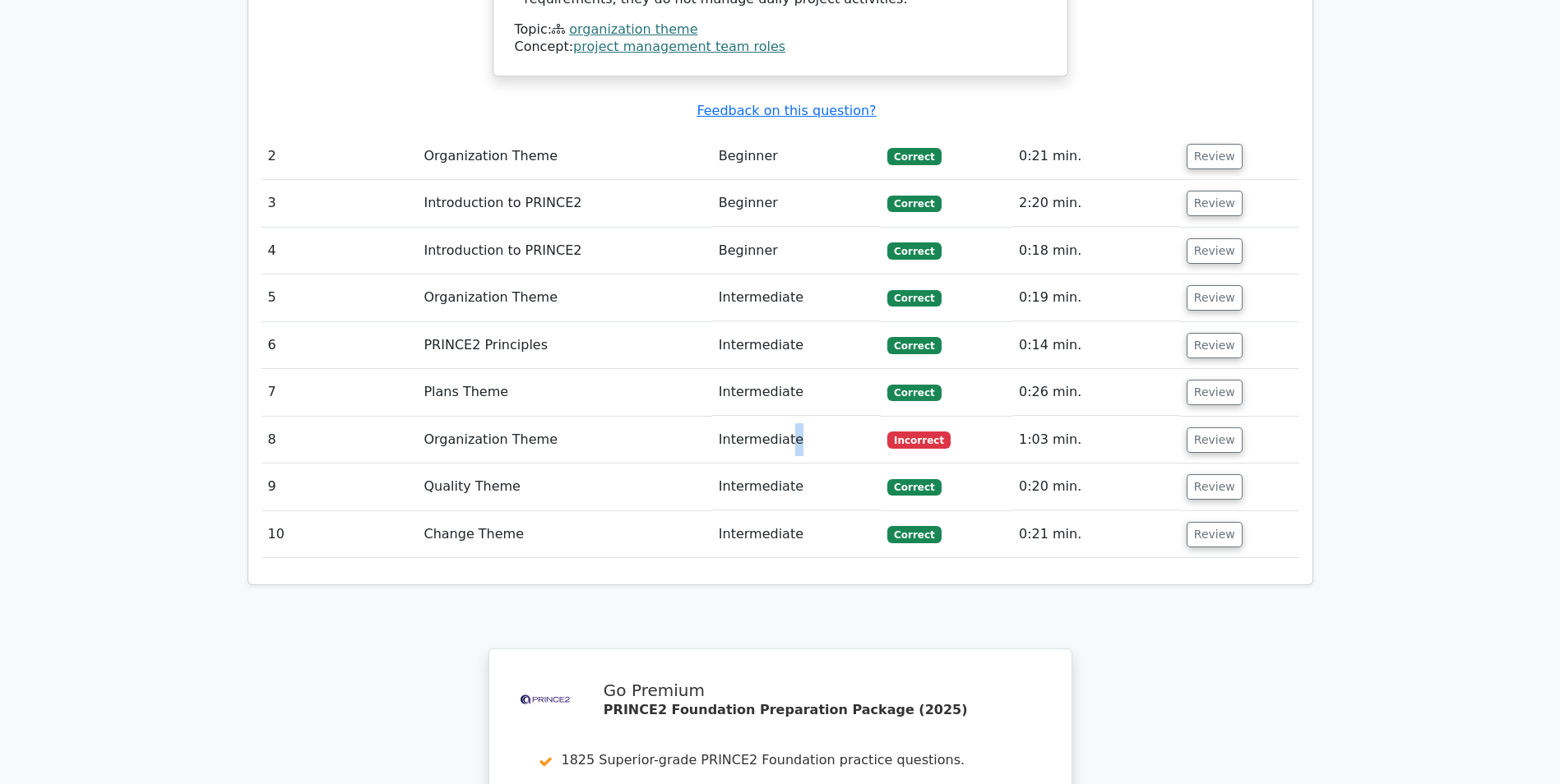
click at [795, 416] on td "Intermediate" at bounding box center [796, 440] width 168 height 47
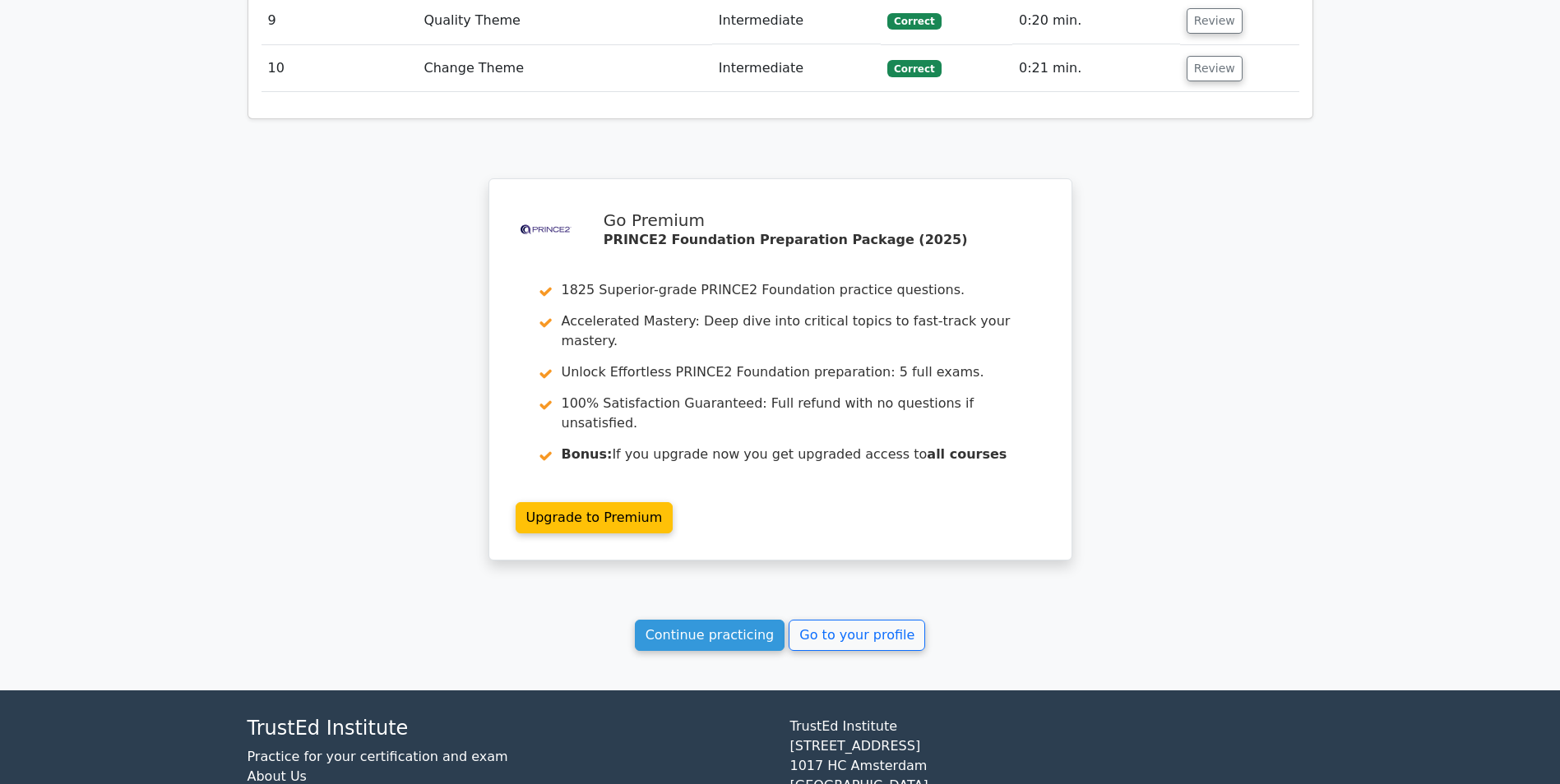
drag, startPoint x: 1413, startPoint y: 223, endPoint x: 1407, endPoint y: 476, distance: 253.1
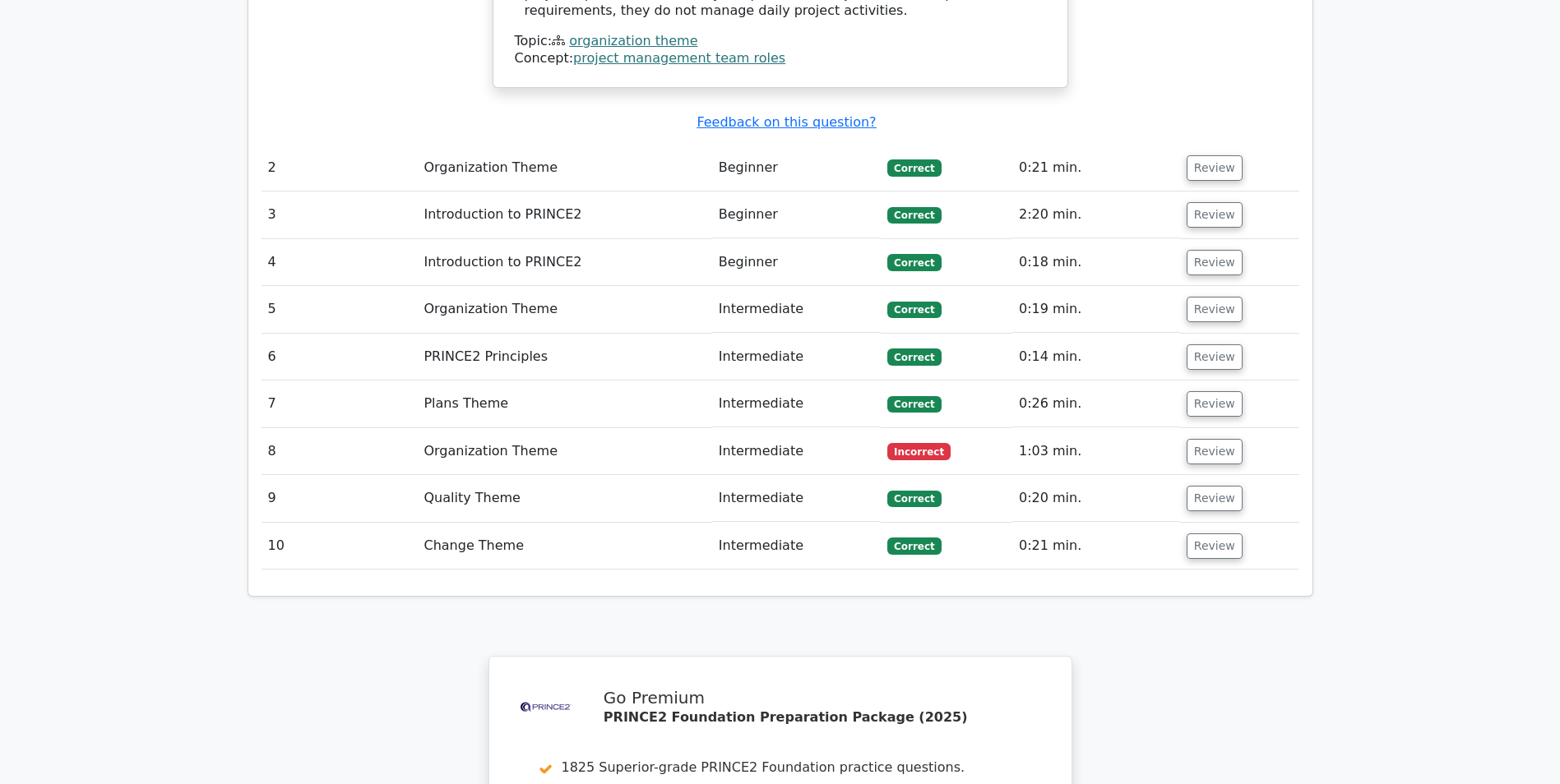
drag, startPoint x: 1258, startPoint y: 336, endPoint x: 1346, endPoint y: 212, distance: 152.1
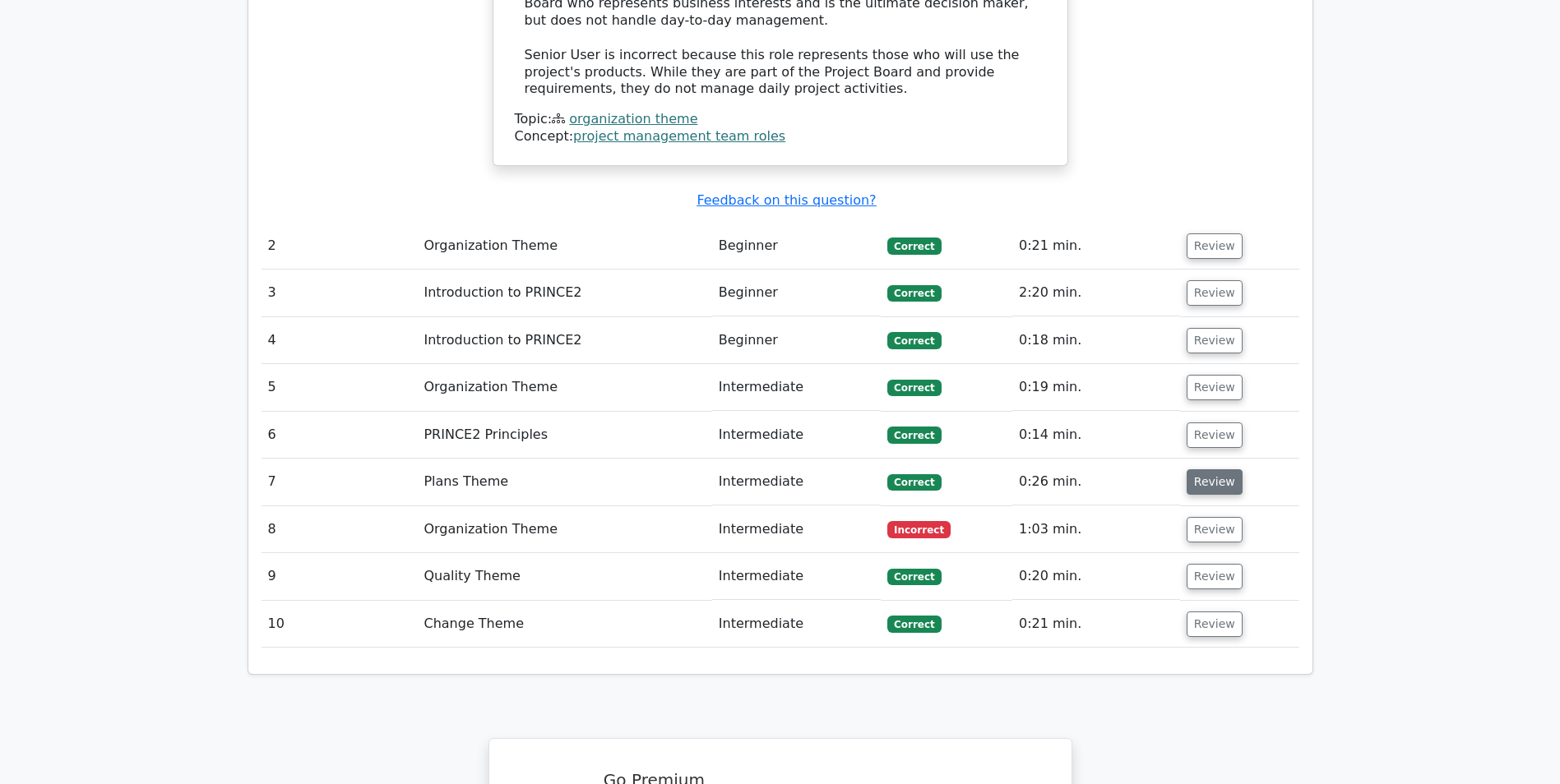
scroll to position [1939, 0]
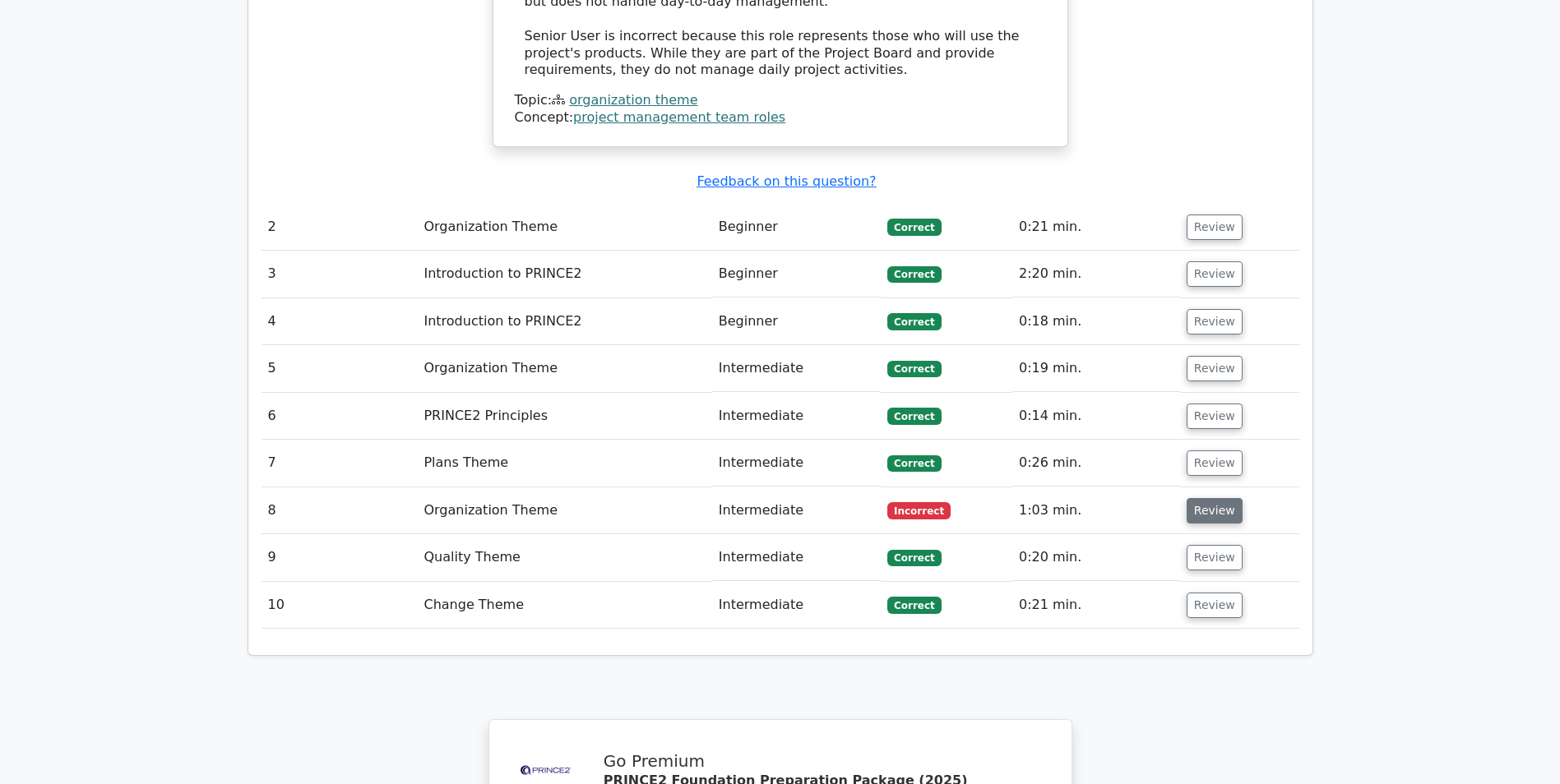
click at [1204, 498] on button "Review" at bounding box center [1215, 510] width 56 height 25
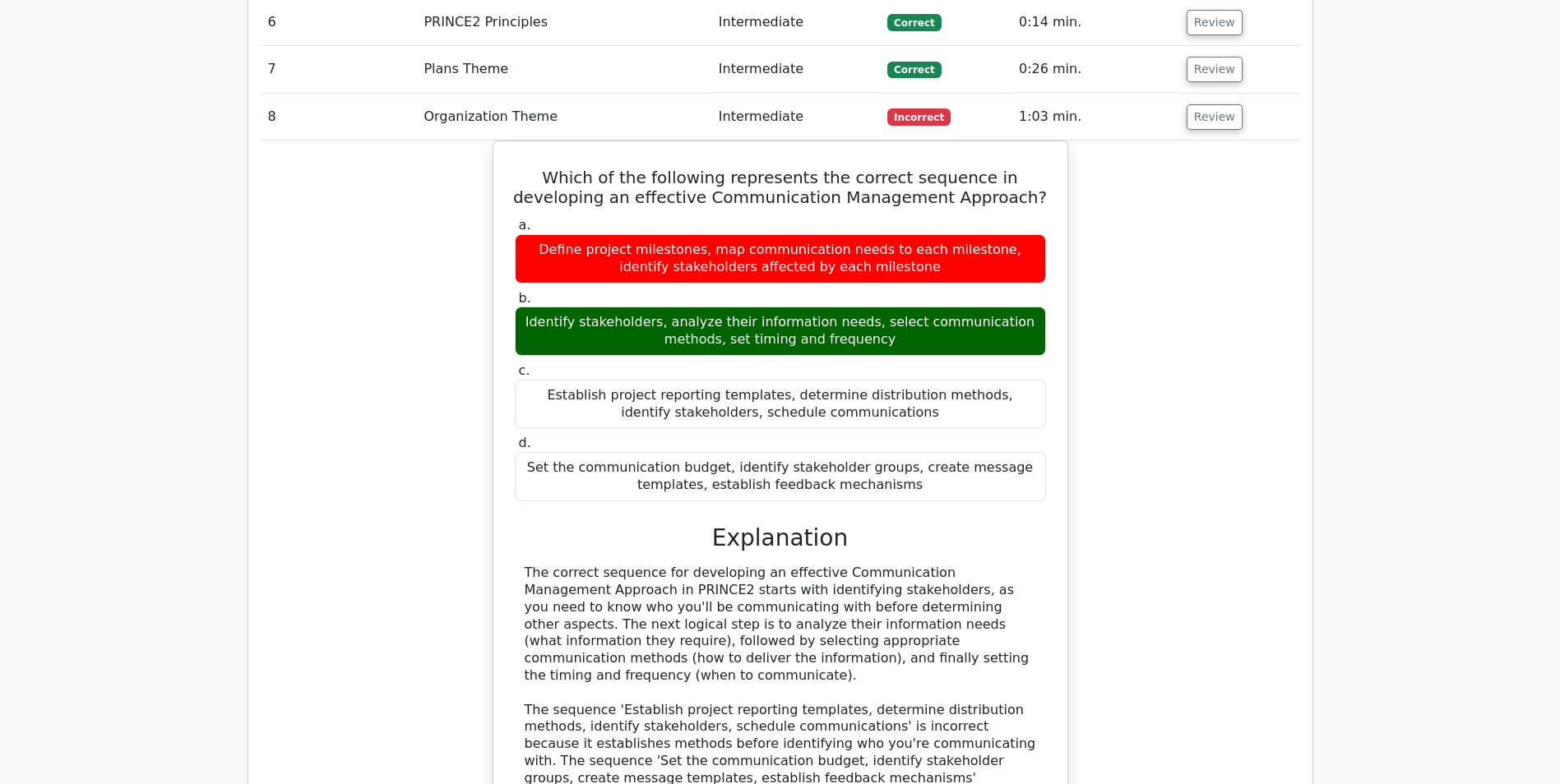
scroll to position [2351, 0]
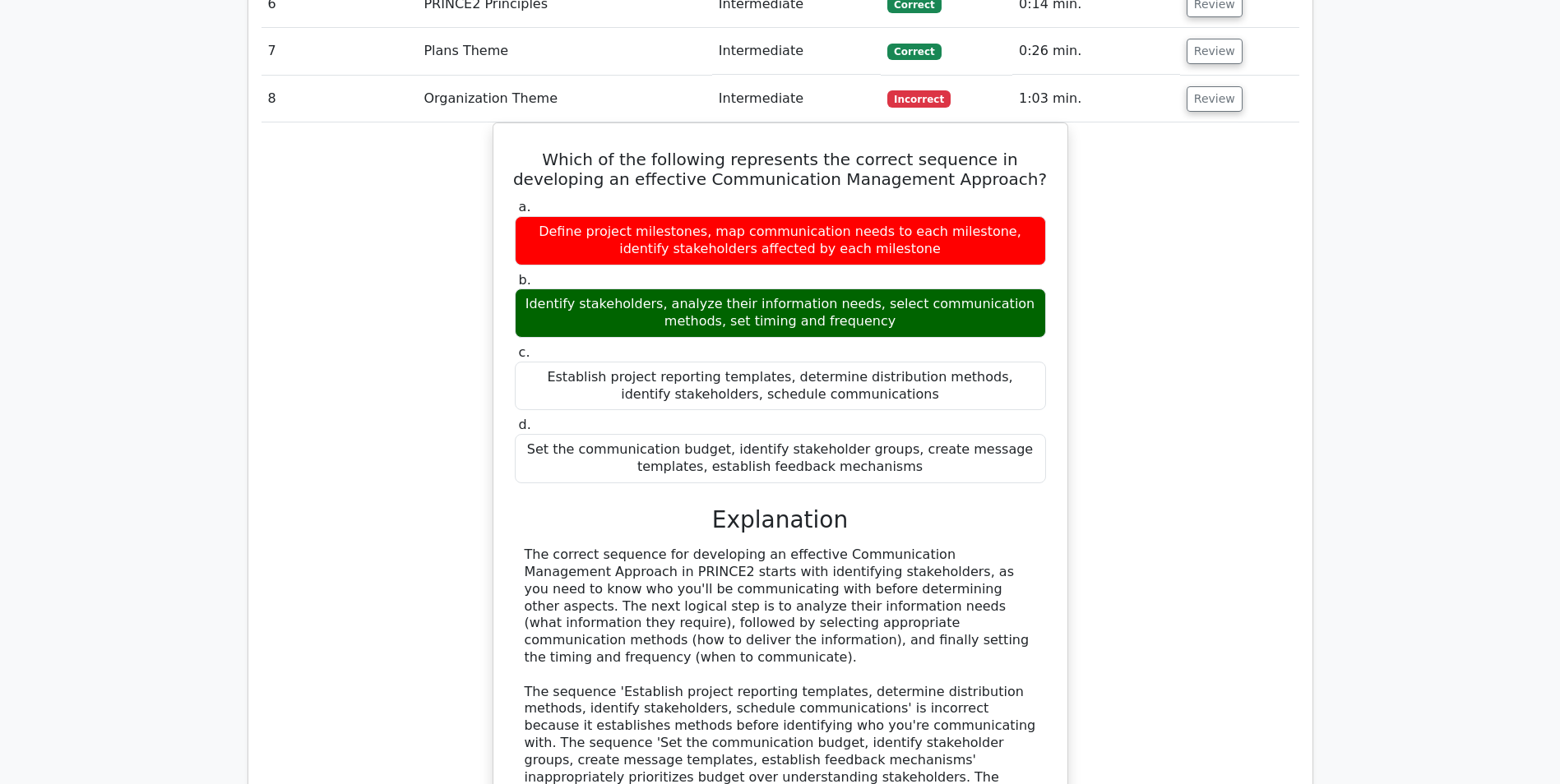
drag, startPoint x: 1097, startPoint y: 489, endPoint x: 1097, endPoint y: 507, distance: 18.0
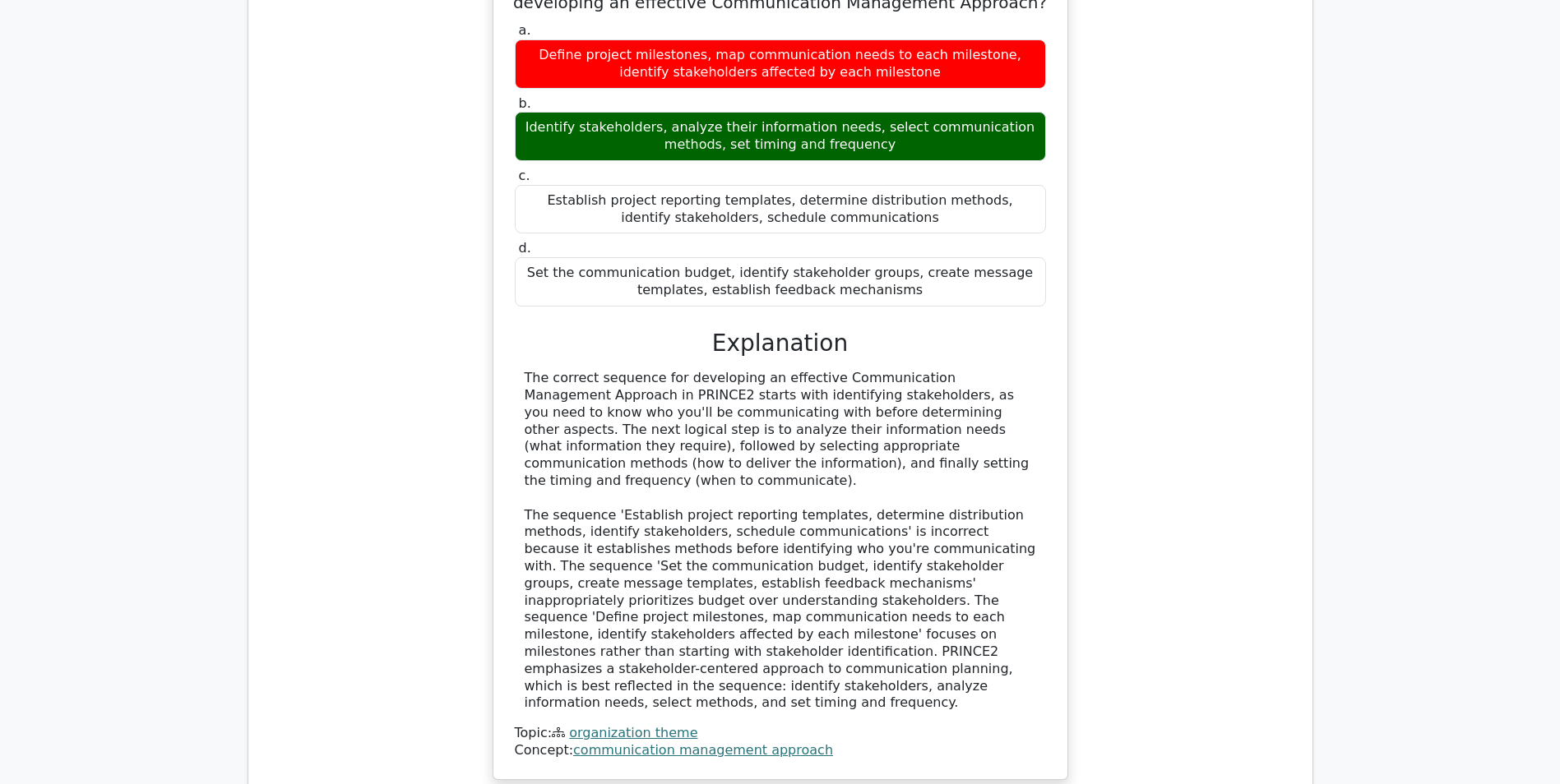
drag, startPoint x: 1108, startPoint y: 222, endPoint x: 1103, endPoint y: 256, distance: 34.4
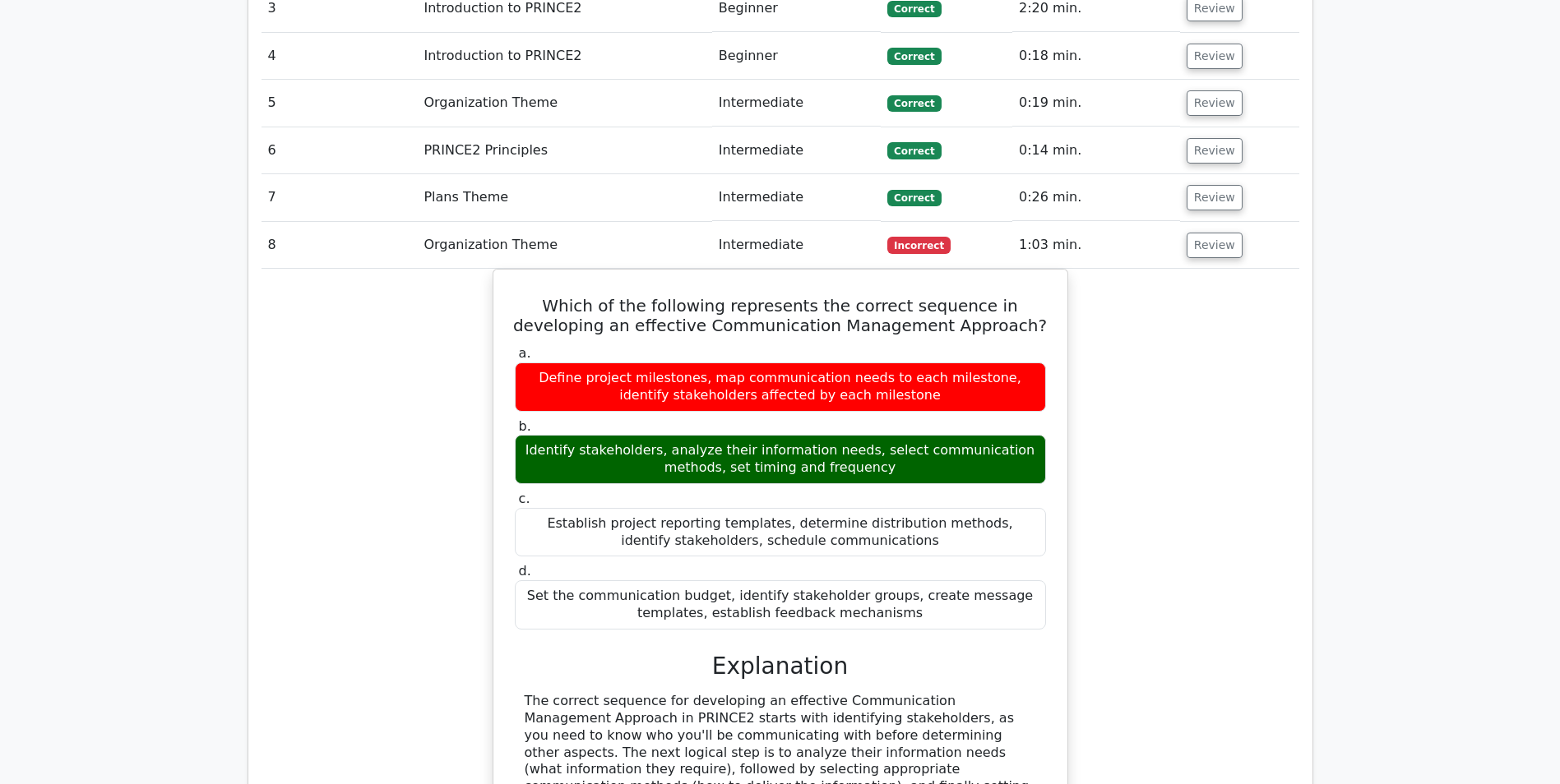
drag, startPoint x: 1108, startPoint y: 248, endPoint x: 1097, endPoint y: 175, distance: 73.8
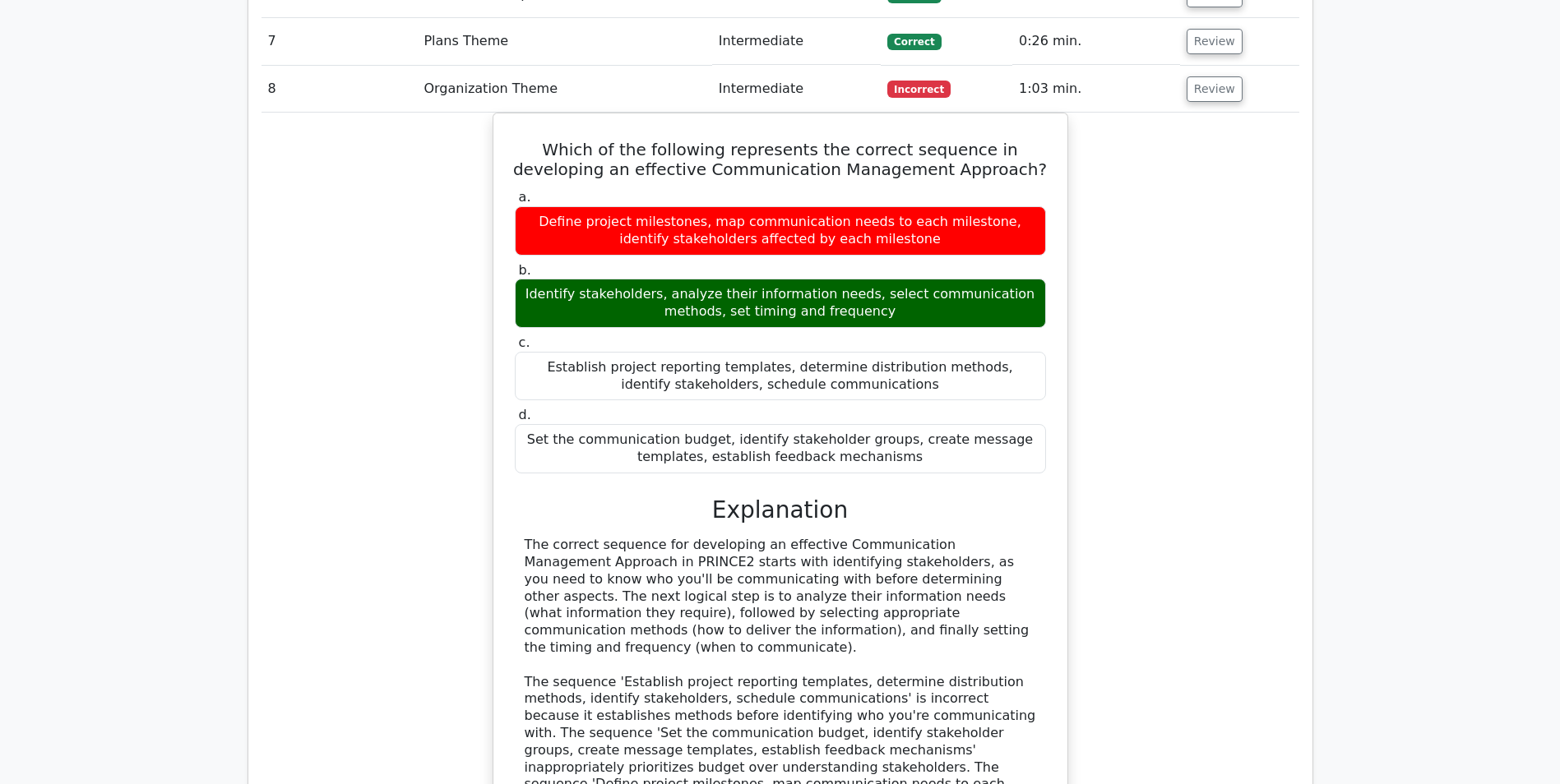
drag, startPoint x: 1097, startPoint y: 234, endPoint x: 1101, endPoint y: 257, distance: 23.3
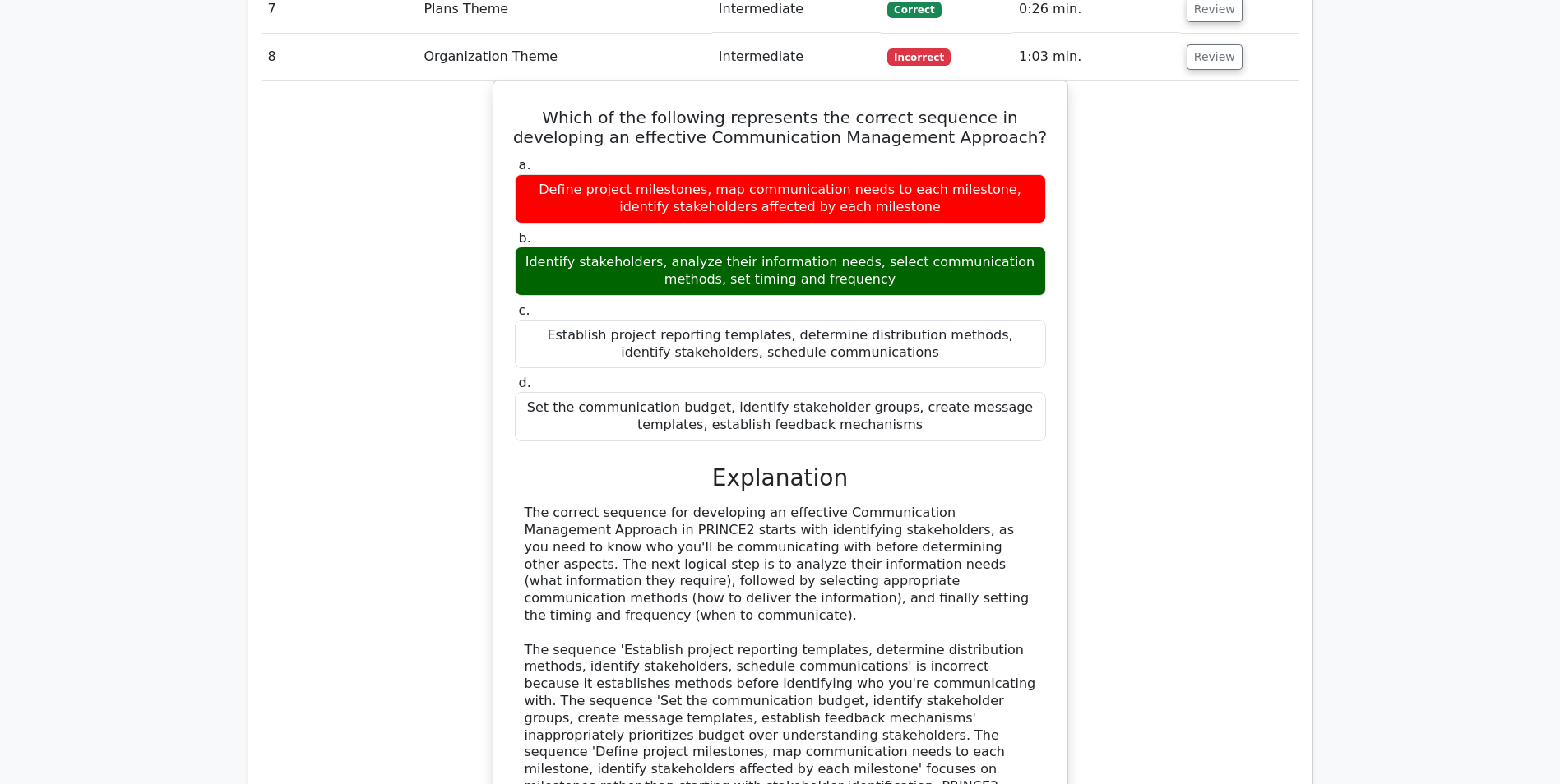
scroll to position [2406, 0]
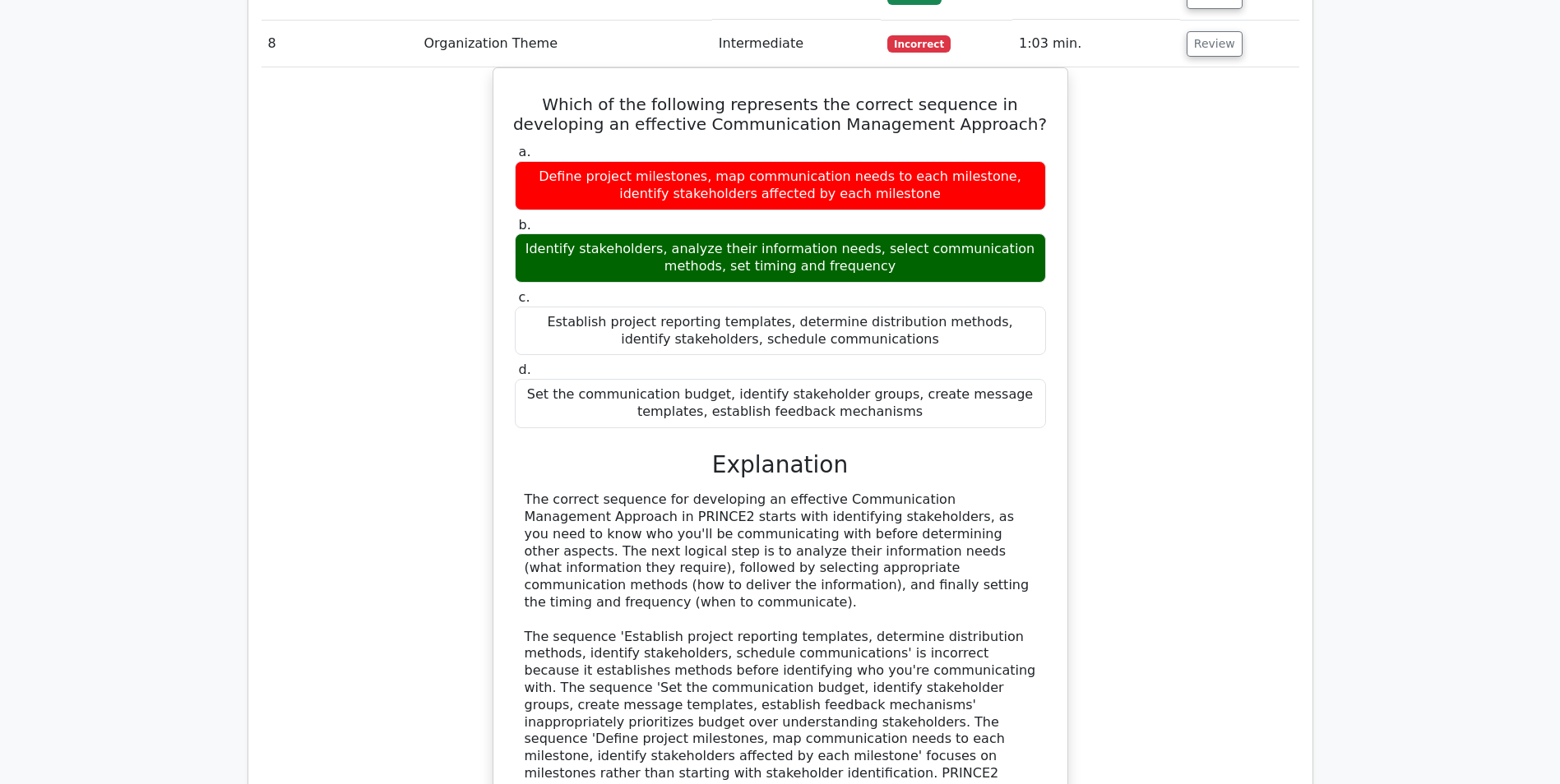
drag, startPoint x: 1115, startPoint y: 255, endPoint x: 1113, endPoint y: 283, distance: 28.1
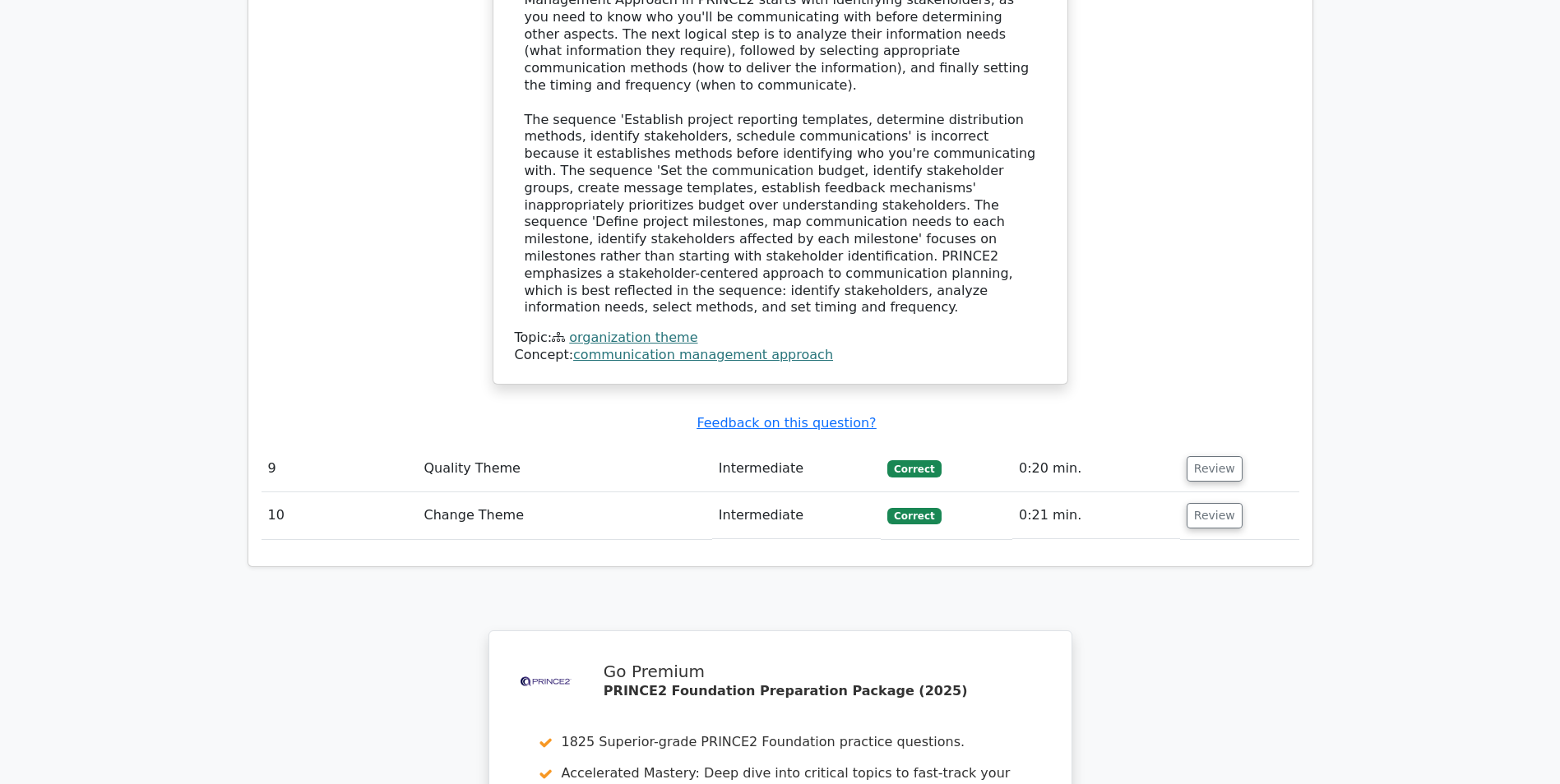
drag, startPoint x: 736, startPoint y: 289, endPoint x: 738, endPoint y: 314, distance: 25.1
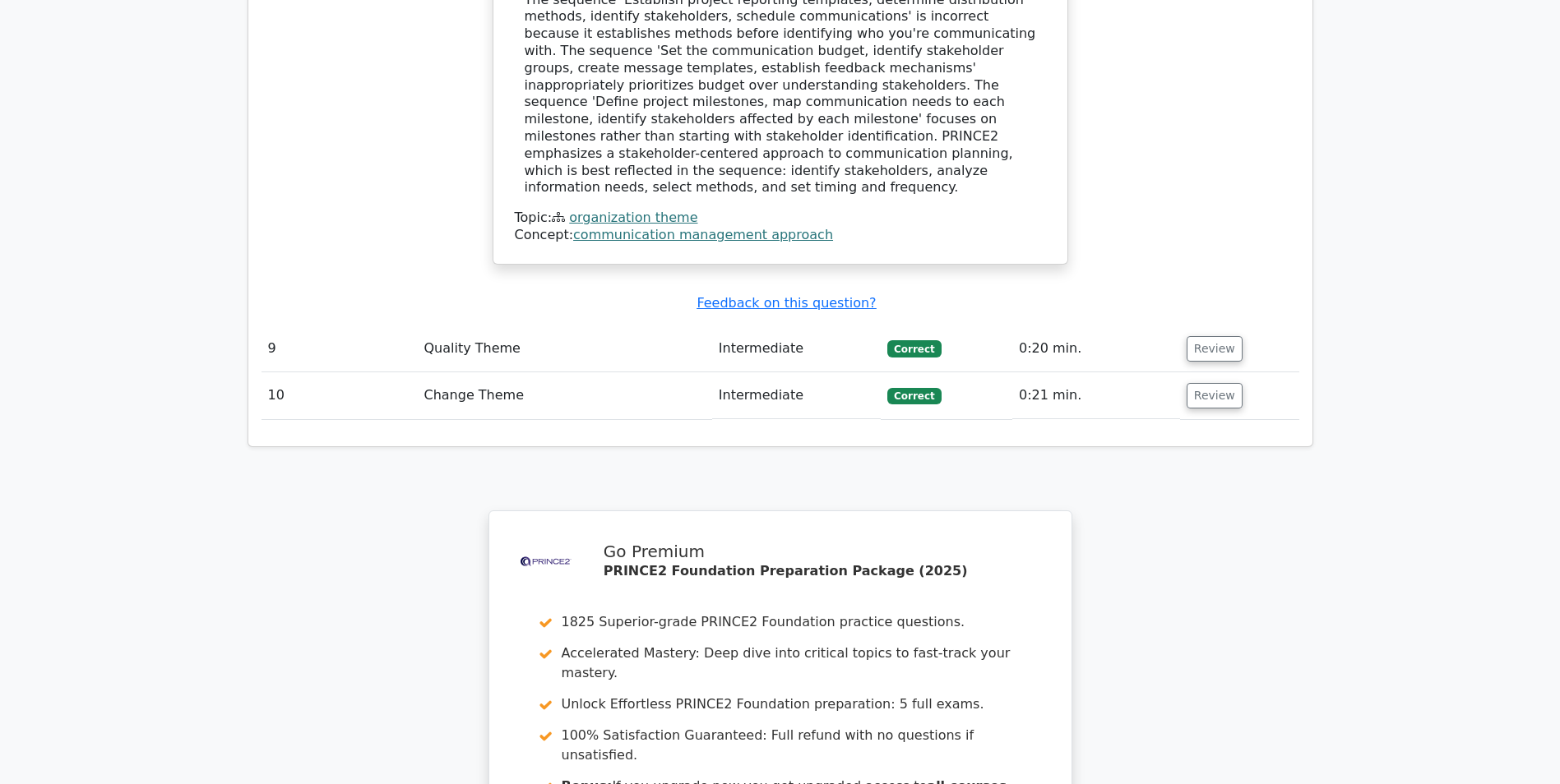
click at [627, 210] on link "organization theme" at bounding box center [633, 218] width 128 height 16
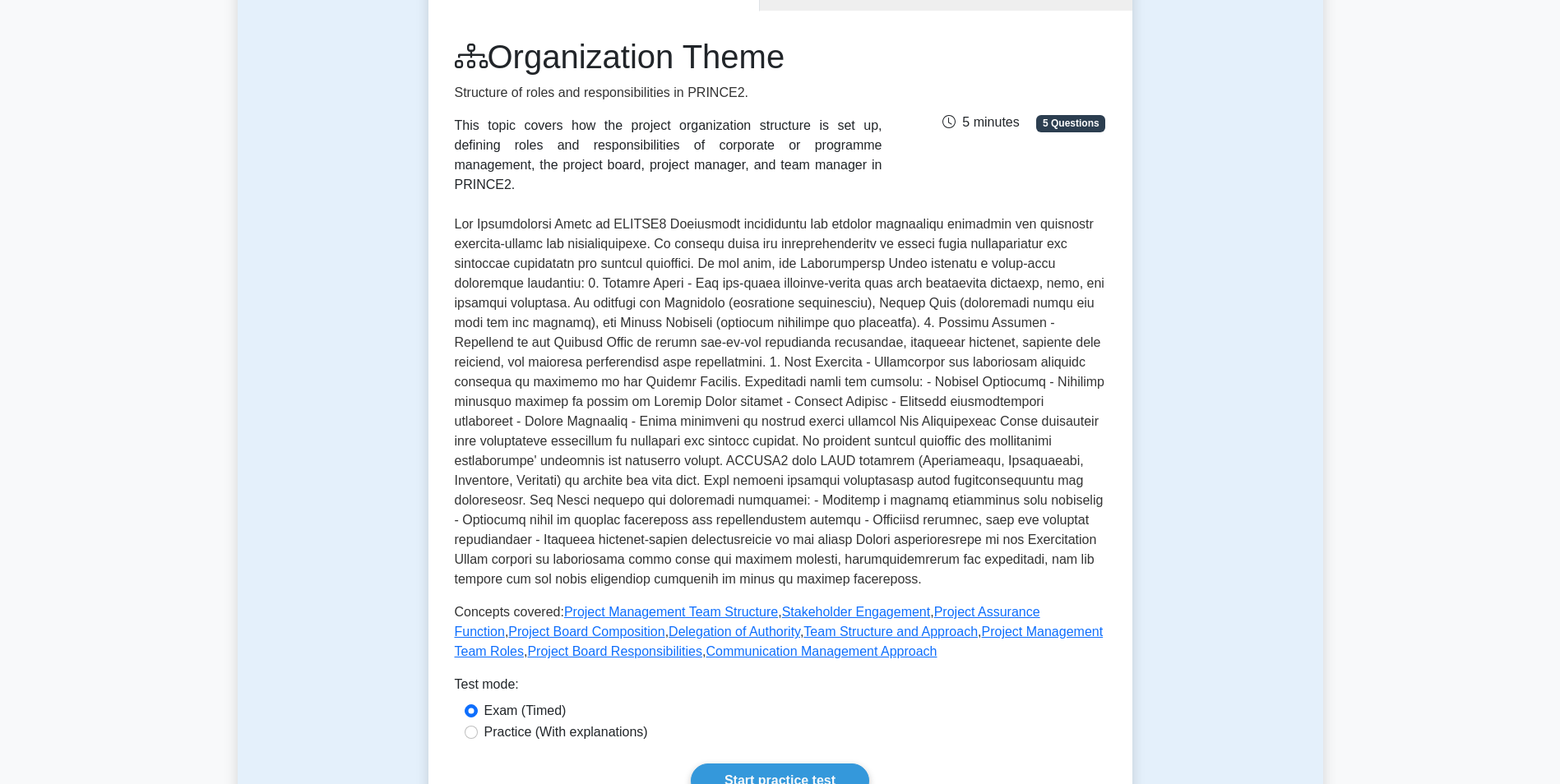
drag, startPoint x: 658, startPoint y: 264, endPoint x: 659, endPoint y: 327, distance: 63.0
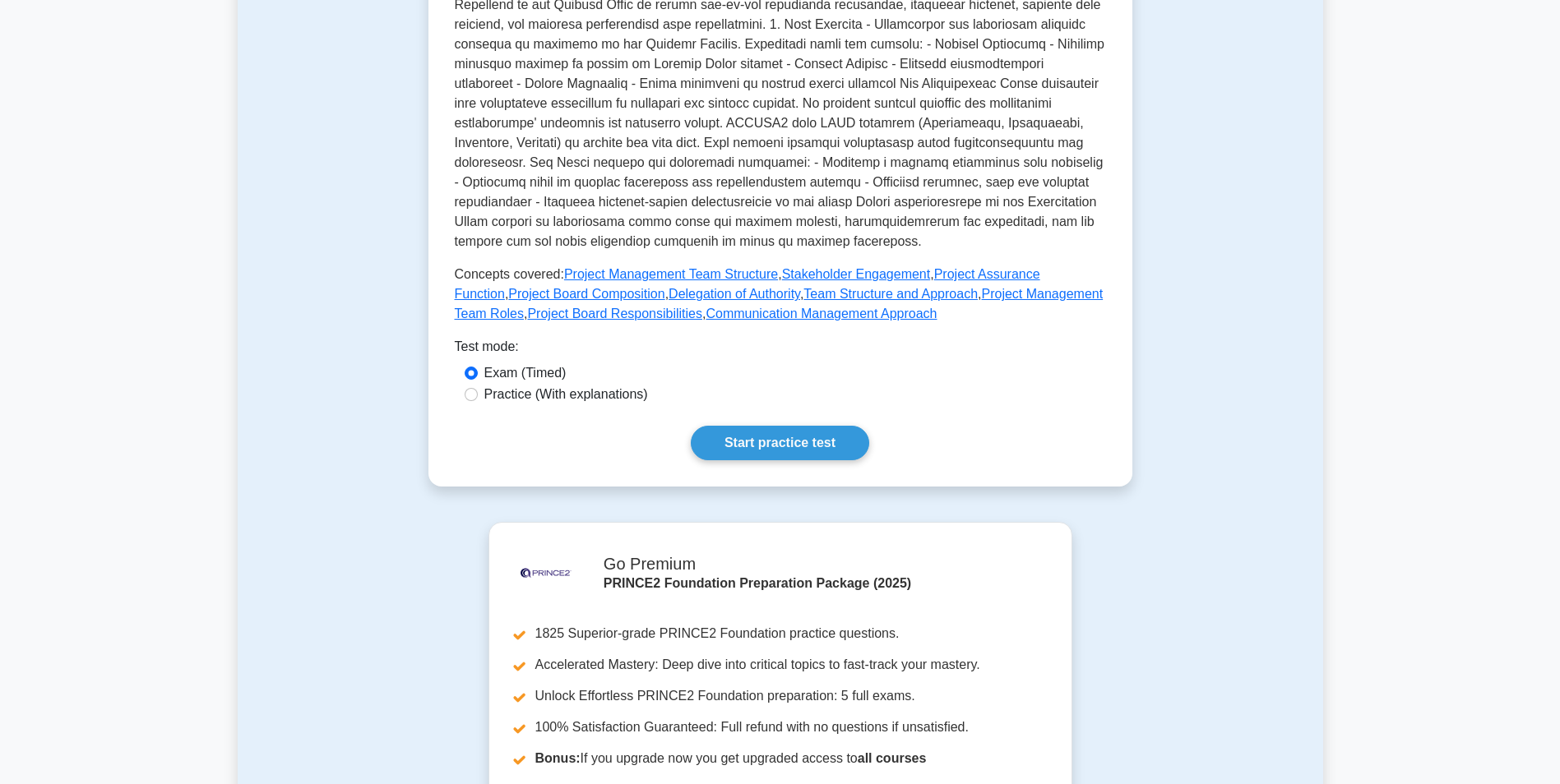
scroll to position [797, 0]
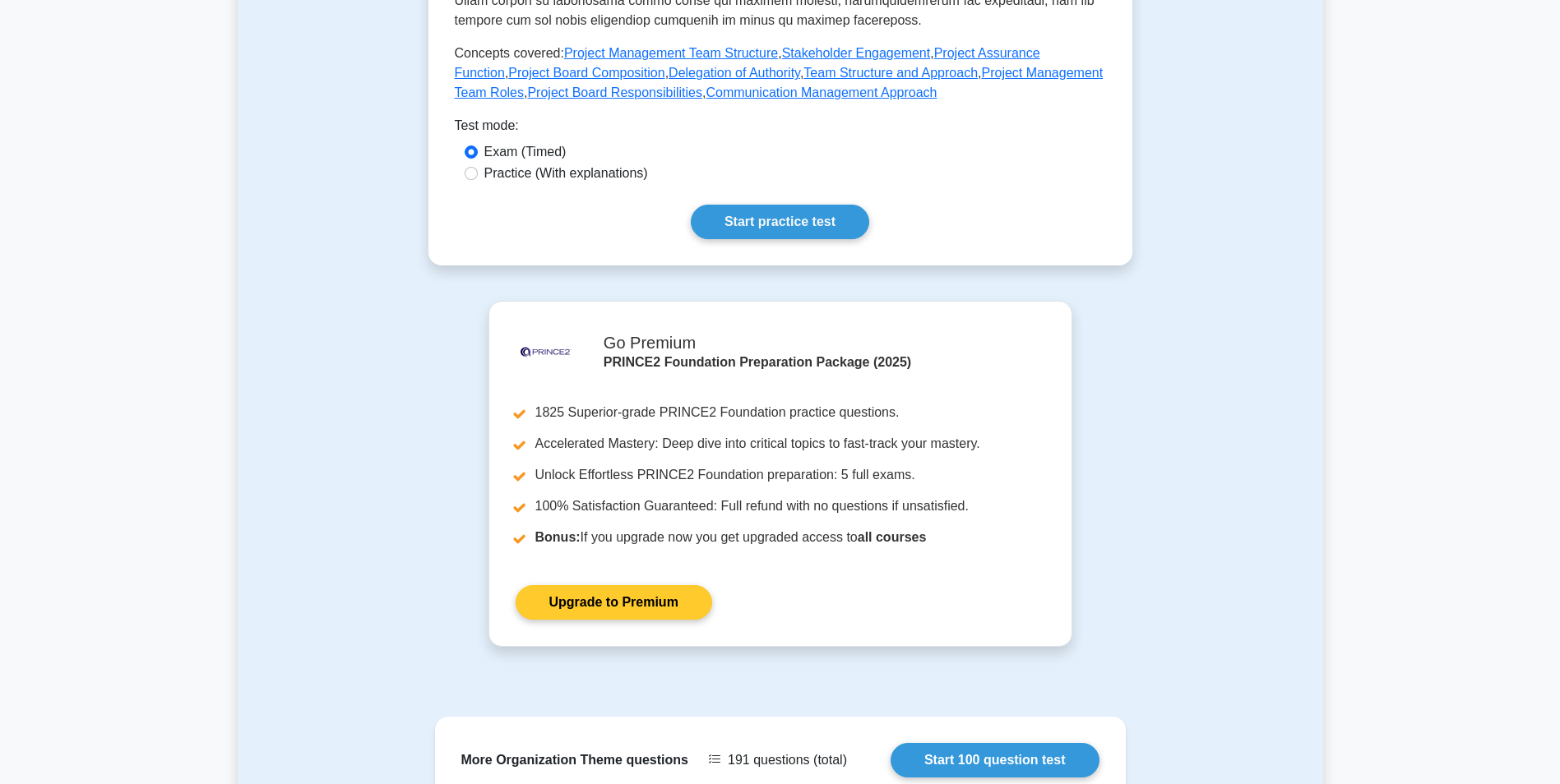
drag, startPoint x: 683, startPoint y: 170, endPoint x: 671, endPoint y: 300, distance: 130.6
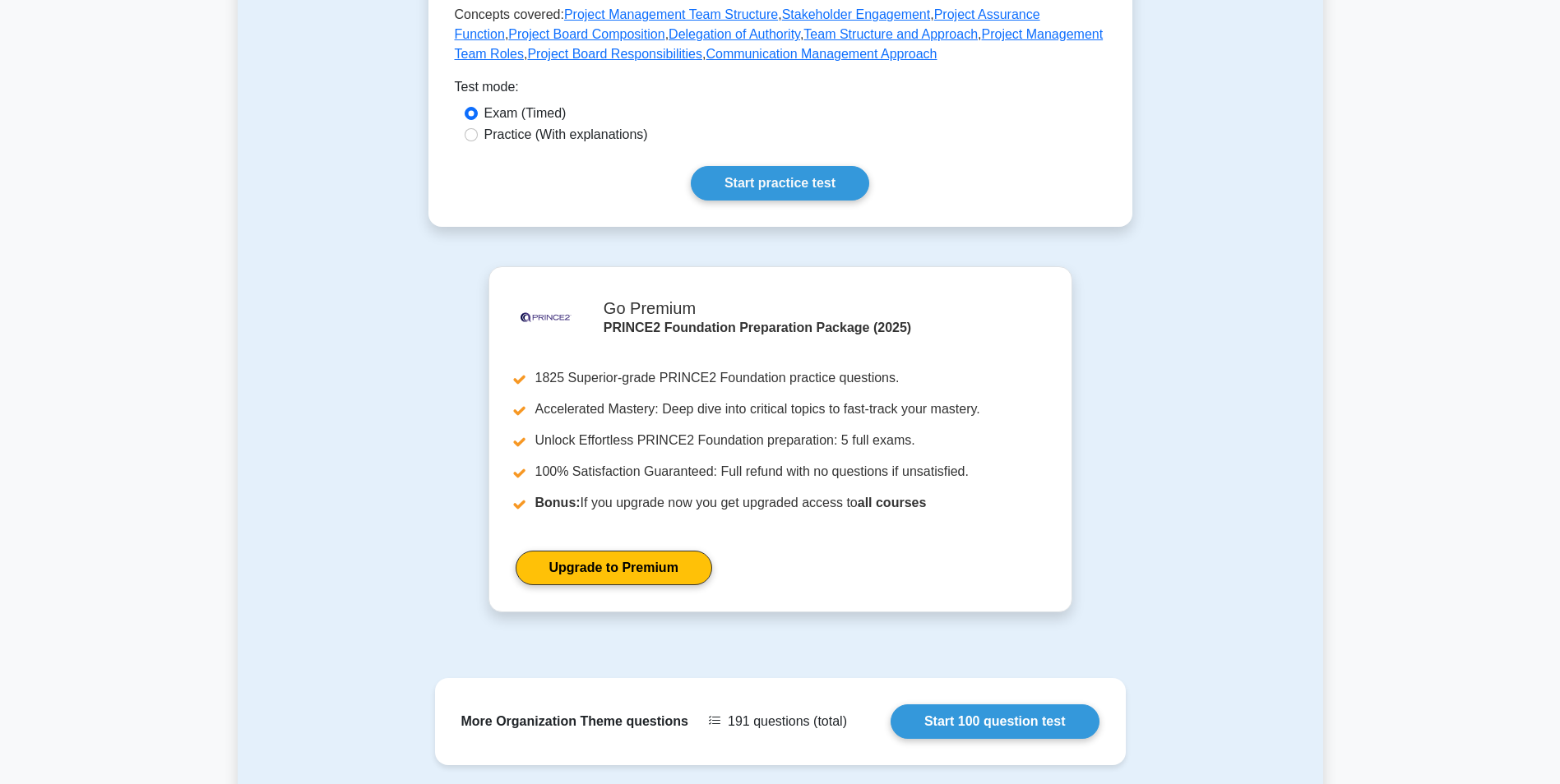
scroll to position [0, 0]
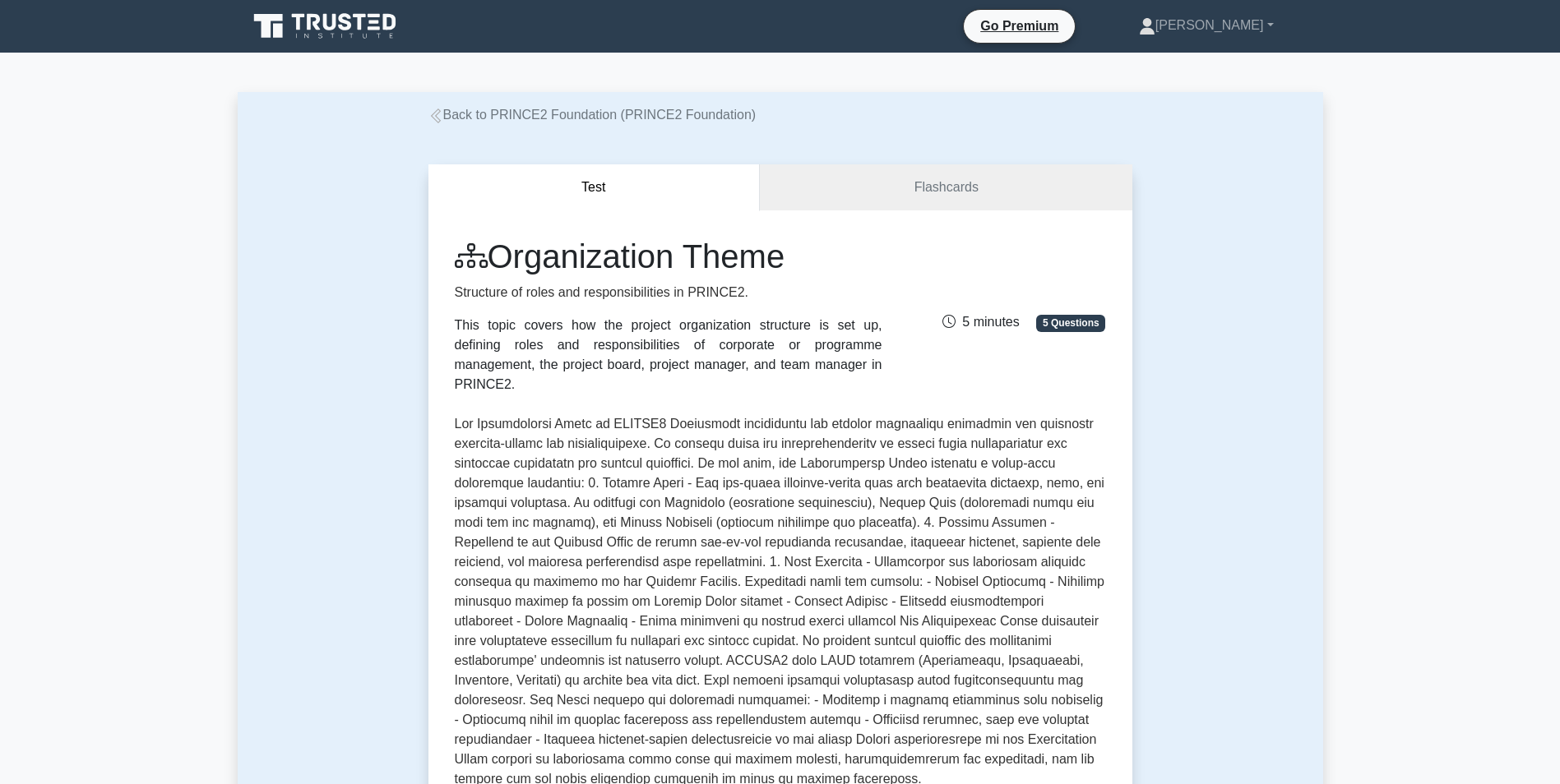
drag, startPoint x: 1163, startPoint y: 513, endPoint x: 1162, endPoint y: 260, distance: 253.0
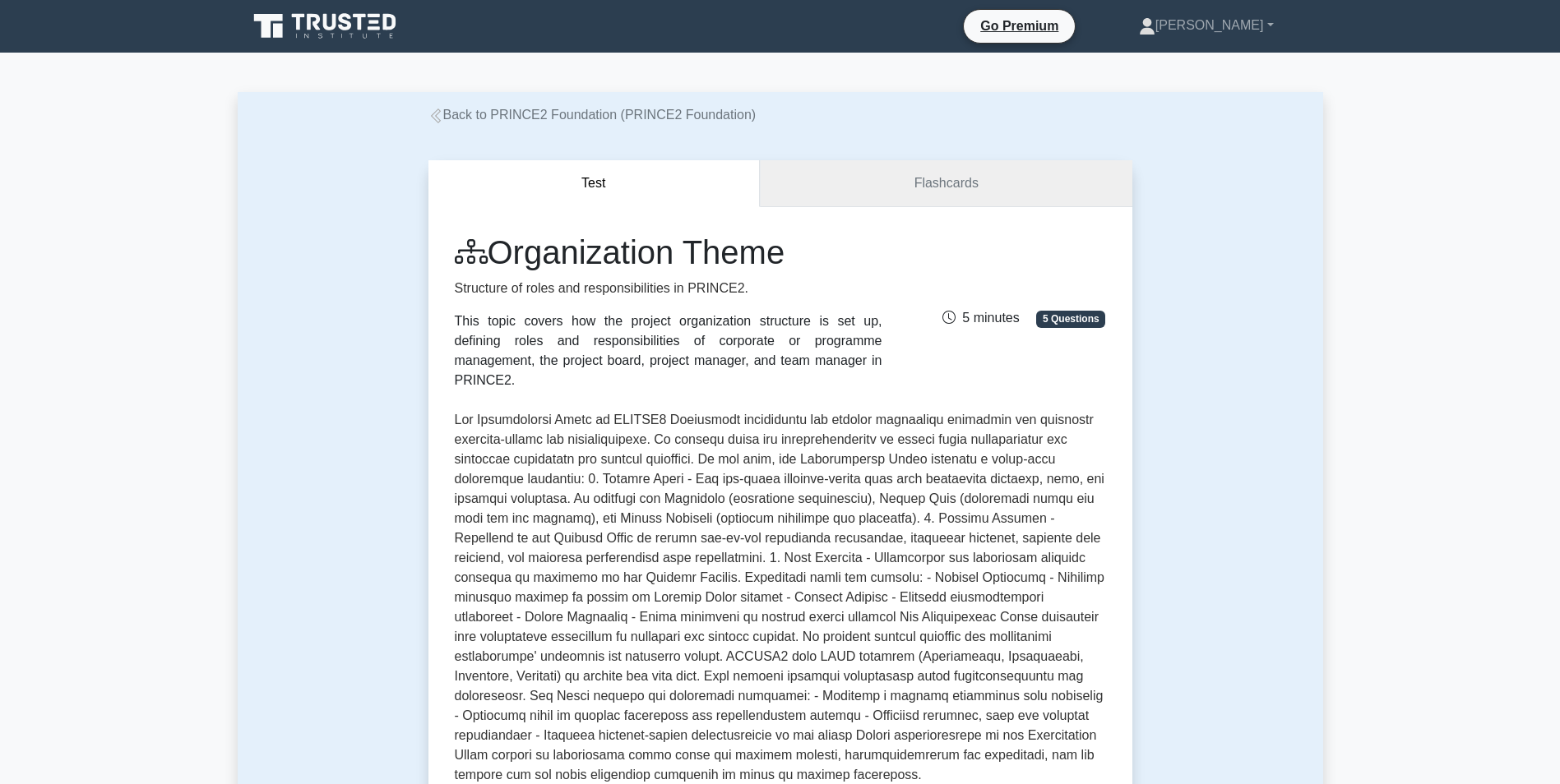
click at [908, 182] on link "Flashcards" at bounding box center [946, 184] width 372 height 47
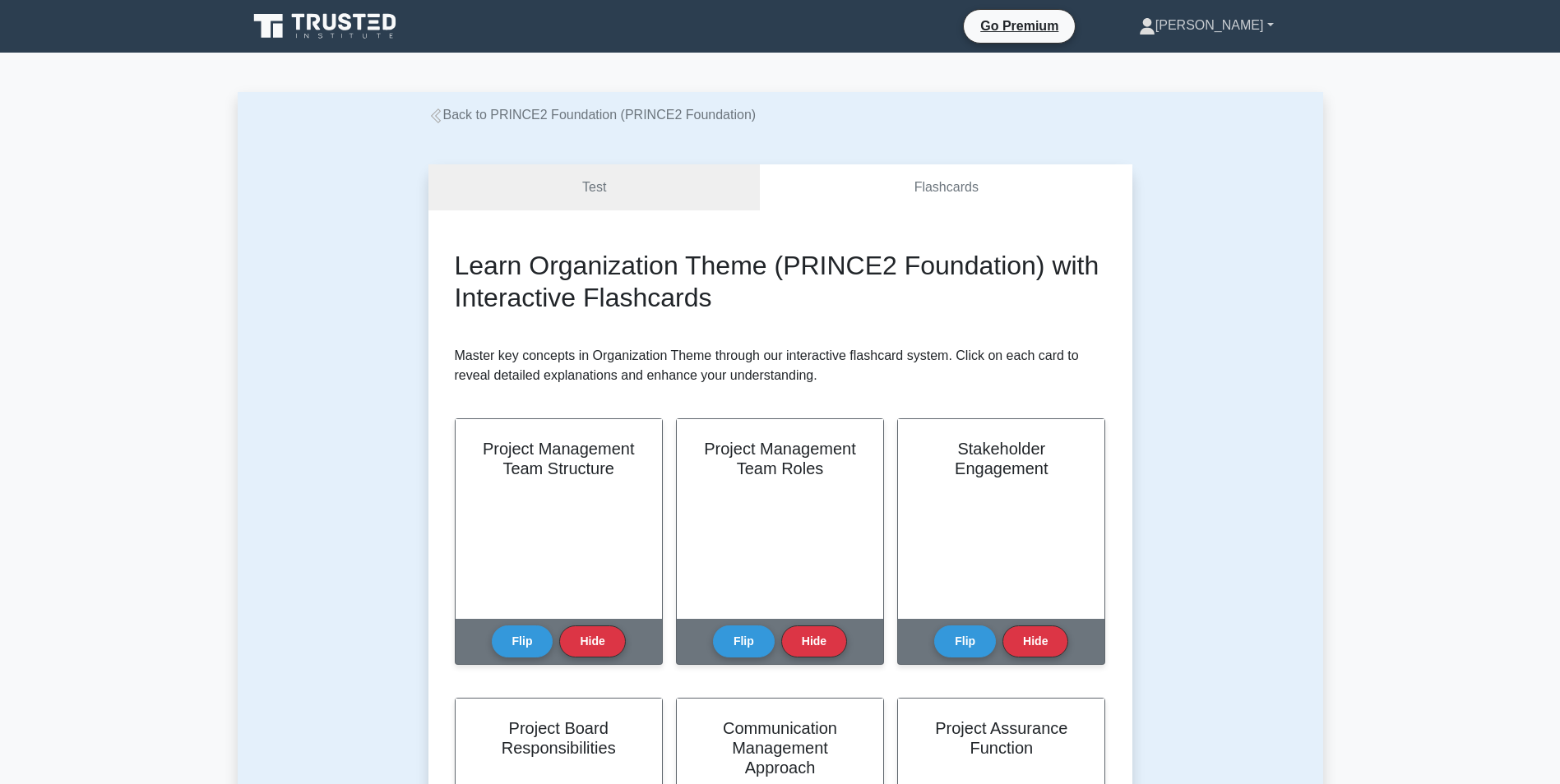
click at [1258, 24] on link "[PERSON_NAME]" at bounding box center [1206, 25] width 214 height 33
click at [1230, 96] on link "Settings" at bounding box center [1165, 91] width 130 height 26
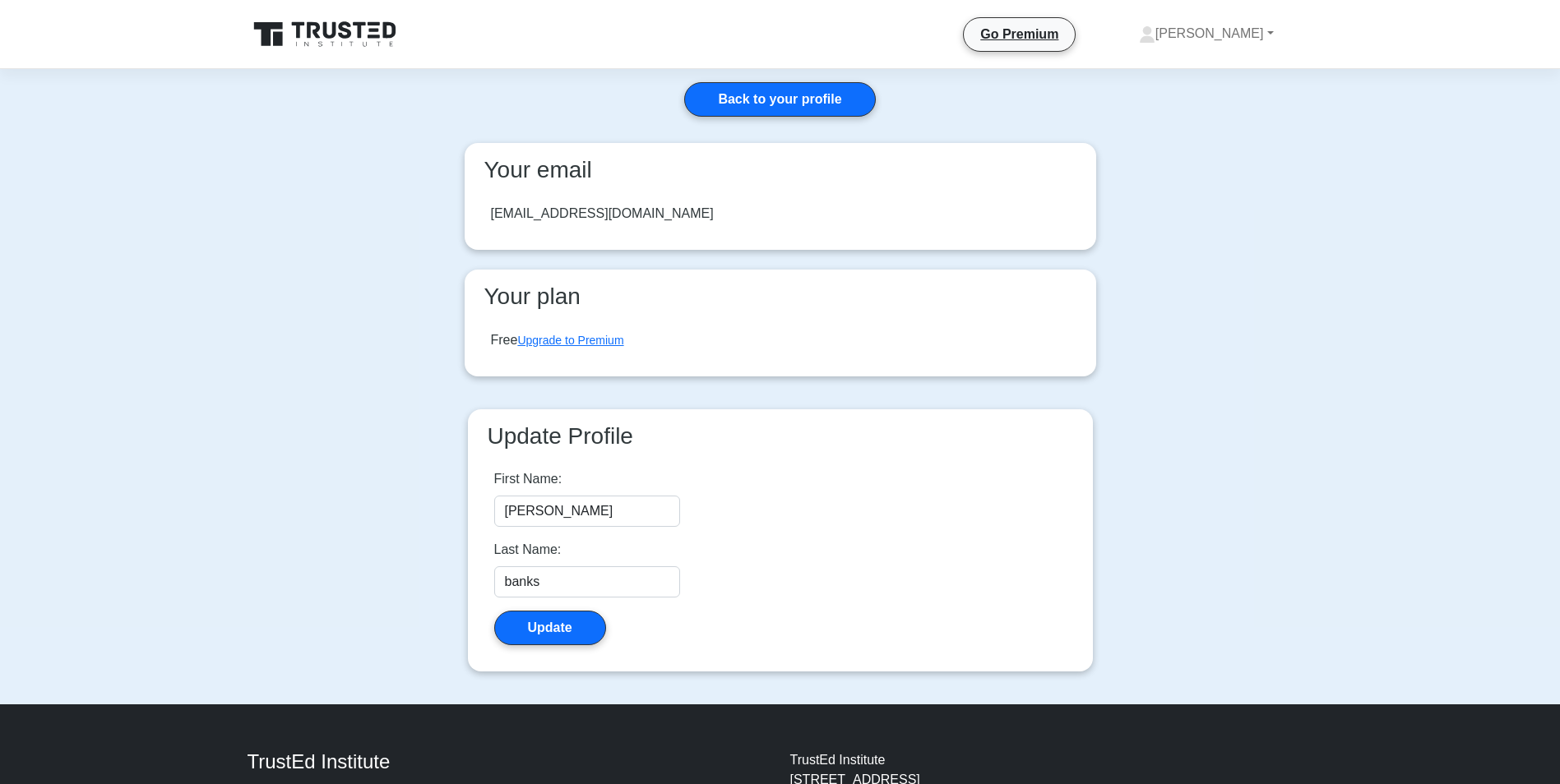
drag, startPoint x: 945, startPoint y: 342, endPoint x: 986, endPoint y: 211, distance: 137.3
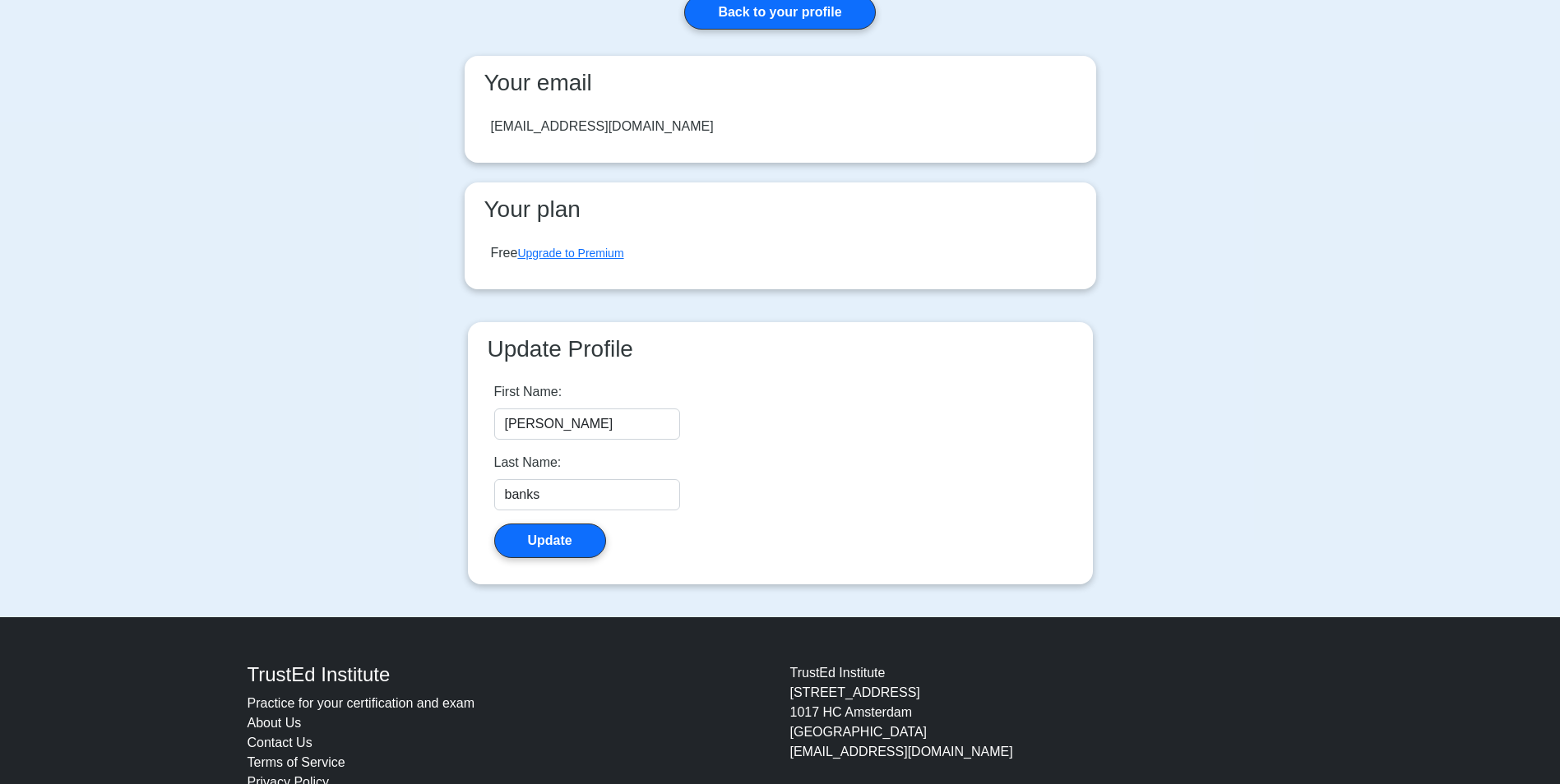
scroll to position [141, 0]
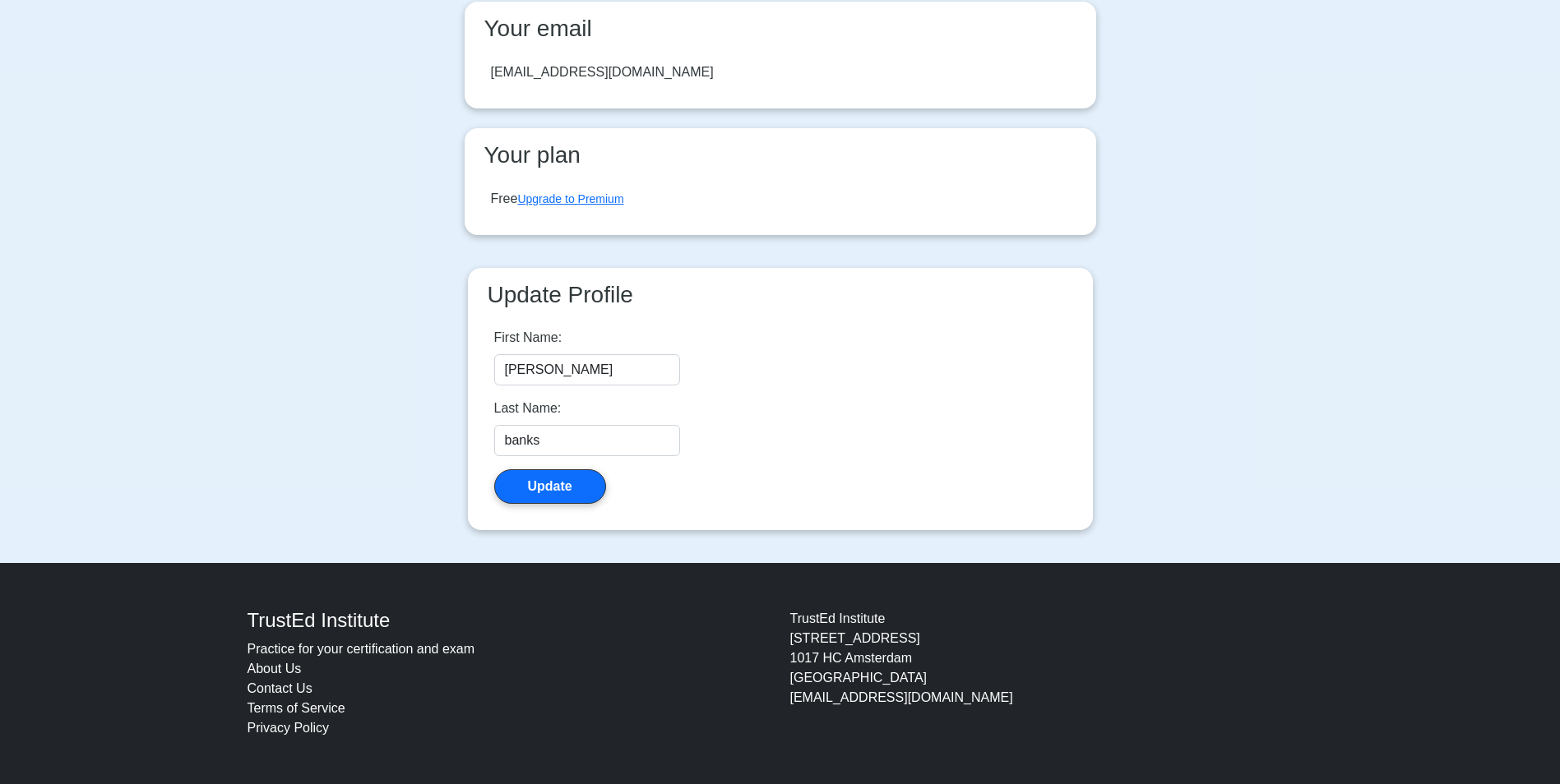
drag, startPoint x: 378, startPoint y: 184, endPoint x: 372, endPoint y: 402, distance: 218.1
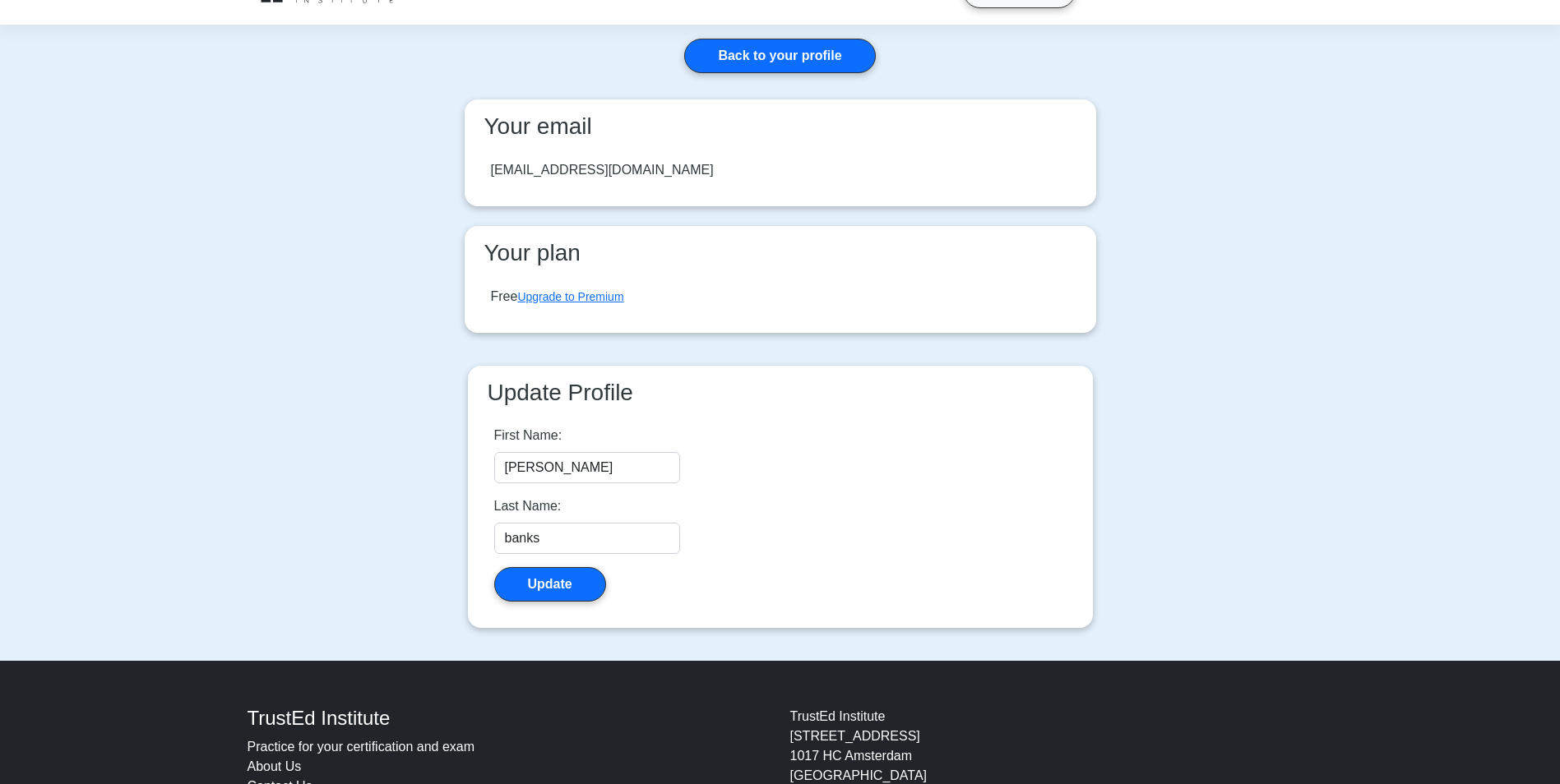
scroll to position [0, 0]
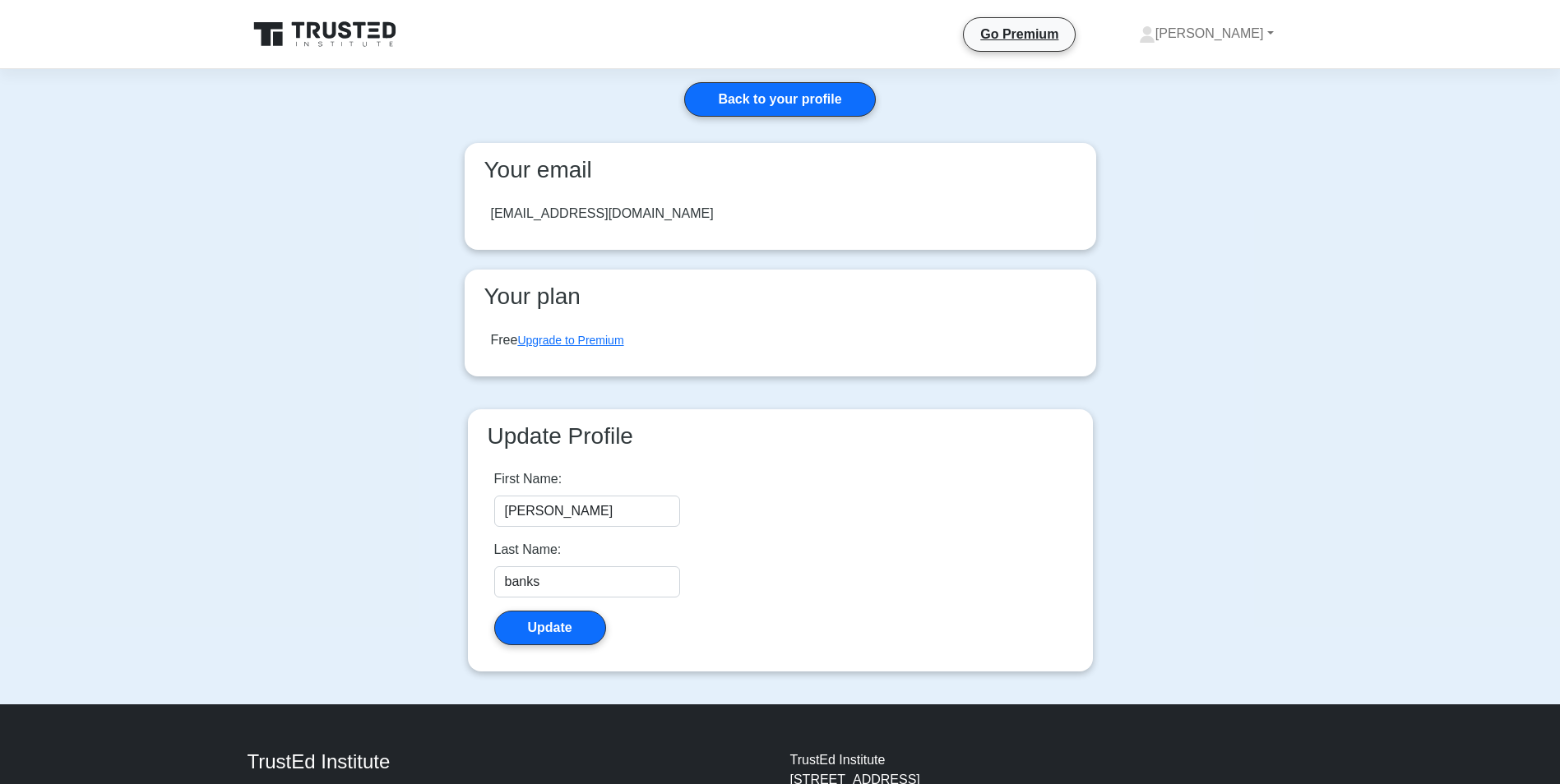
drag, startPoint x: 372, startPoint y: 402, endPoint x: 444, endPoint y: 268, distance: 152.1
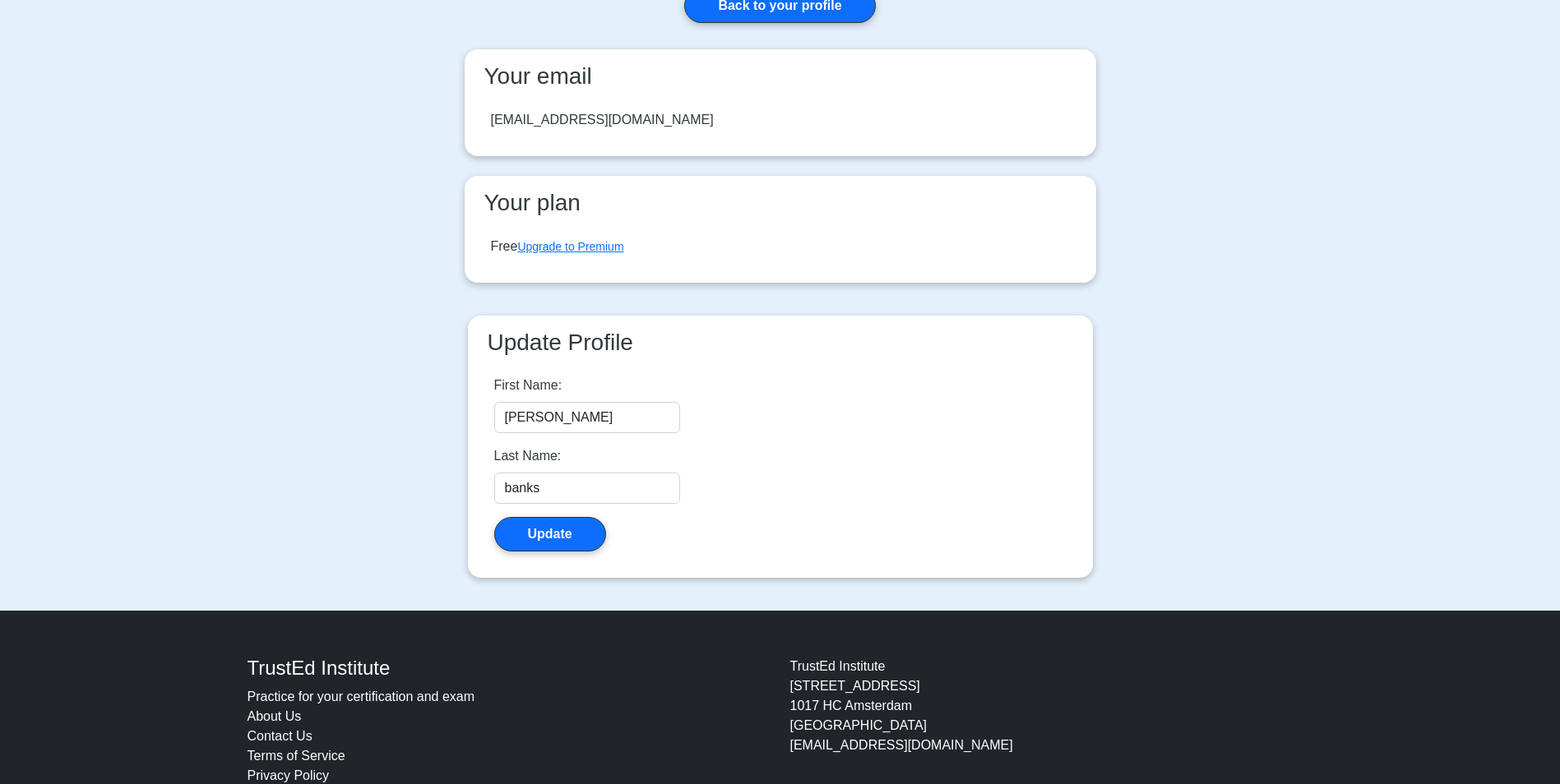
drag, startPoint x: 332, startPoint y: 367, endPoint x: 333, endPoint y: 417, distance: 50.0
